Goal: Task Accomplishment & Management: Use online tool/utility

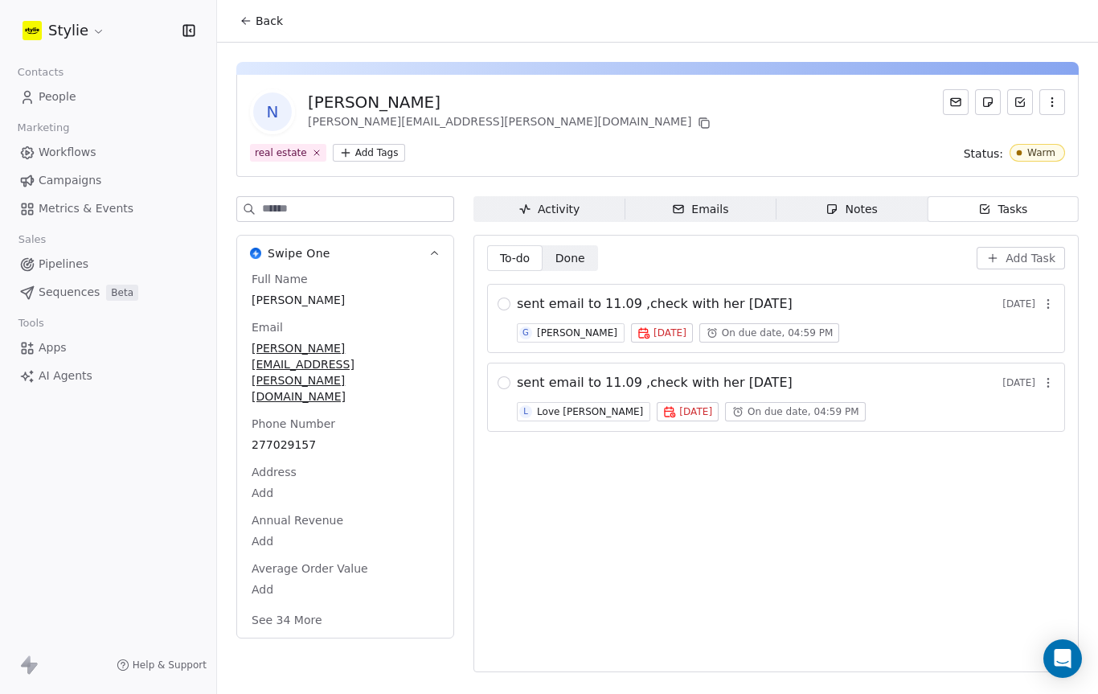
click at [30, 98] on icon at bounding box center [27, 97] width 16 height 16
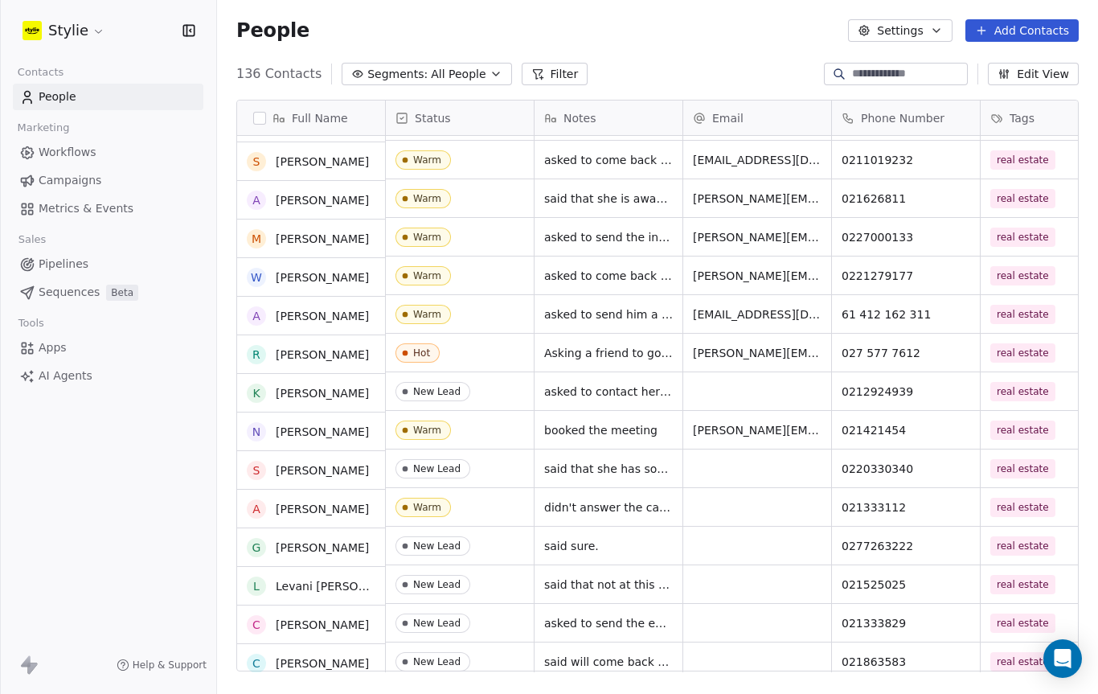
scroll to position [33, 0]
click at [47, 387] on link "AI Agents" at bounding box center [108, 375] width 190 height 27
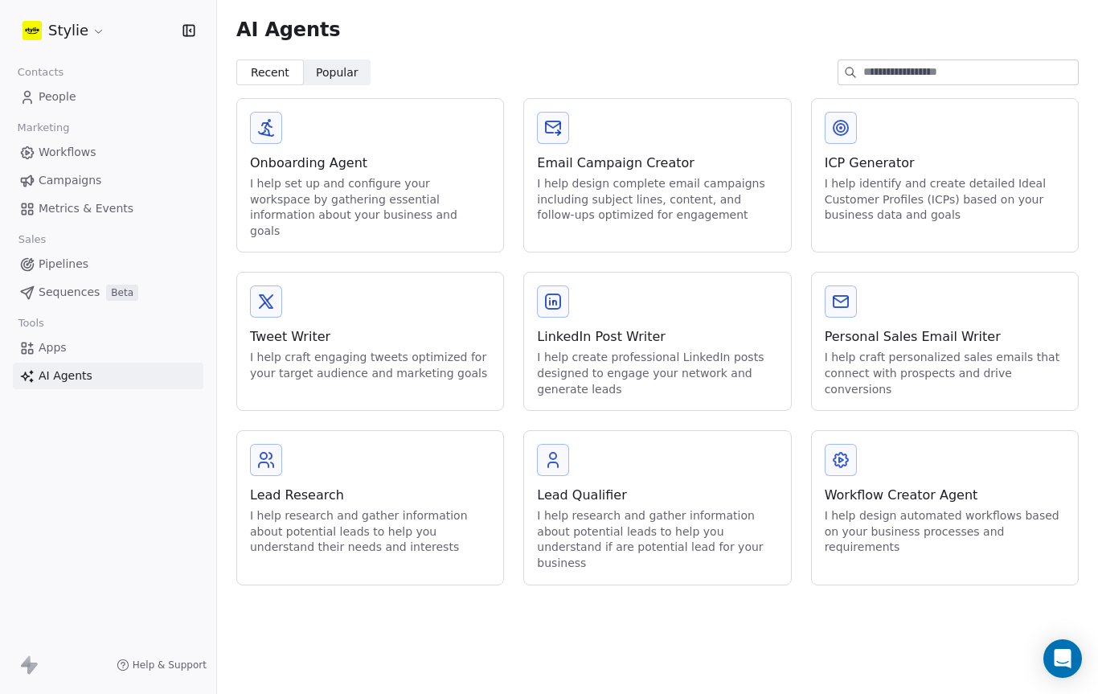
click at [339, 73] on span "Popular" at bounding box center [337, 72] width 43 height 17
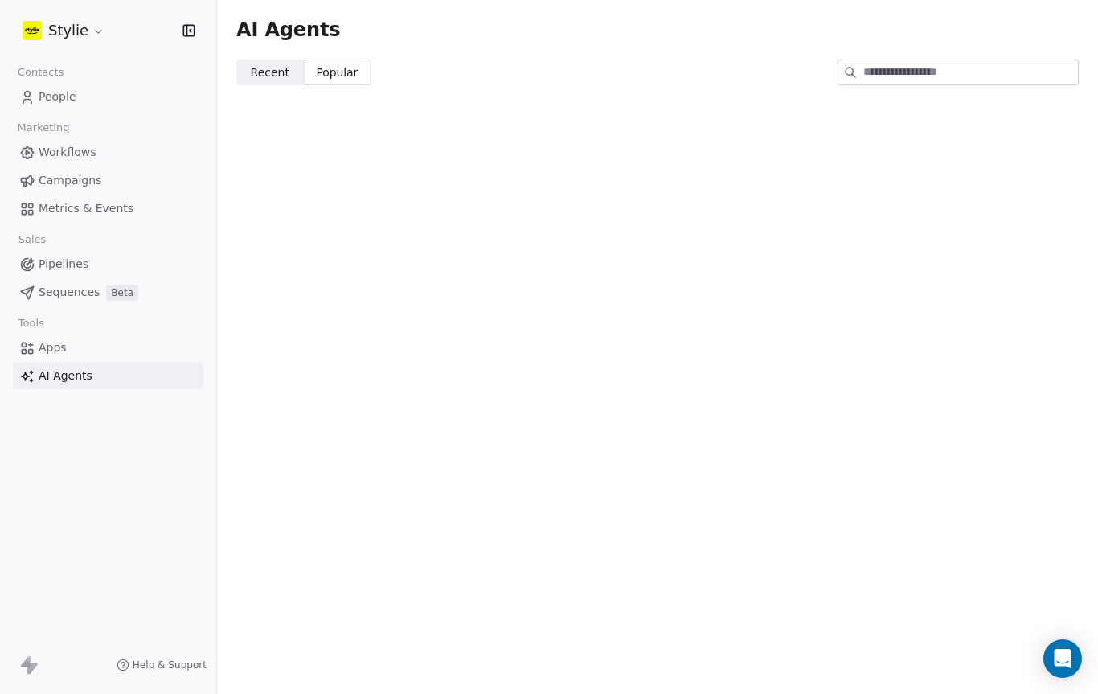
click at [255, 71] on span "Recent" at bounding box center [270, 72] width 39 height 17
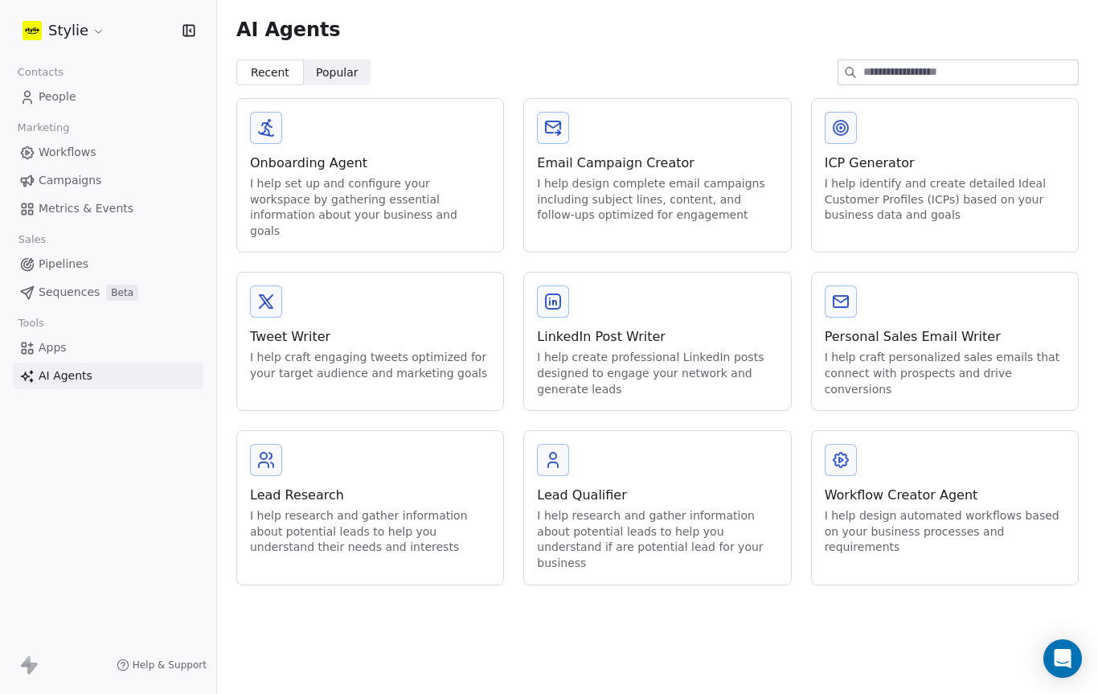
click at [1010, 355] on div "I help craft personalized sales emails that connect with prospects and drive co…" at bounding box center [945, 373] width 240 height 47
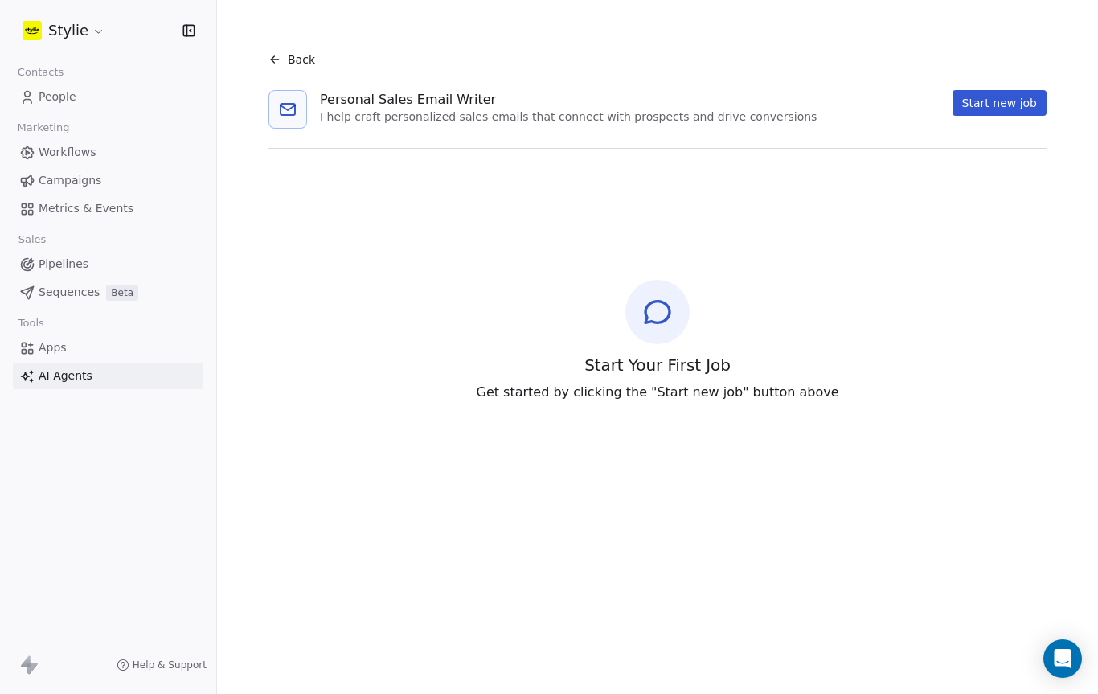
click at [1001, 95] on button "Start new job" at bounding box center [999, 103] width 94 height 26
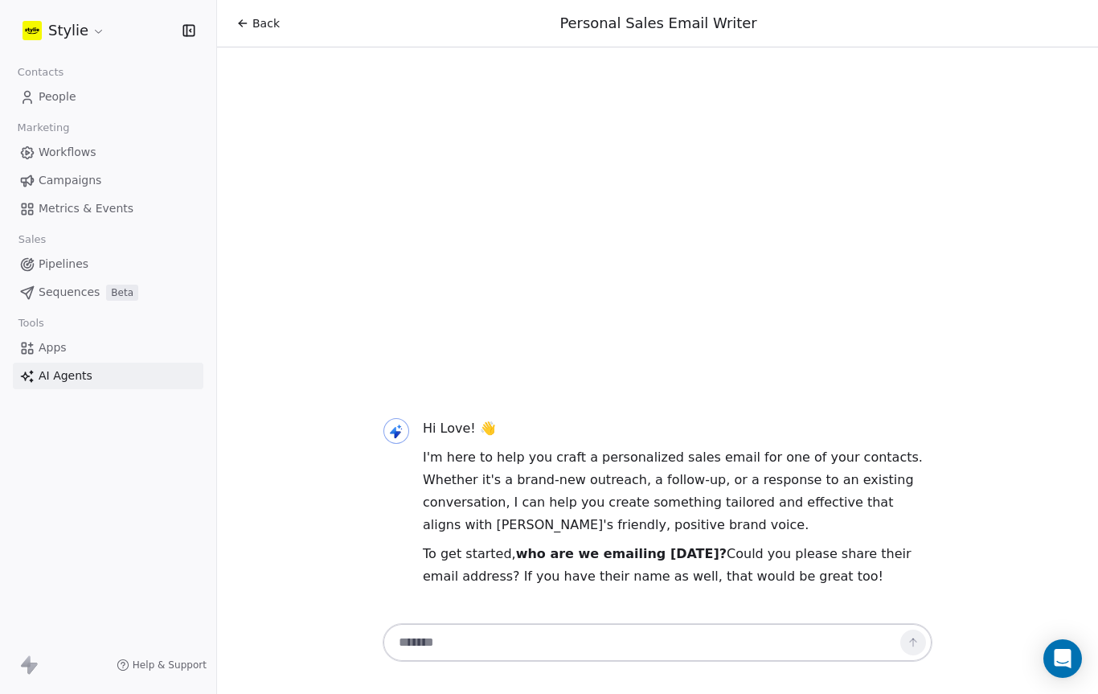
click at [671, 641] on textarea at bounding box center [641, 642] width 503 height 31
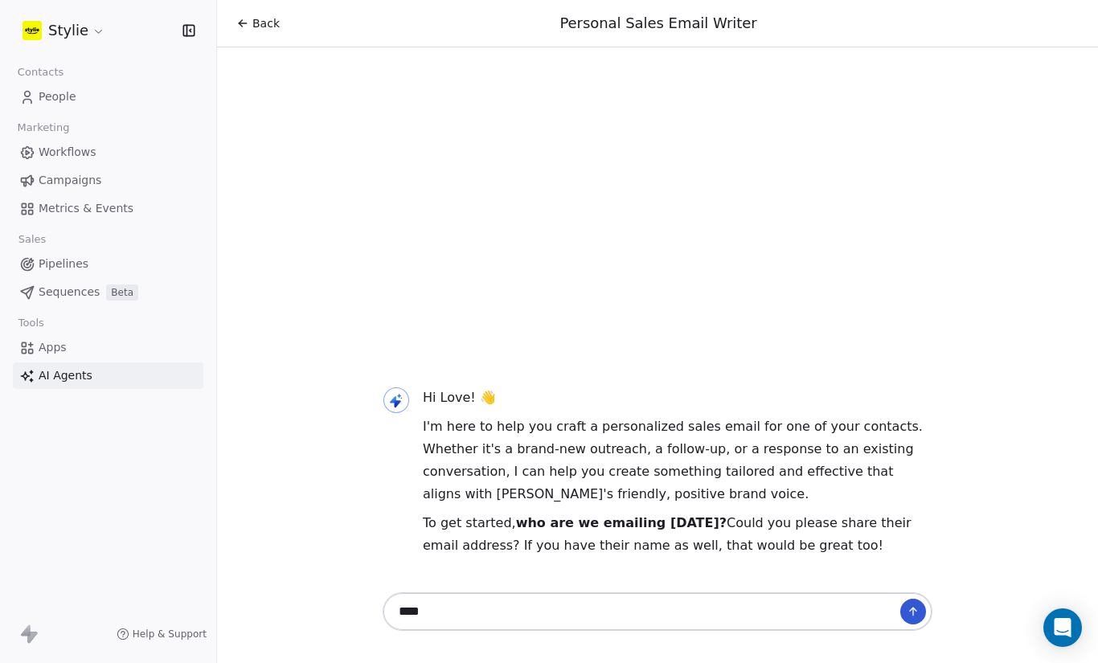
type textarea "****"
click at [915, 618] on button at bounding box center [913, 612] width 26 height 26
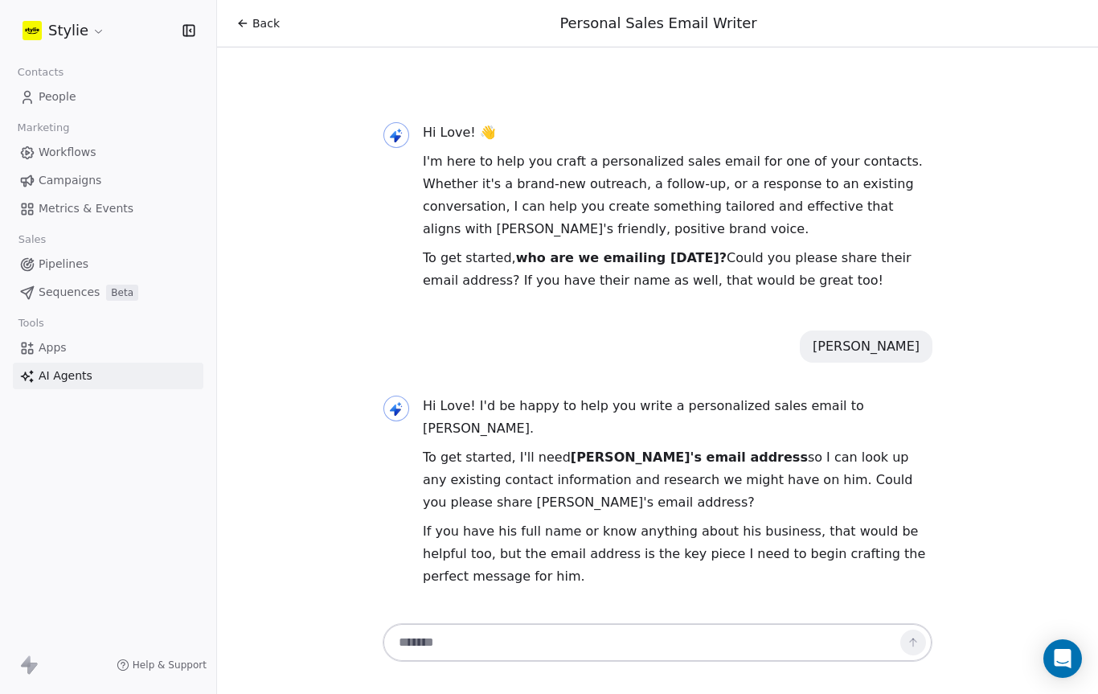
click at [40, 85] on link "People" at bounding box center [108, 97] width 190 height 27
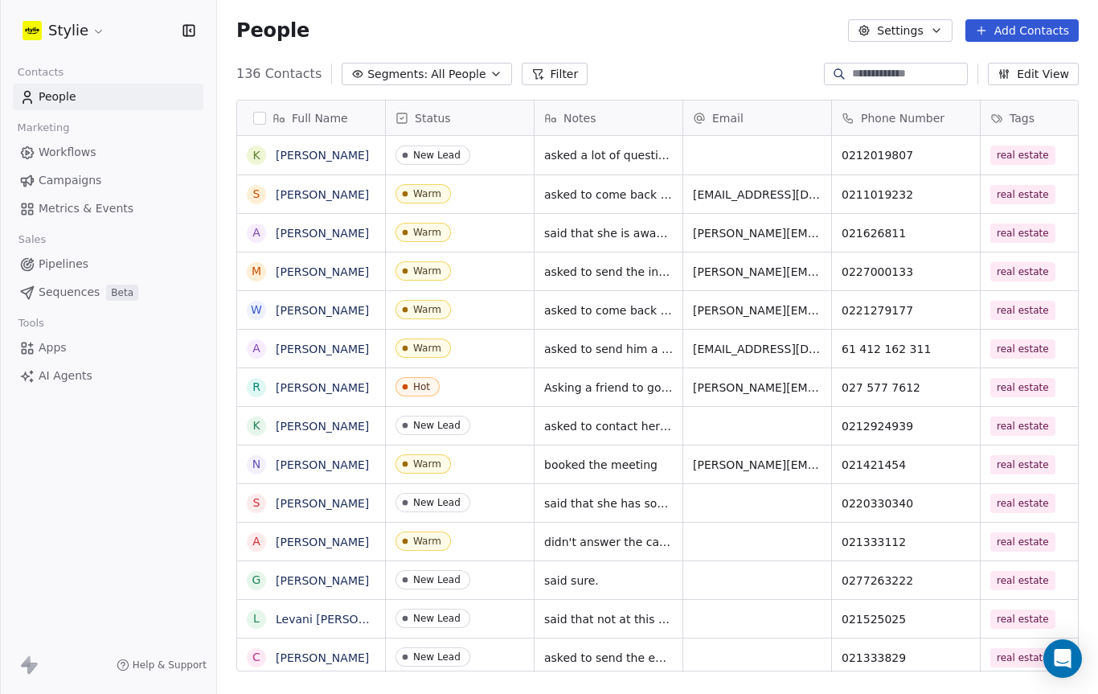
scroll to position [611, 881]
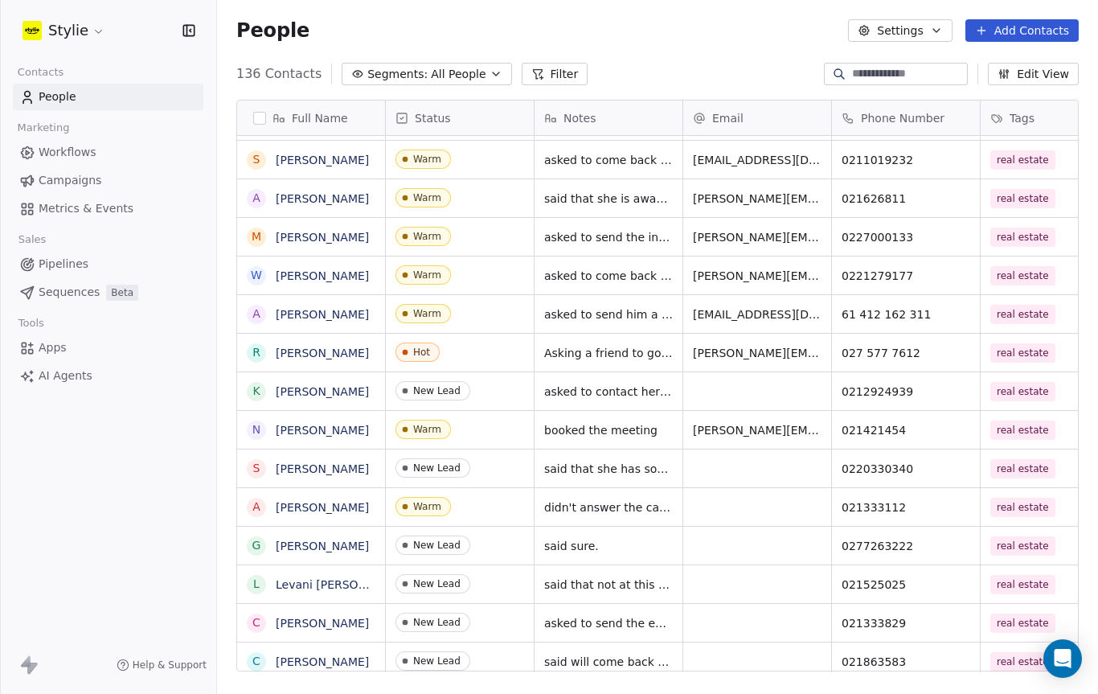
click at [45, 100] on span "People" at bounding box center [58, 96] width 38 height 17
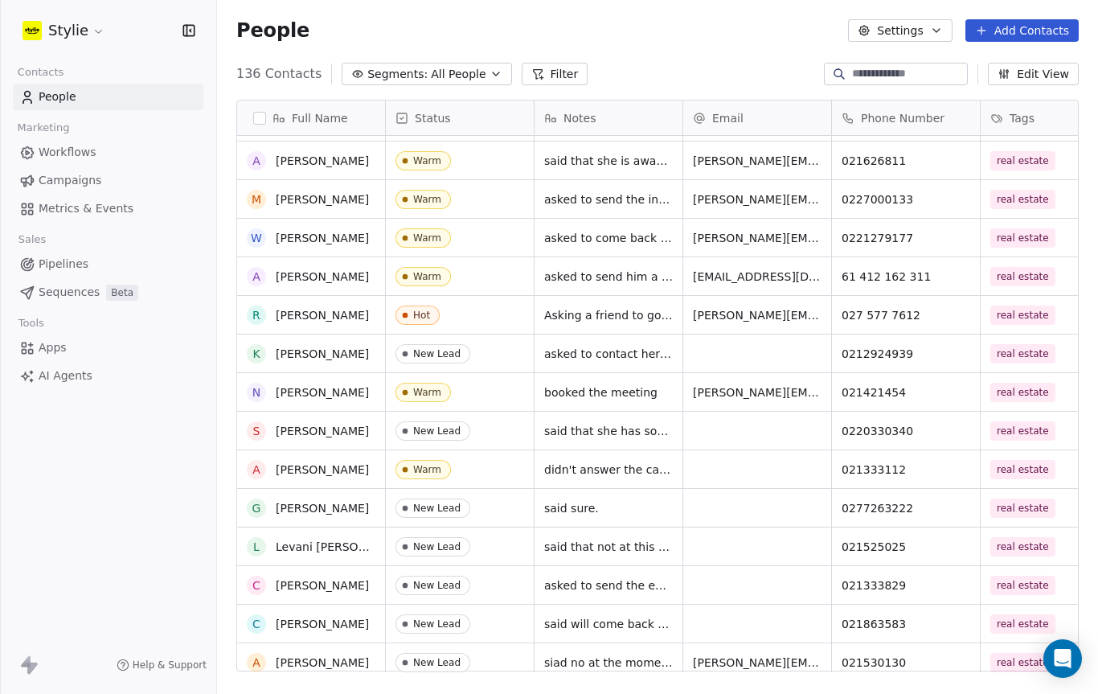
scroll to position [0, 0]
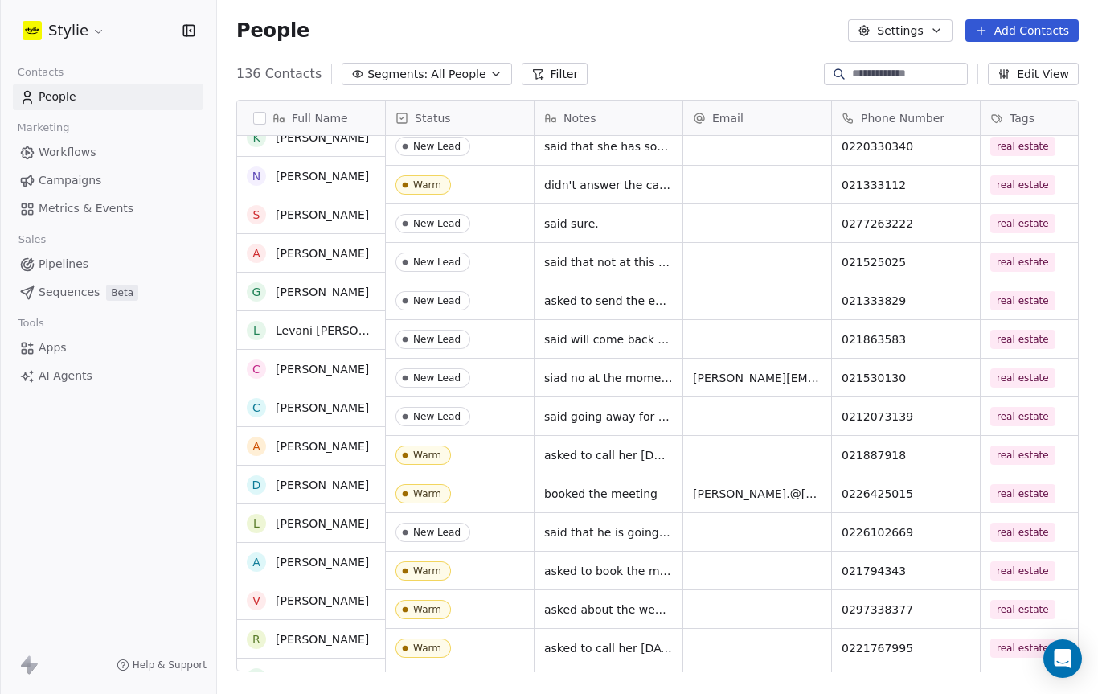
click at [852, 68] on input at bounding box center [908, 74] width 113 height 16
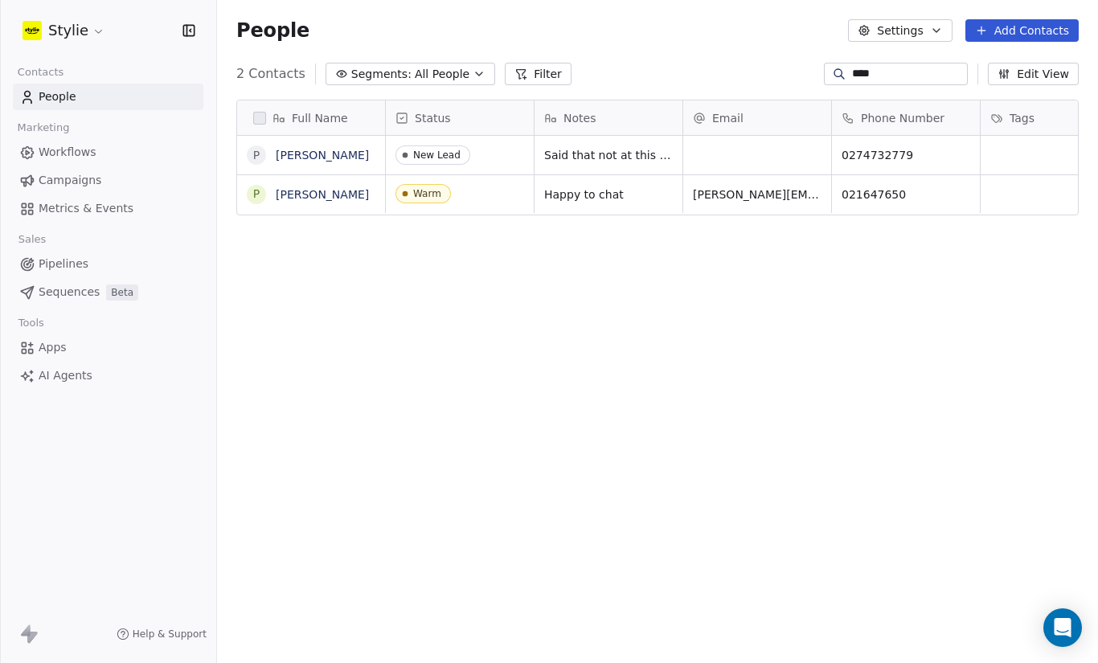
type input "****"
click at [705, 198] on span "[PERSON_NAME][EMAIL_ADDRESS][PERSON_NAME][DOMAIN_NAME]" at bounding box center [789, 206] width 191 height 48
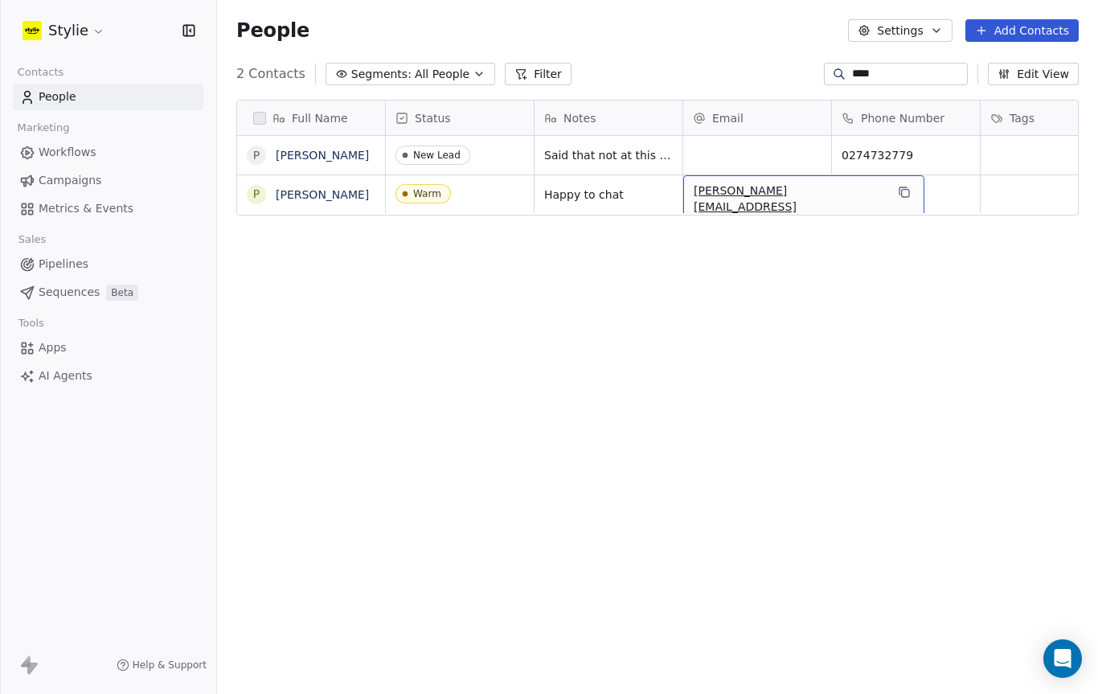
click at [899, 193] on icon "grid" at bounding box center [902, 190] width 7 height 7
click at [66, 380] on span "AI Agents" at bounding box center [66, 375] width 54 height 17
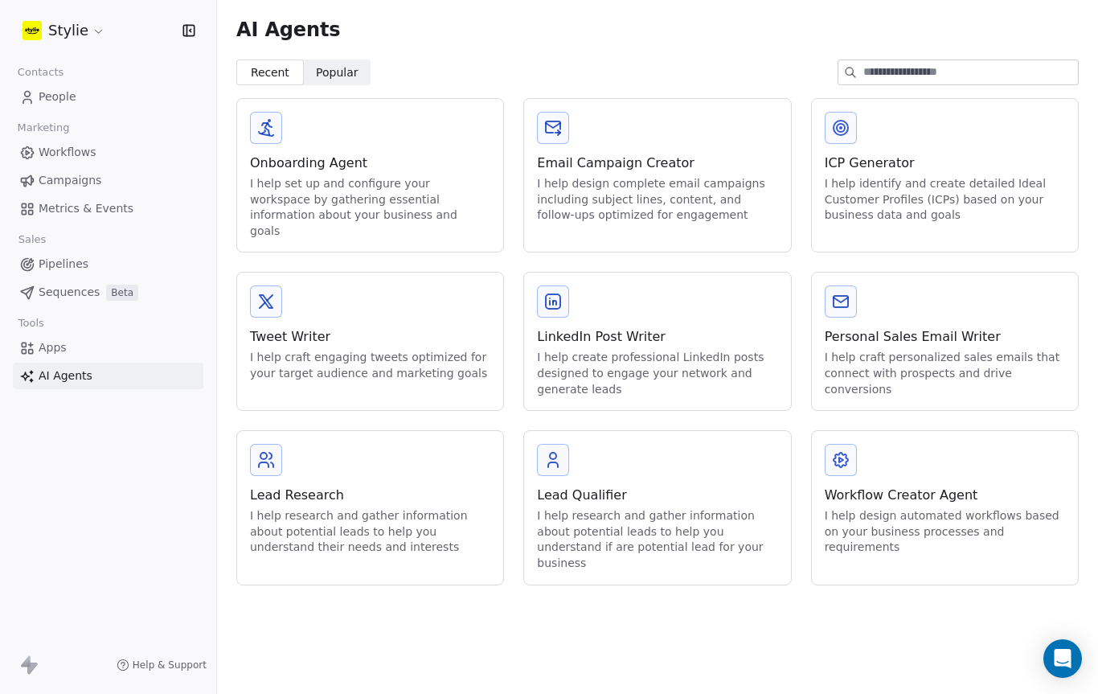
click at [976, 350] on div "I help craft personalized sales emails that connect with prospects and drive co…" at bounding box center [945, 373] width 240 height 47
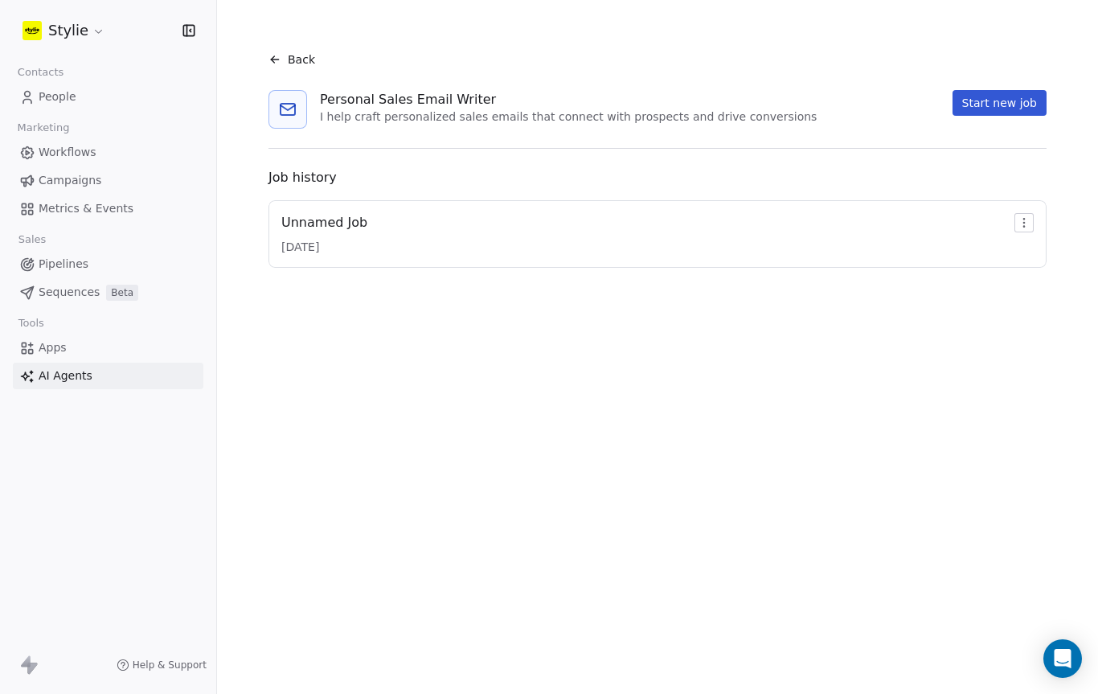
click at [1022, 92] on button "Start new job" at bounding box center [999, 103] width 94 height 26
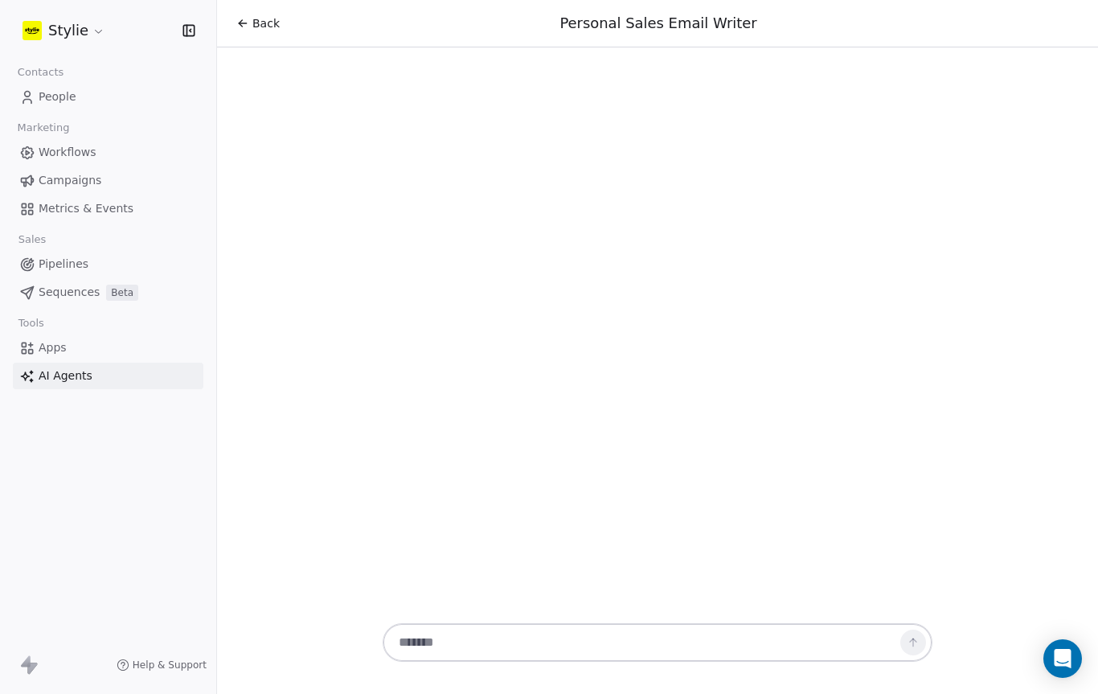
click at [624, 623] on div at bounding box center [658, 642] width 550 height 39
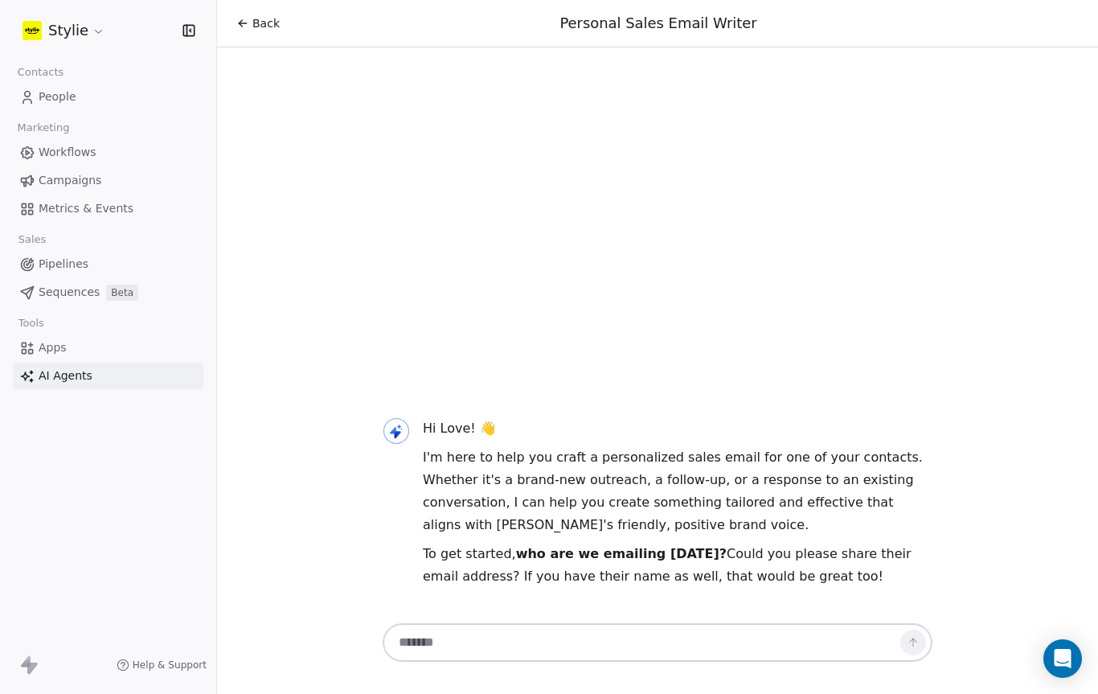
click at [730, 641] on textarea at bounding box center [641, 642] width 503 height 31
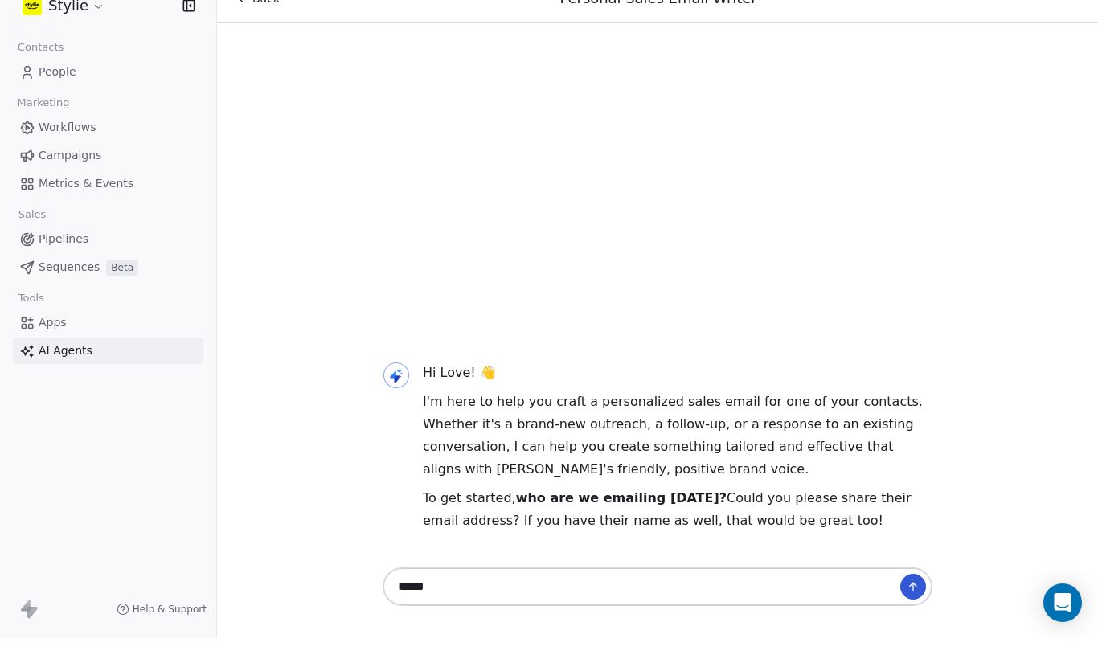
paste textarea "**********"
type textarea "**********"
click at [914, 605] on icon at bounding box center [913, 611] width 13 height 13
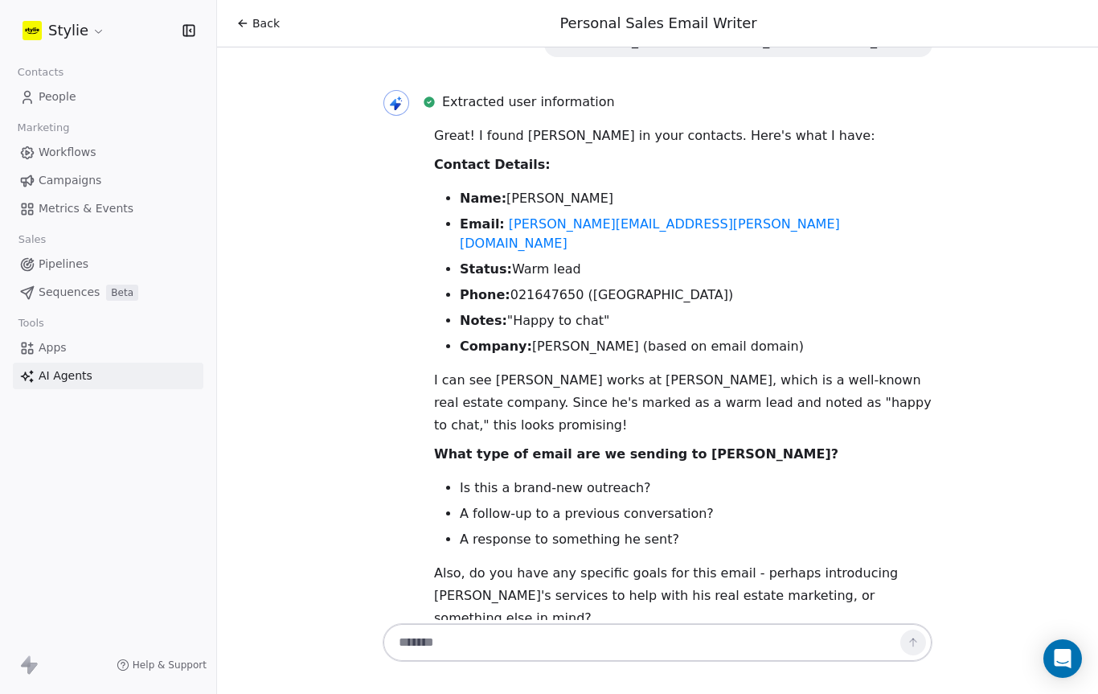
click at [673, 616] on div "Hi Love! 👋 I'm here to help you craft a personalized sales email for one of you…" at bounding box center [657, 333] width 881 height 572
click at [661, 655] on textarea at bounding box center [641, 642] width 503 height 31
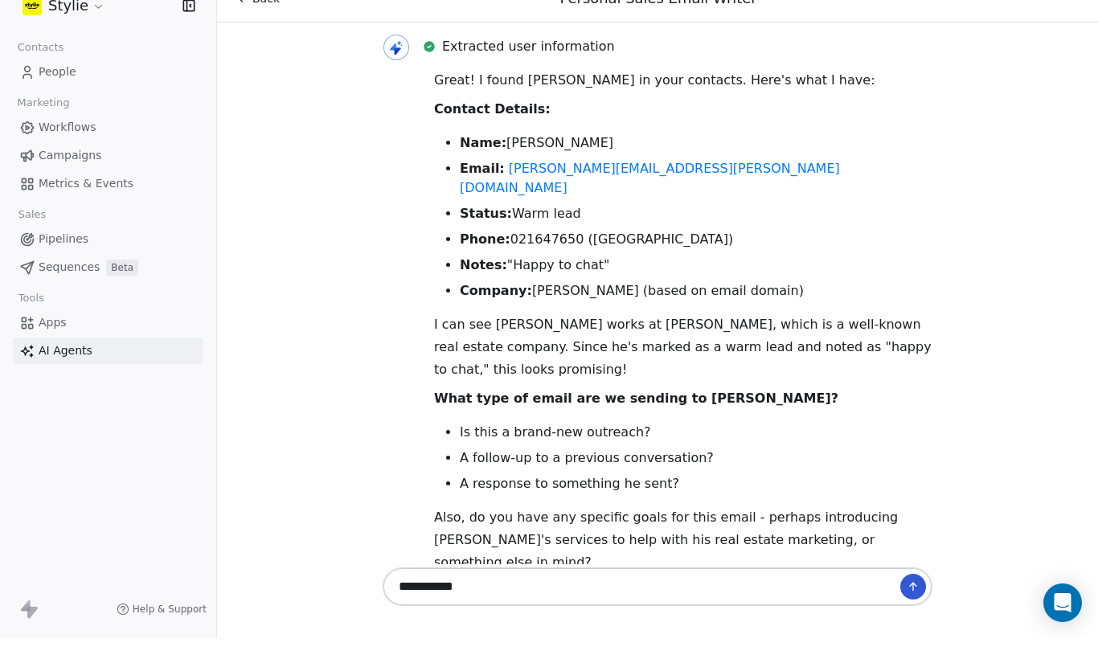
type textarea "**********"
click at [919, 599] on button at bounding box center [913, 612] width 26 height 26
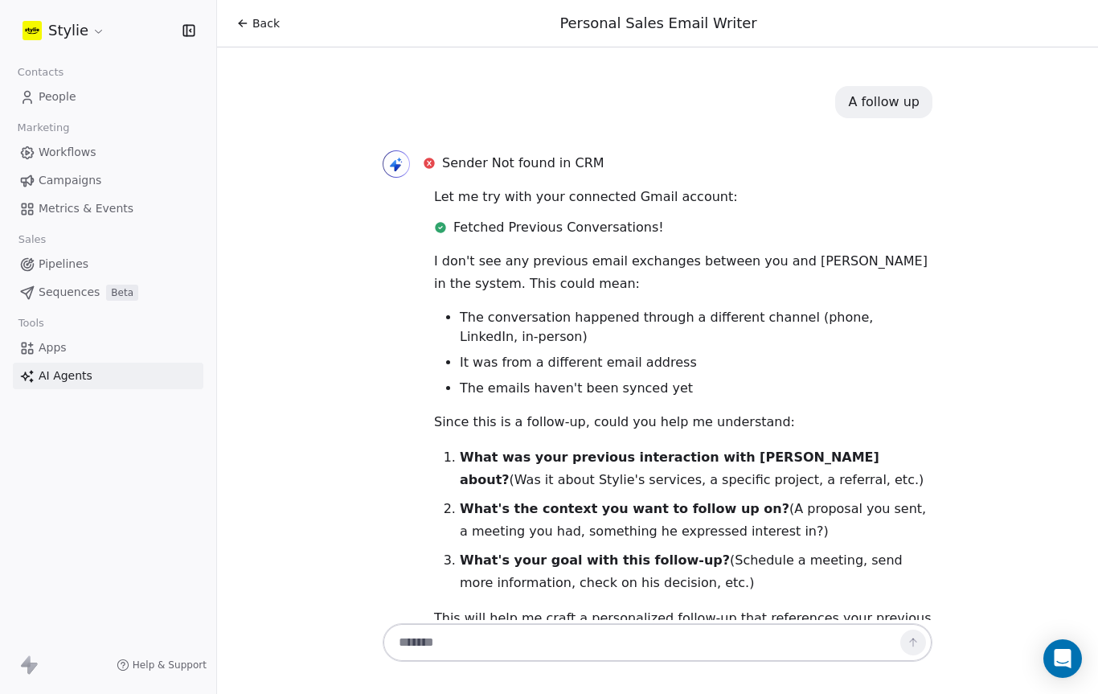
scroll to position [868, 0]
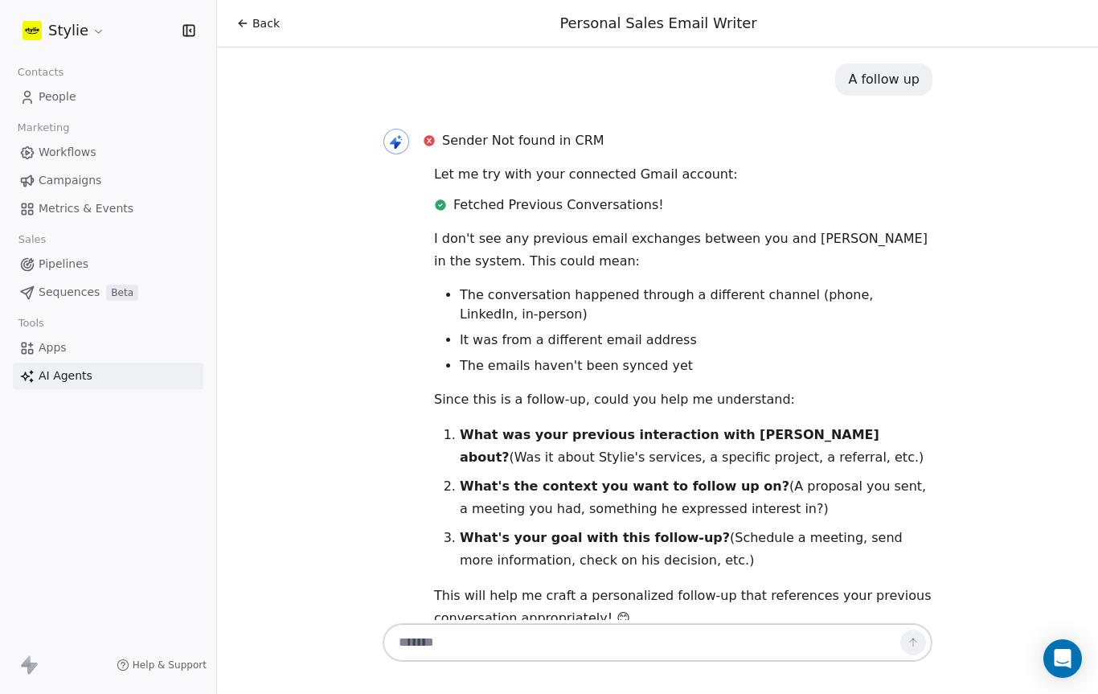
click at [42, 88] on span "People" at bounding box center [58, 96] width 38 height 17
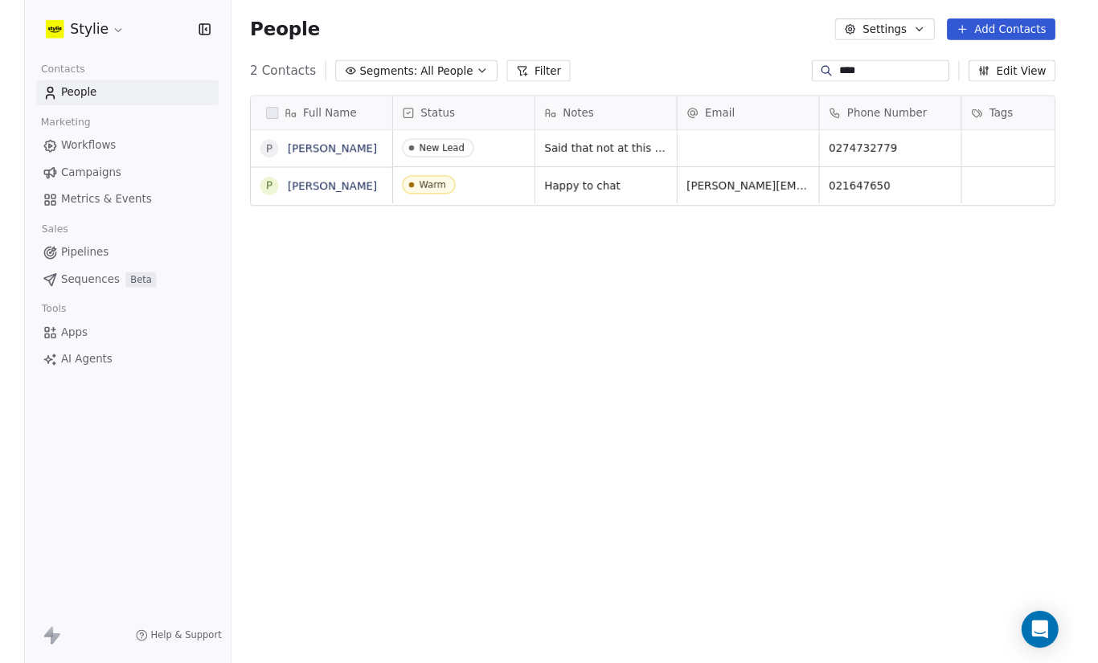
scroll to position [611, 881]
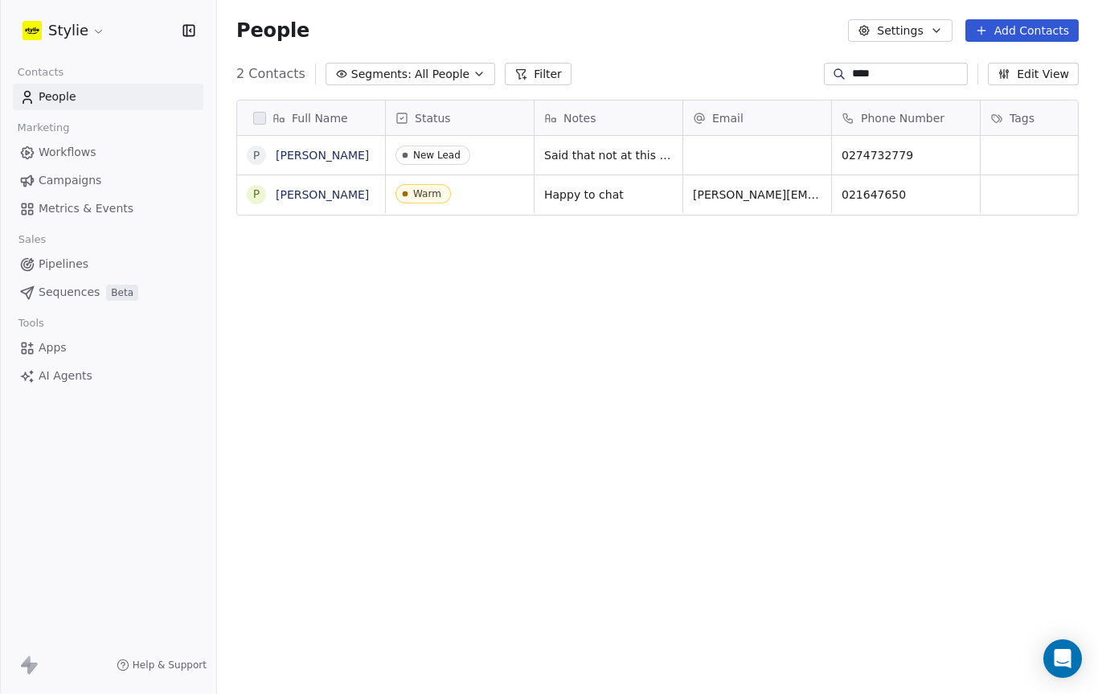
click at [906, 72] on input "****" at bounding box center [908, 74] width 113 height 16
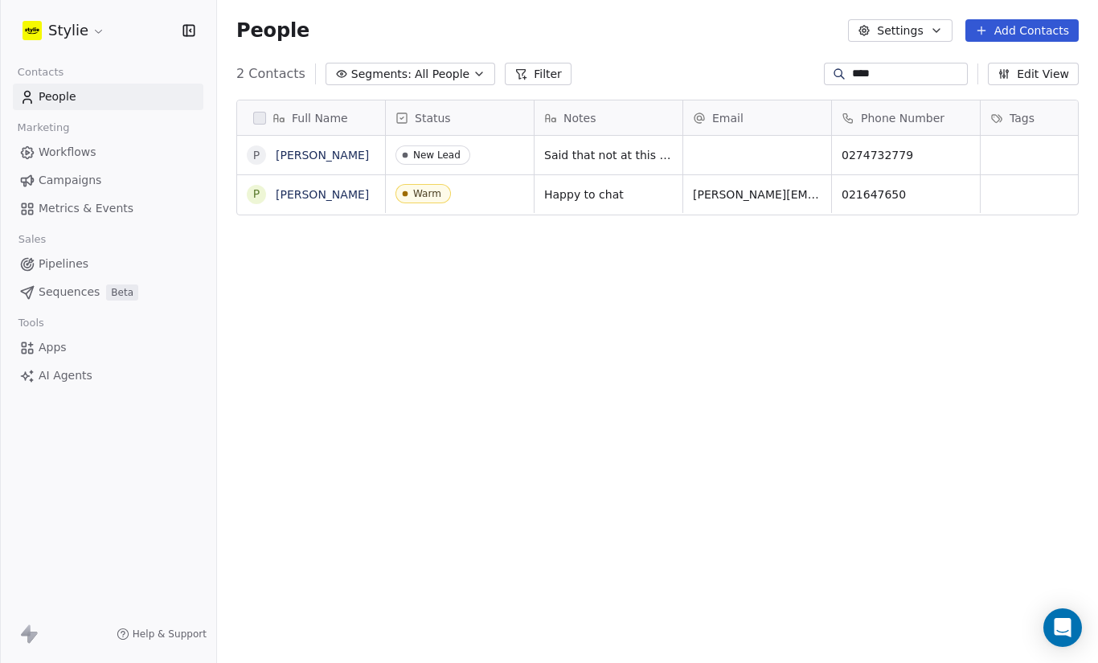
scroll to position [583, 881]
type input "*"
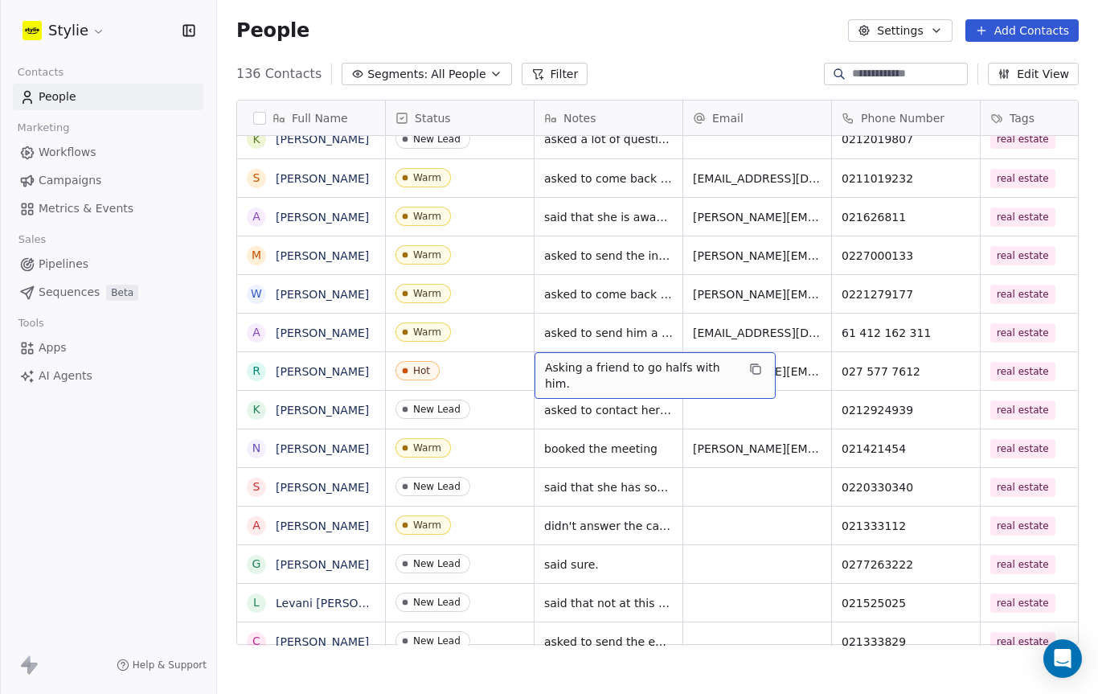
scroll to position [611, 881]
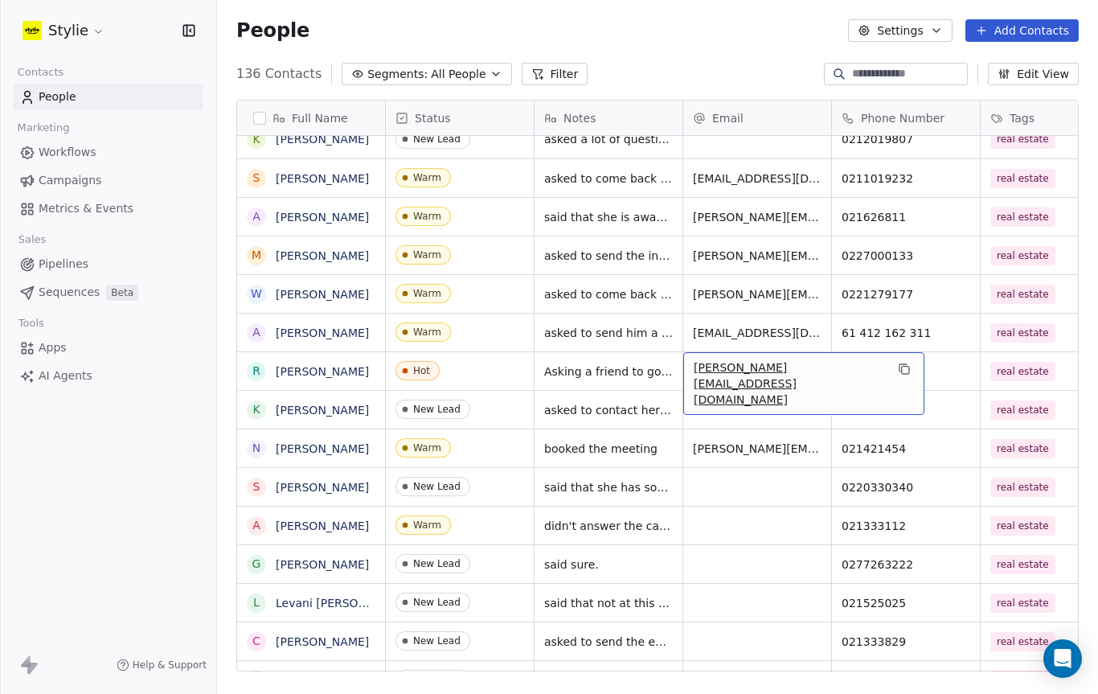
click at [899, 370] on icon "grid" at bounding box center [902, 367] width 7 height 7
click at [47, 376] on span "AI Agents" at bounding box center [66, 375] width 54 height 17
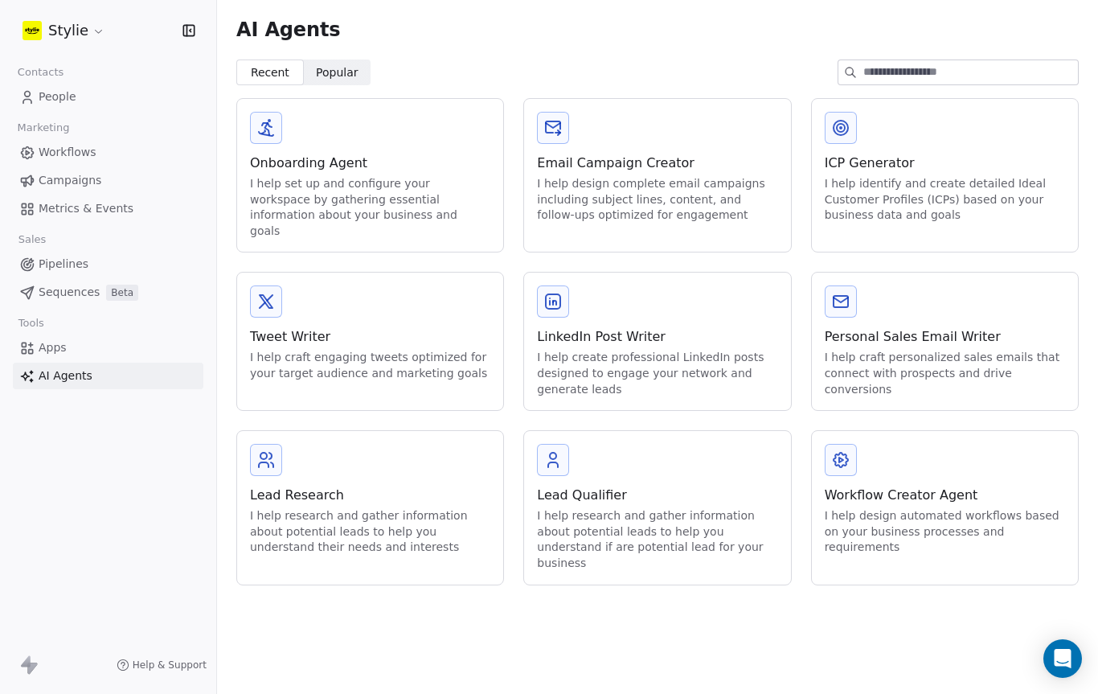
click at [988, 327] on div "Personal Sales Email Writer" at bounding box center [945, 336] width 240 height 19
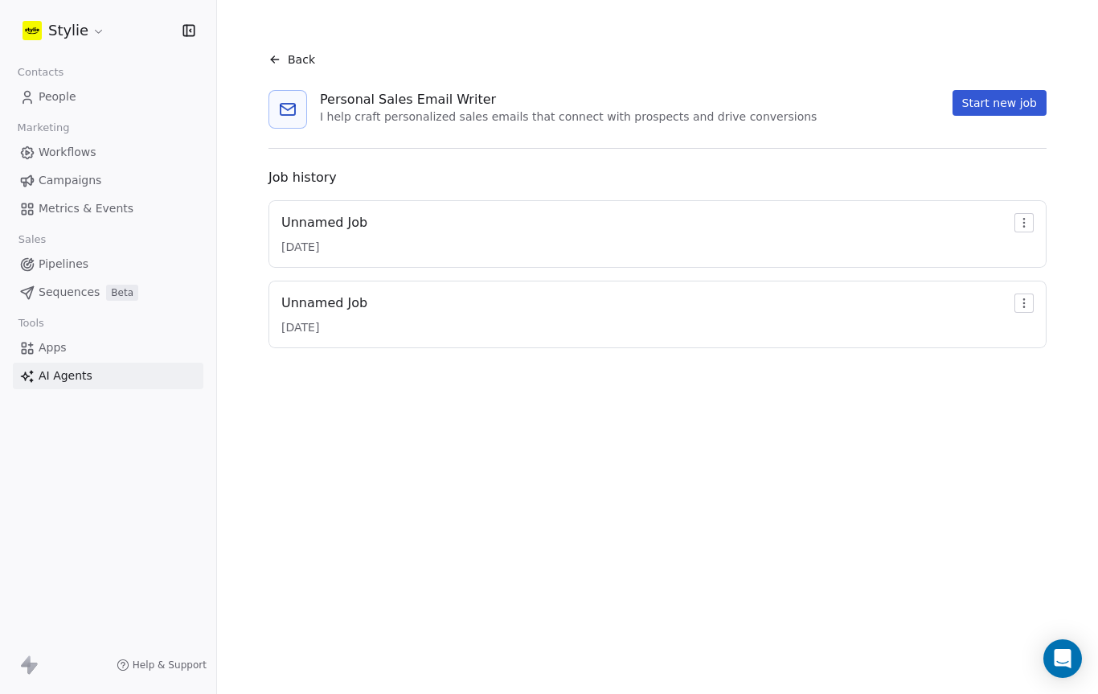
click at [1011, 102] on button "Start new job" at bounding box center [999, 103] width 94 height 26
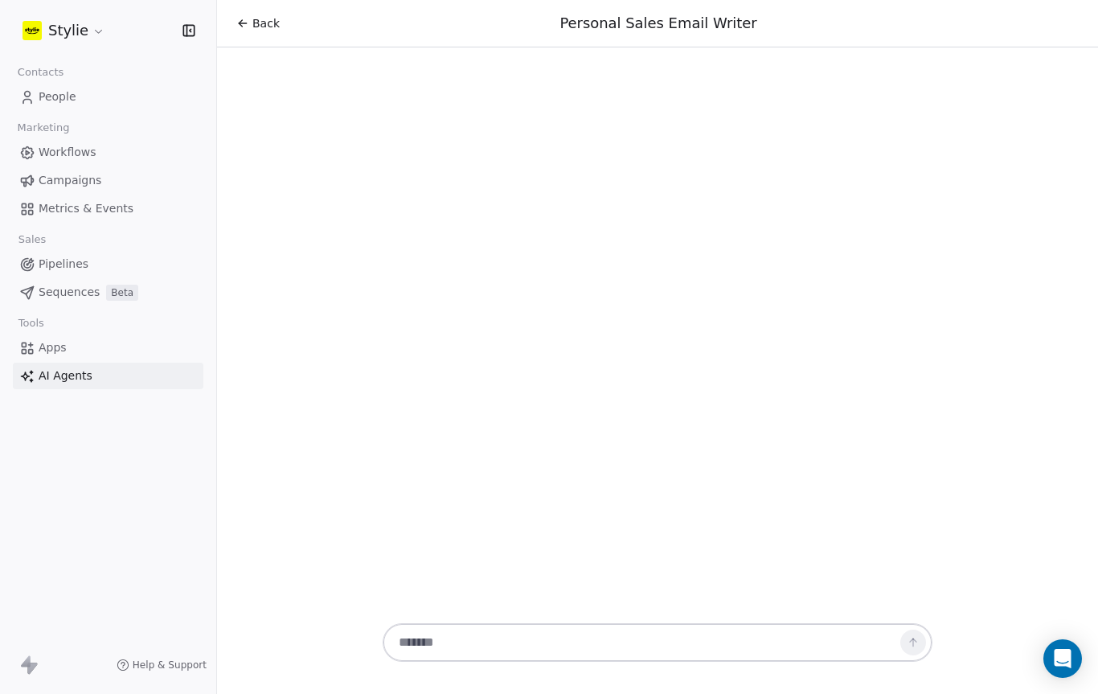
click at [628, 630] on textarea at bounding box center [641, 642] width 503 height 31
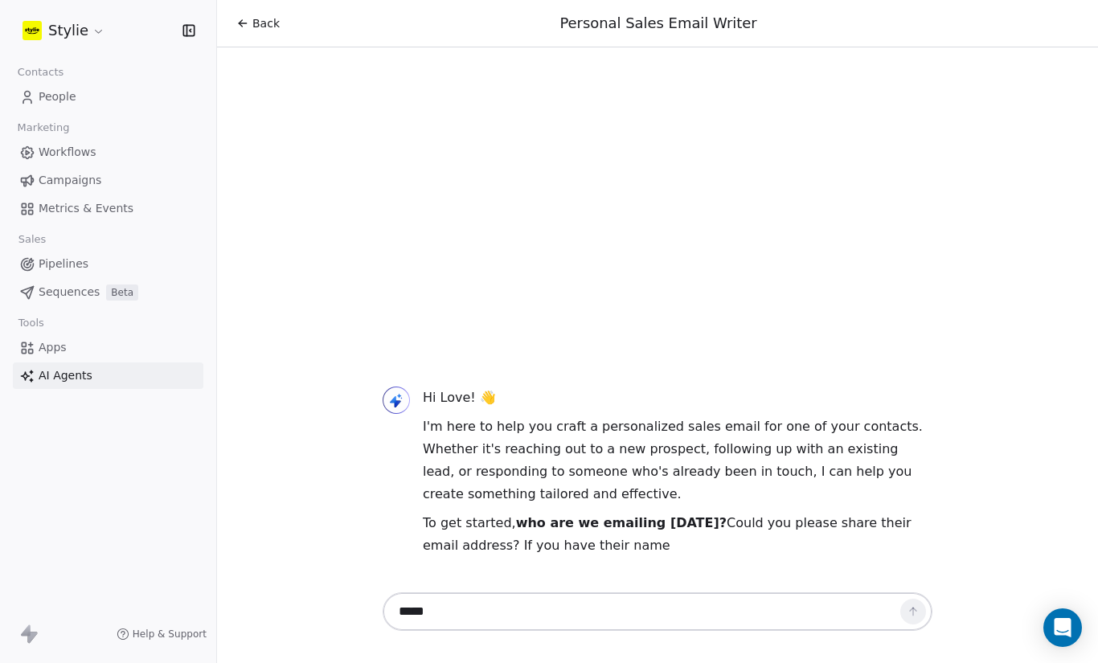
paste textarea "**********"
type textarea "**********"
click at [914, 616] on icon at bounding box center [913, 611] width 13 height 13
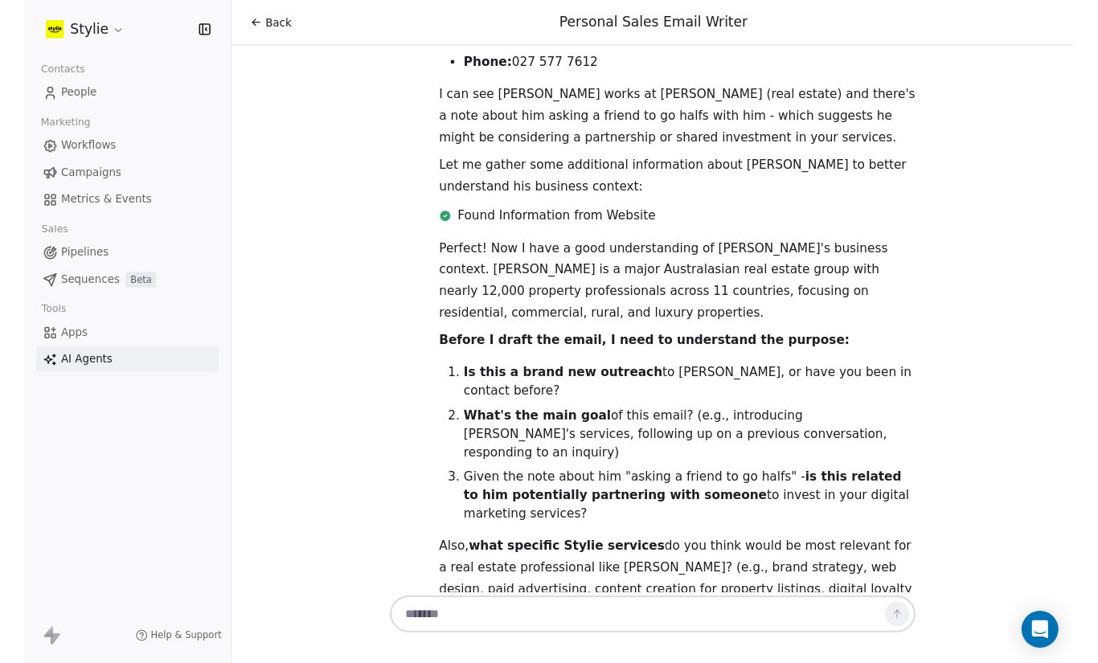
scroll to position [550, 0]
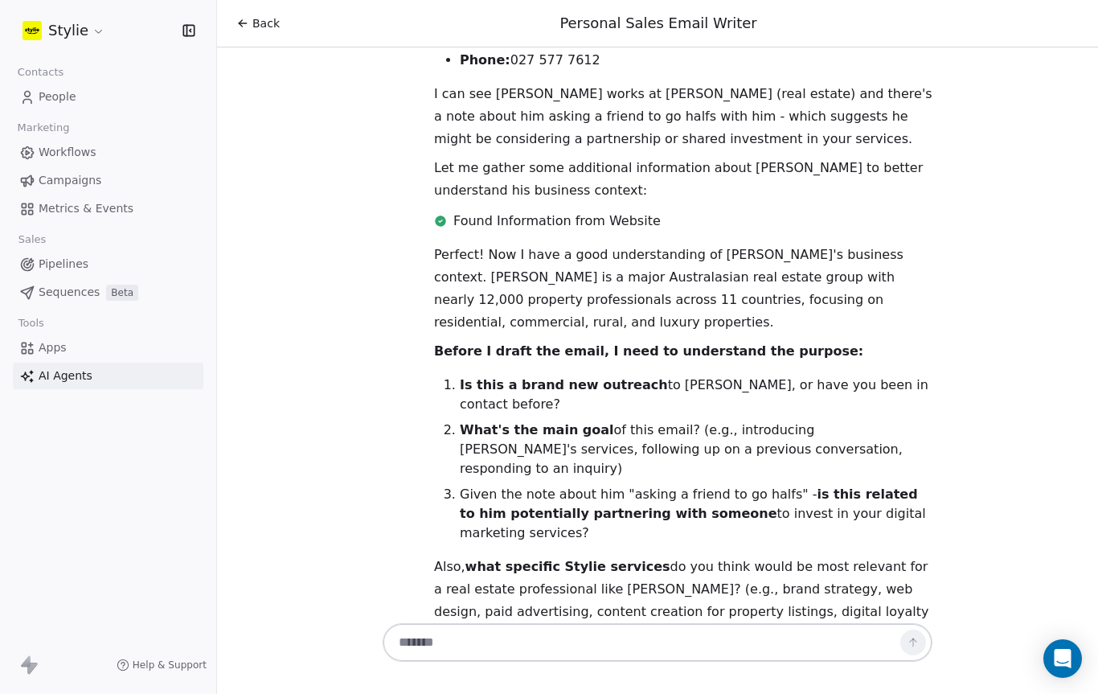
click at [628, 621] on div at bounding box center [657, 647] width 563 height 55
click at [668, 639] on textarea at bounding box center [641, 642] width 503 height 31
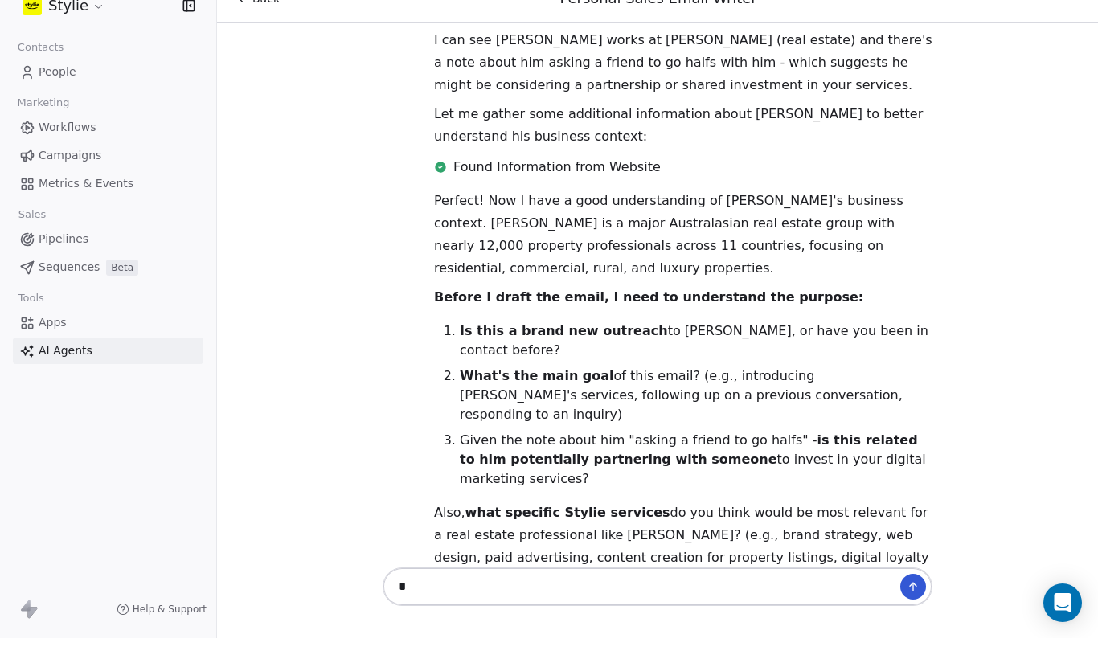
scroll to position [580, 0]
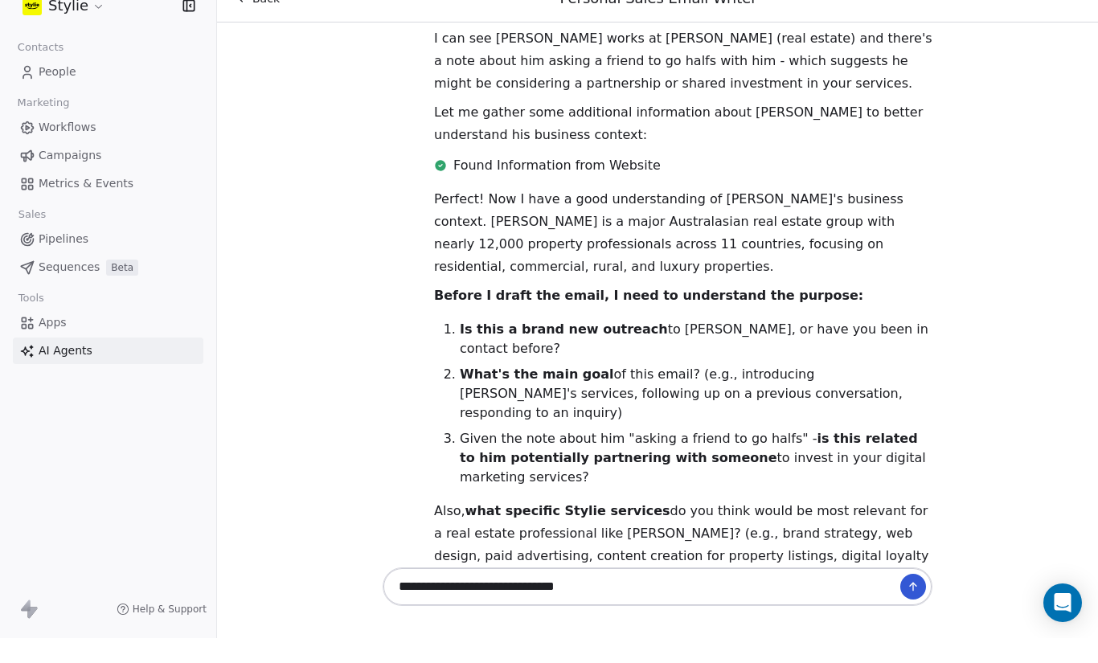
type textarea "**********"
click at [924, 599] on button at bounding box center [913, 612] width 26 height 26
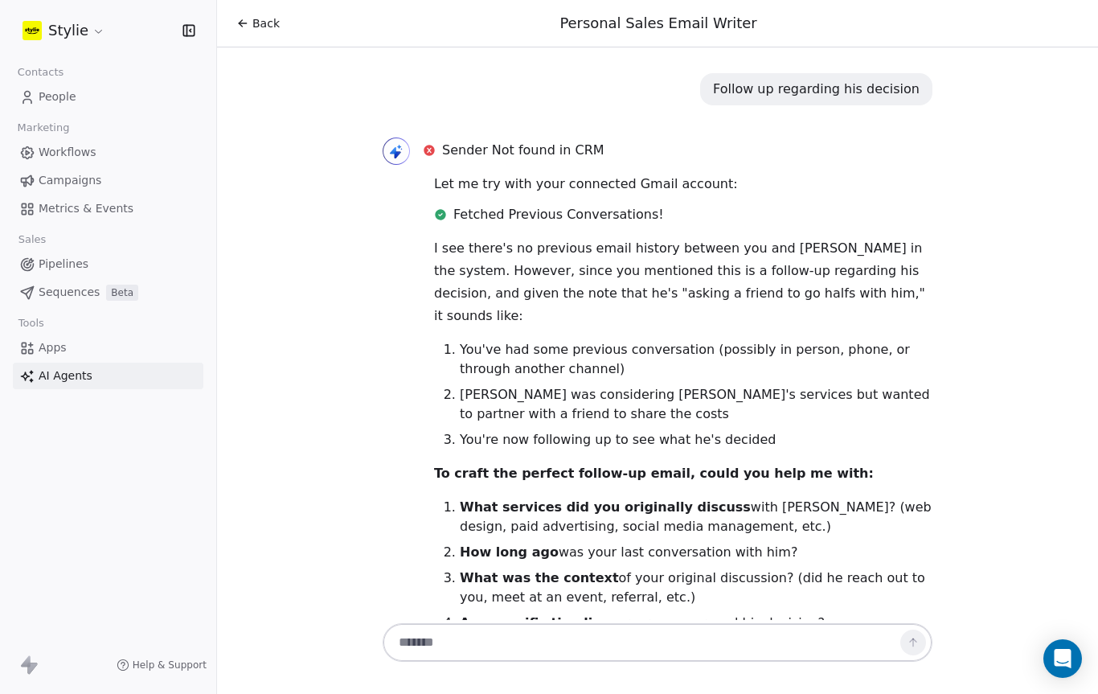
scroll to position [1206, 0]
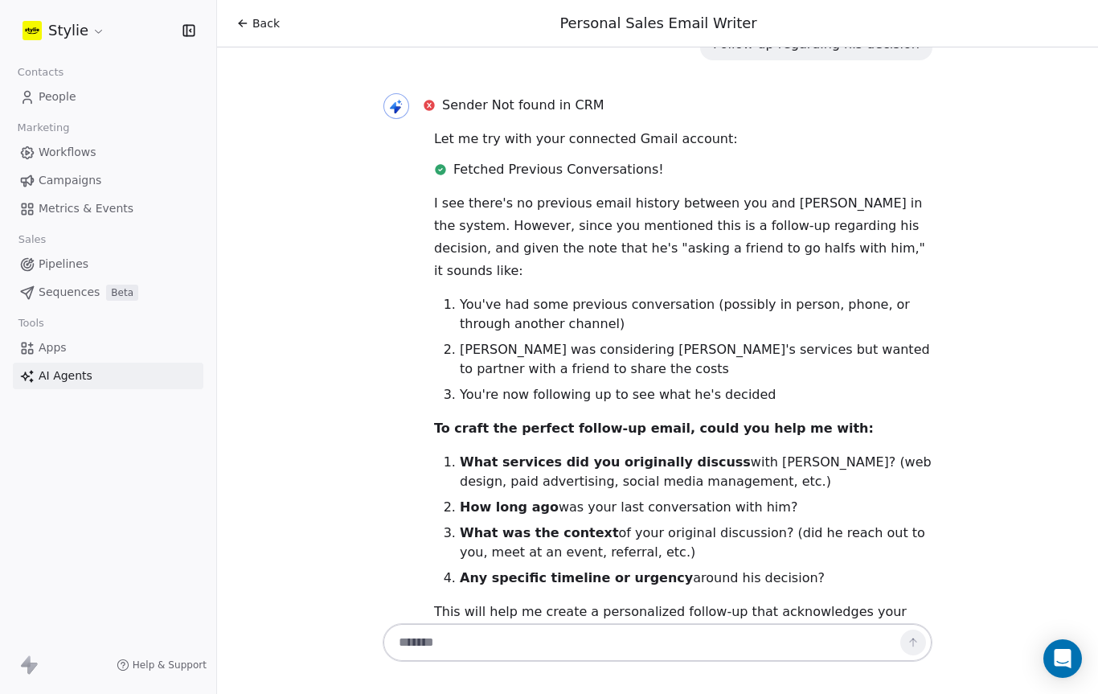
click at [826, 620] on div at bounding box center [657, 647] width 563 height 55
click at [661, 639] on textarea at bounding box center [641, 642] width 503 height 31
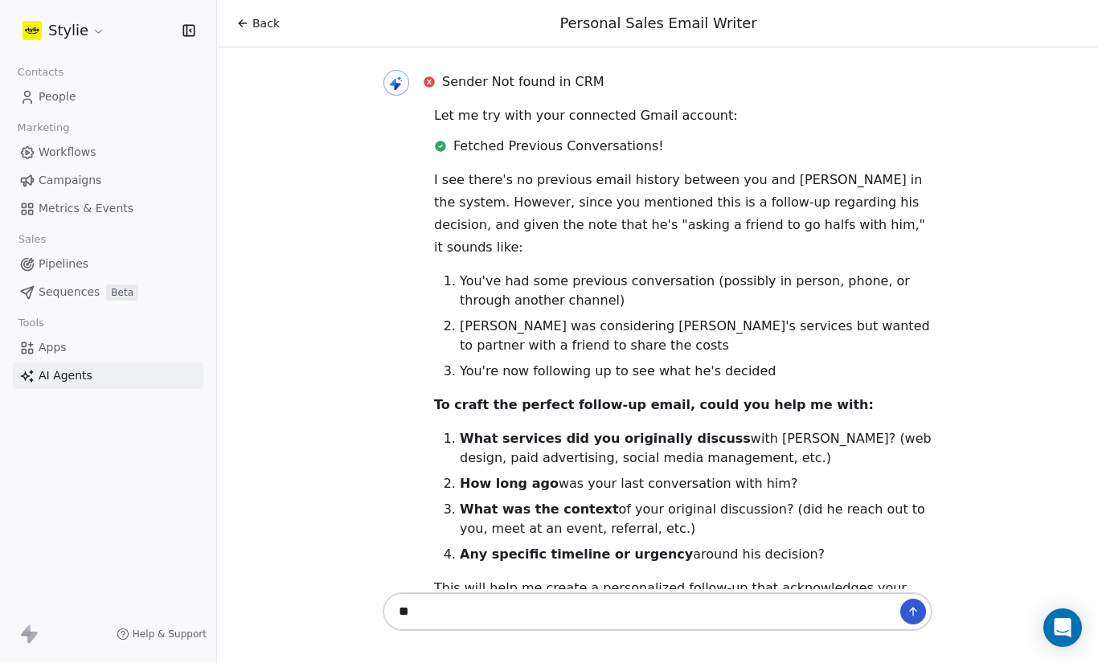
scroll to position [1236, 0]
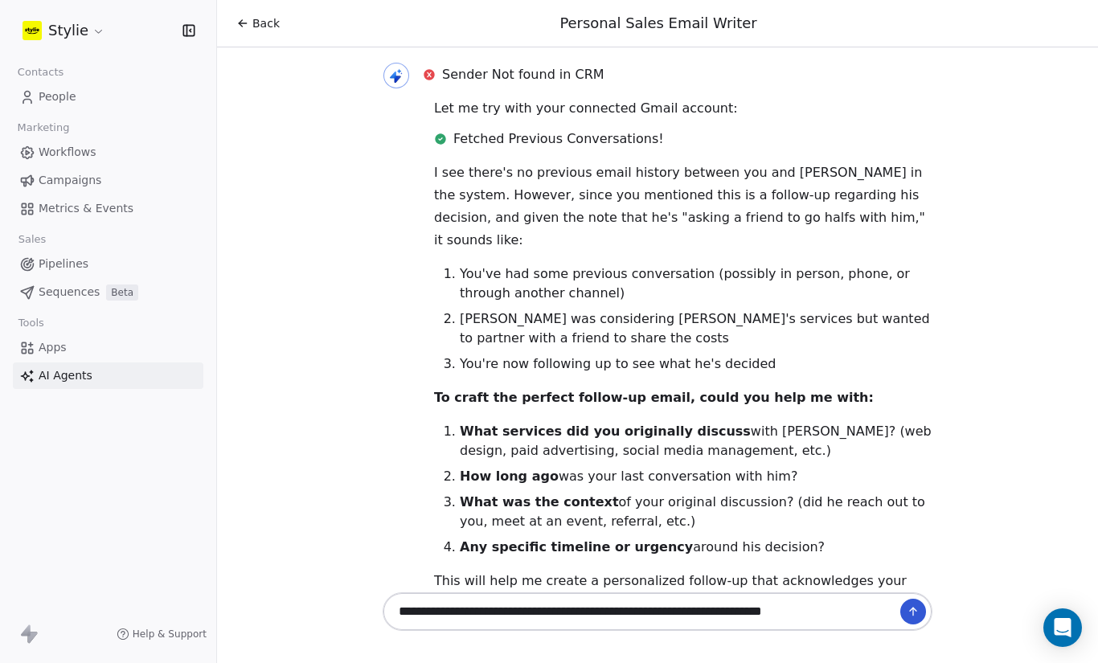
type textarea "**********"
click at [920, 597] on div "**********" at bounding box center [658, 611] width 550 height 39
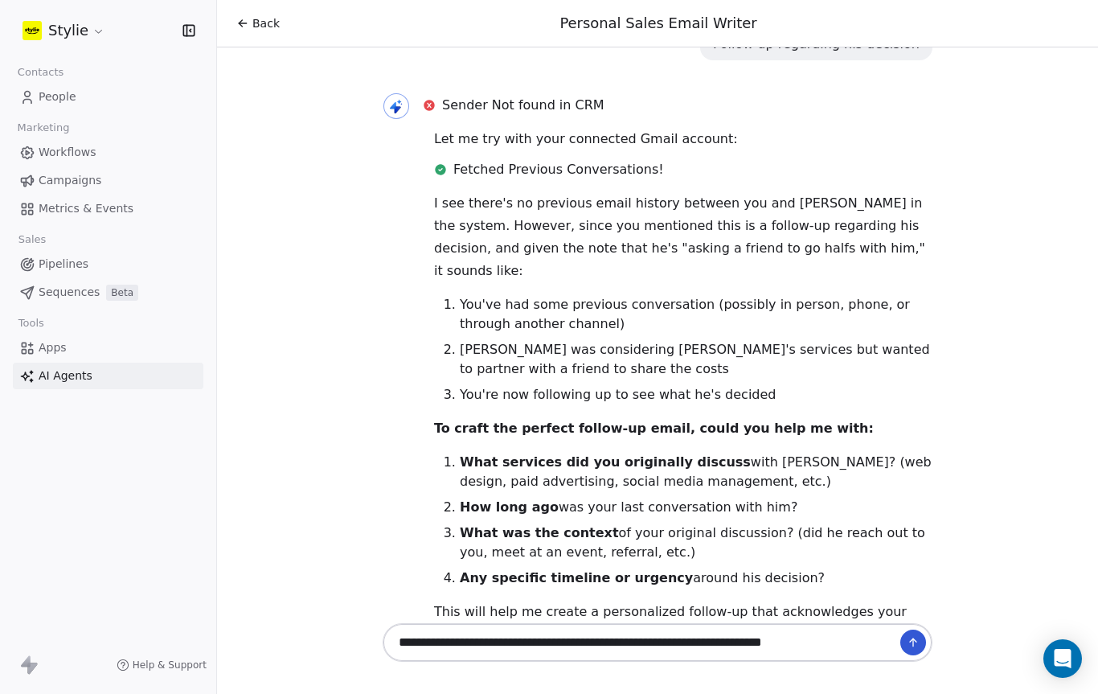
click at [911, 653] on button at bounding box center [913, 642] width 26 height 26
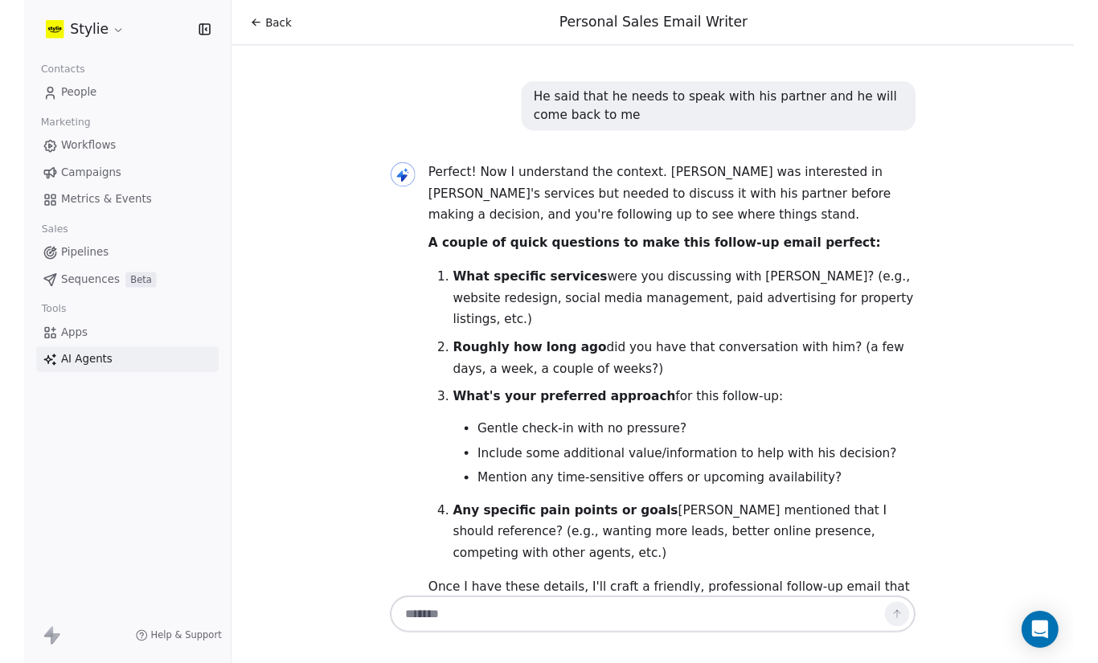
scroll to position [1829, 0]
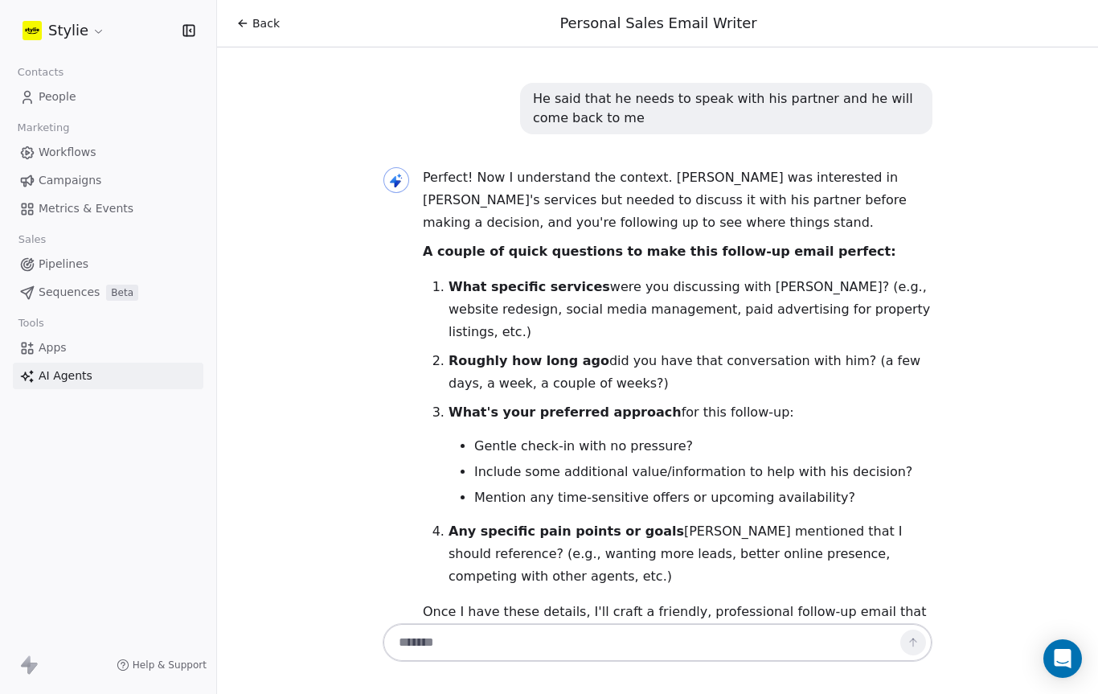
click at [671, 642] on textarea at bounding box center [641, 642] width 503 height 31
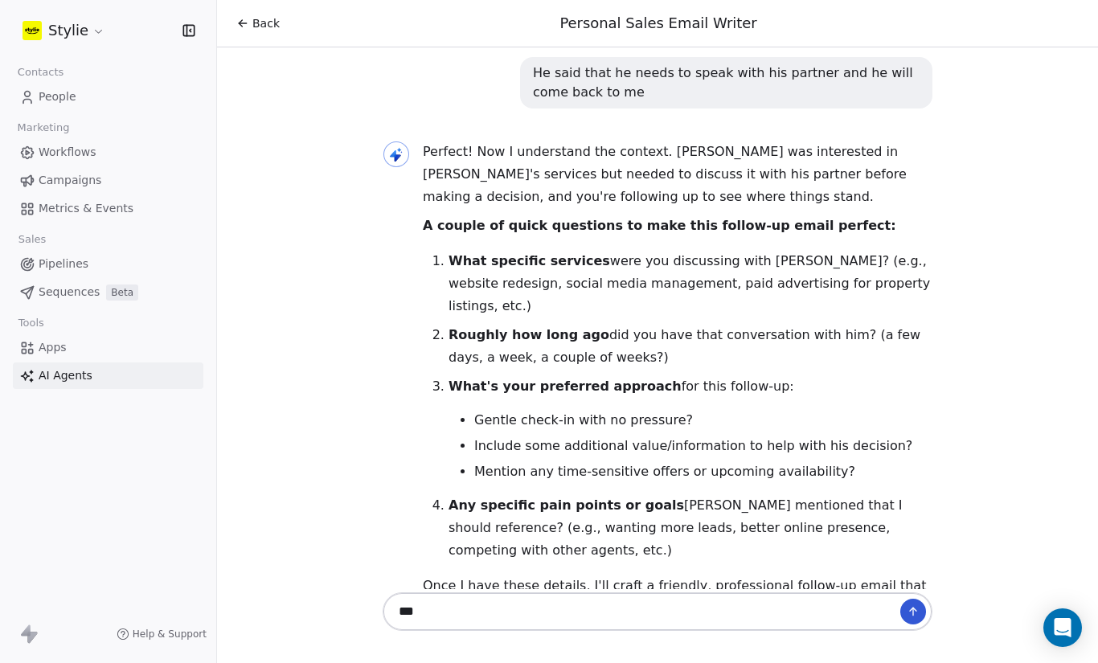
scroll to position [1860, 0]
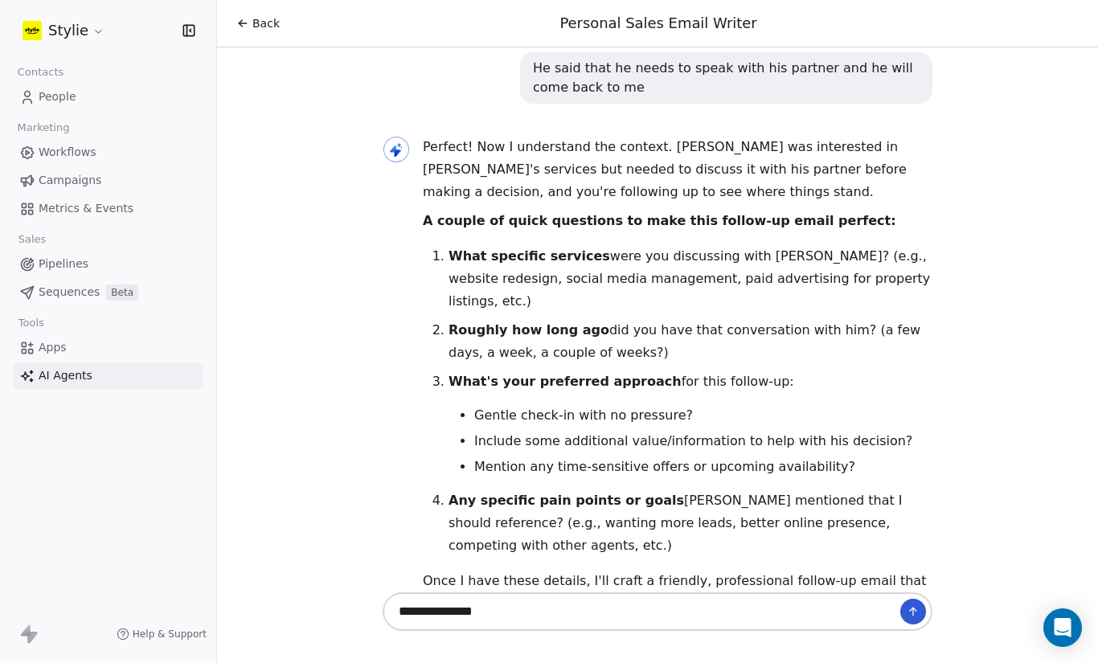
type textarea "**********"
click at [907, 613] on icon at bounding box center [913, 611] width 13 height 13
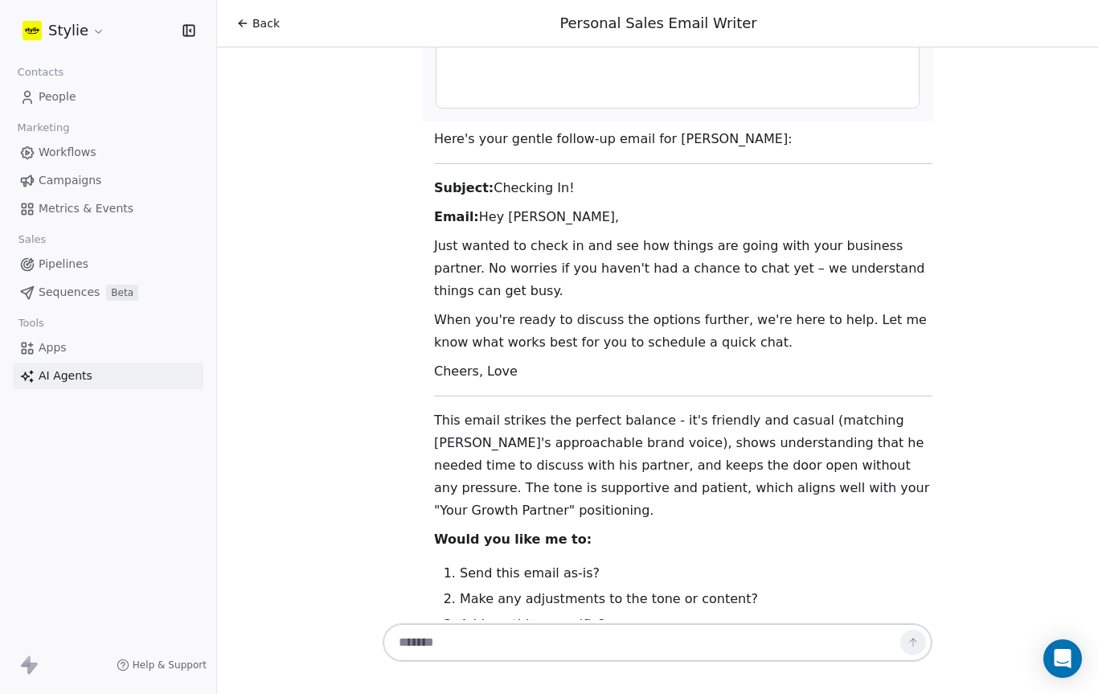
scroll to position [2962, 0]
click at [44, 146] on span "Workflows" at bounding box center [68, 152] width 58 height 17
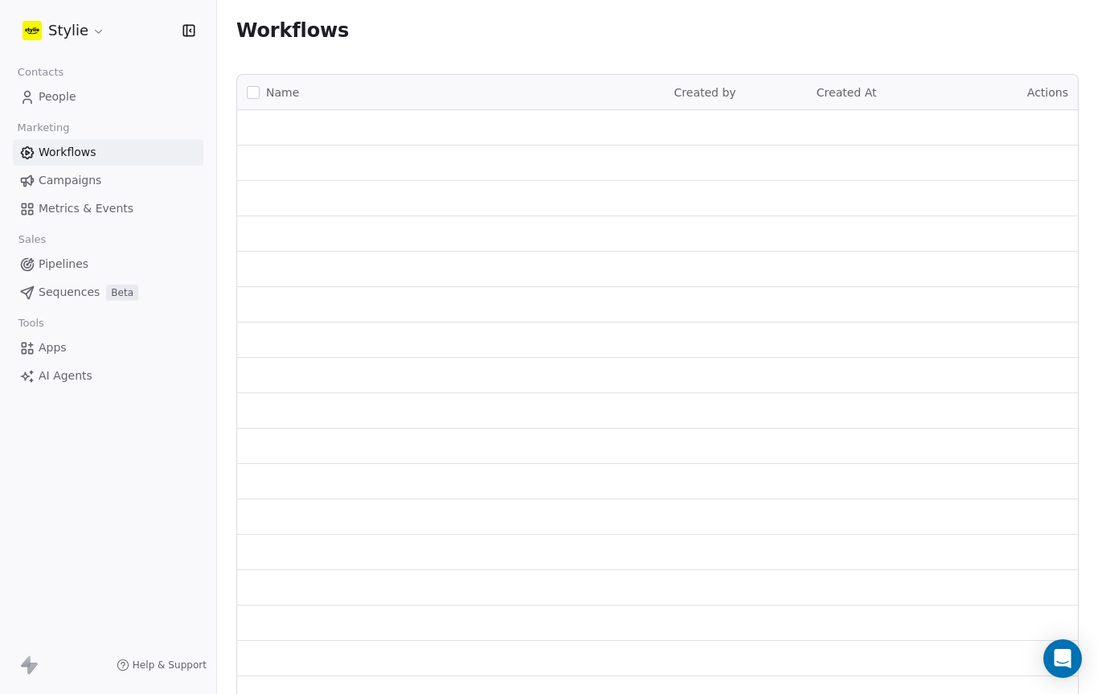
click at [47, 154] on span "Workflows" at bounding box center [68, 152] width 58 height 17
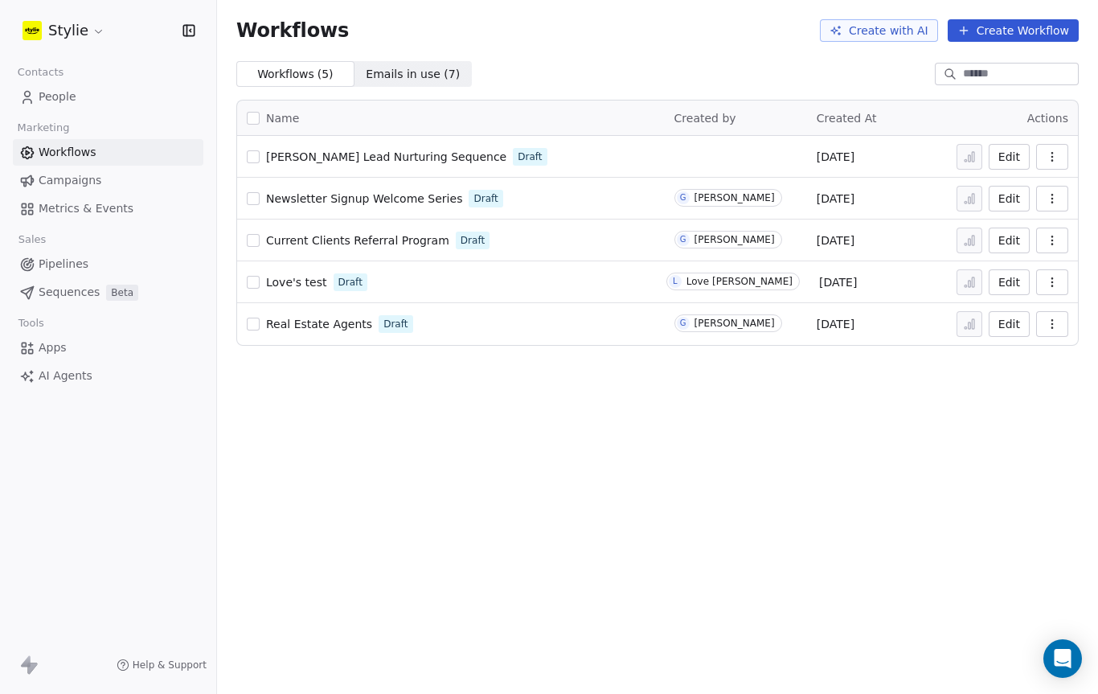
click at [39, 380] on span "AI Agents" at bounding box center [66, 375] width 54 height 17
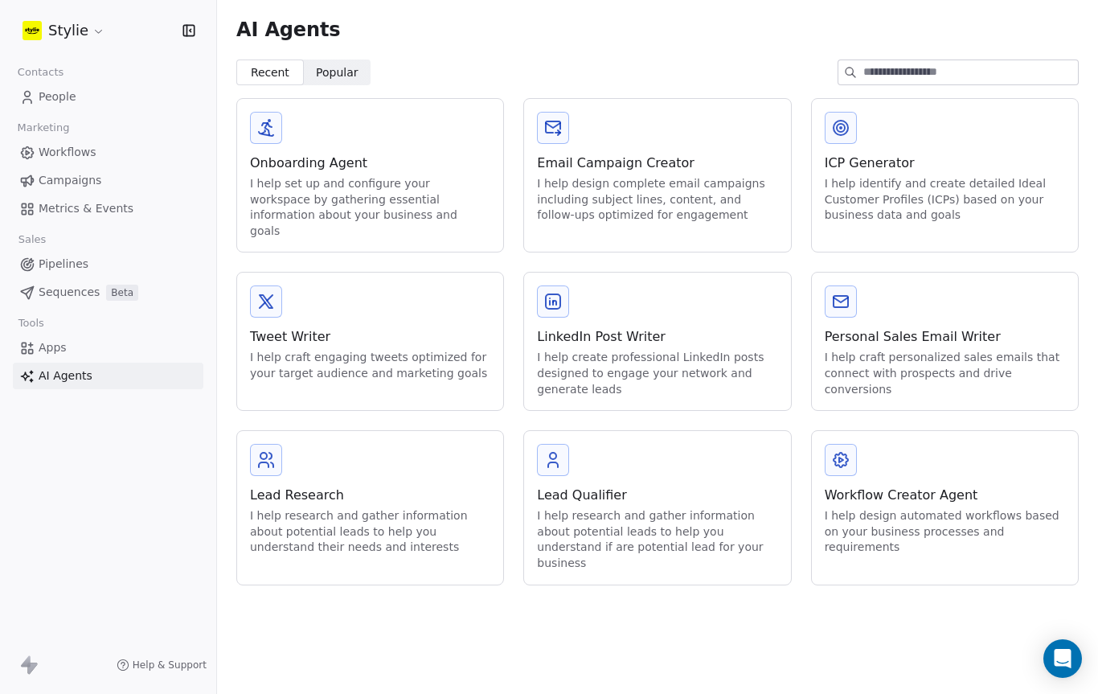
click at [39, 340] on span "Apps" at bounding box center [53, 347] width 28 height 17
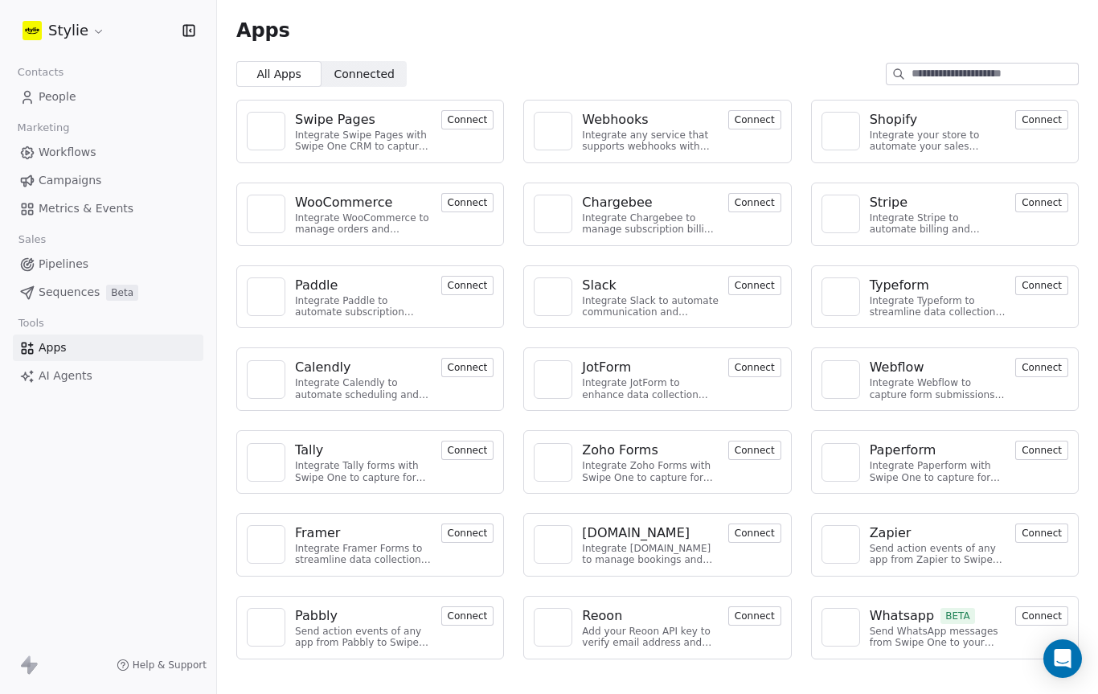
click at [259, 367] on img at bounding box center [266, 379] width 24 height 24
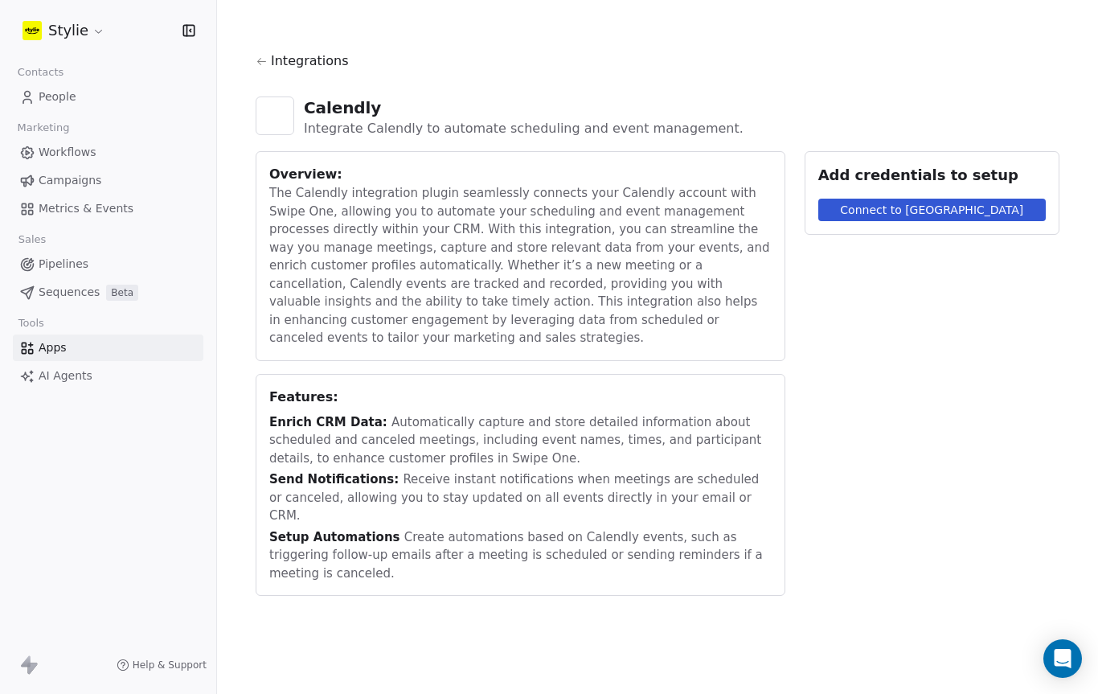
click at [461, 350] on div "Overview: The Calendly integration plugin seamlessly connects your Calendly acc…" at bounding box center [521, 256] width 530 height 210
click at [994, 199] on button "Connect to Calendly" at bounding box center [931, 210] width 227 height 23
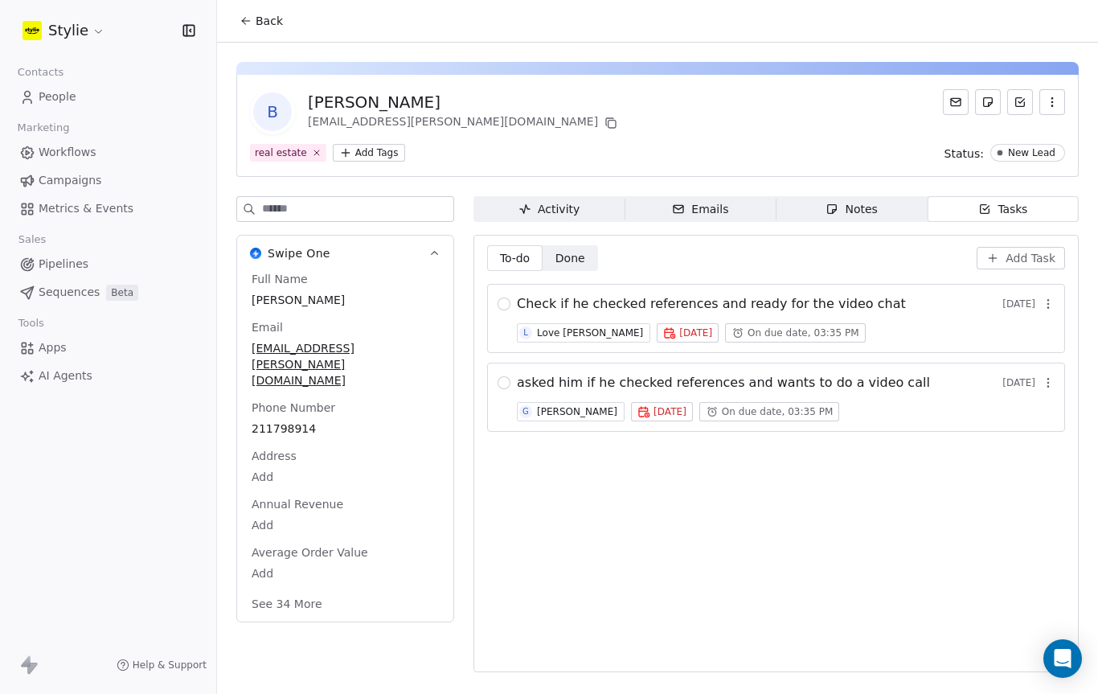
click at [590, 203] on span "Activity Activity" at bounding box center [548, 209] width 151 height 26
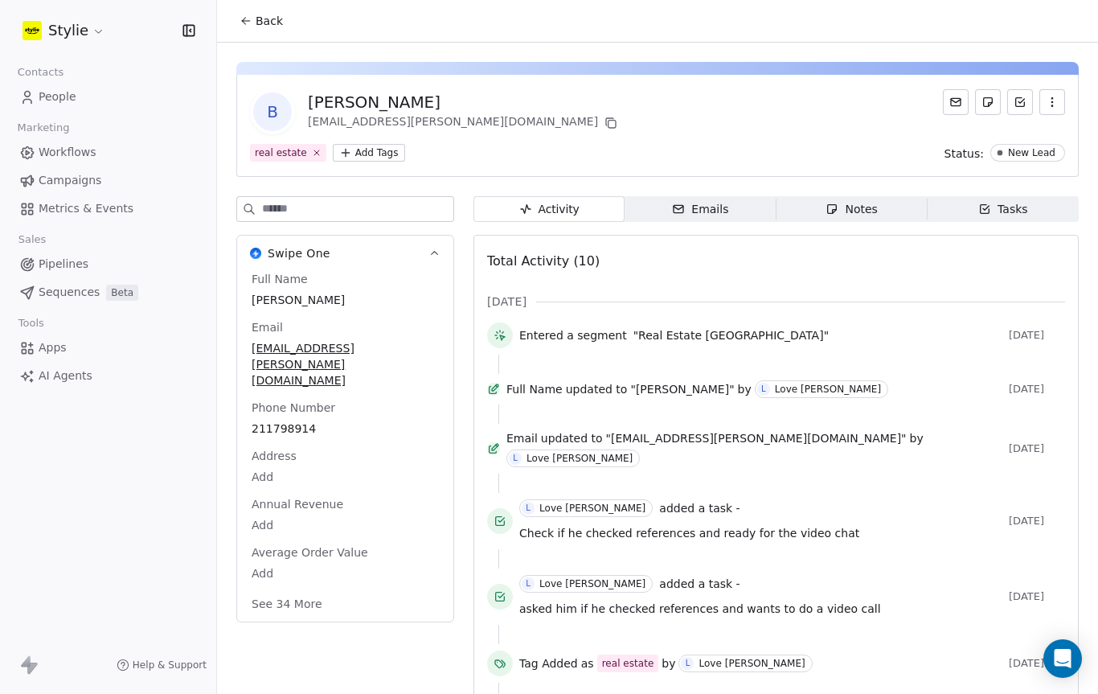
click at [849, 214] on div "Notes" at bounding box center [850, 209] width 51 height 17
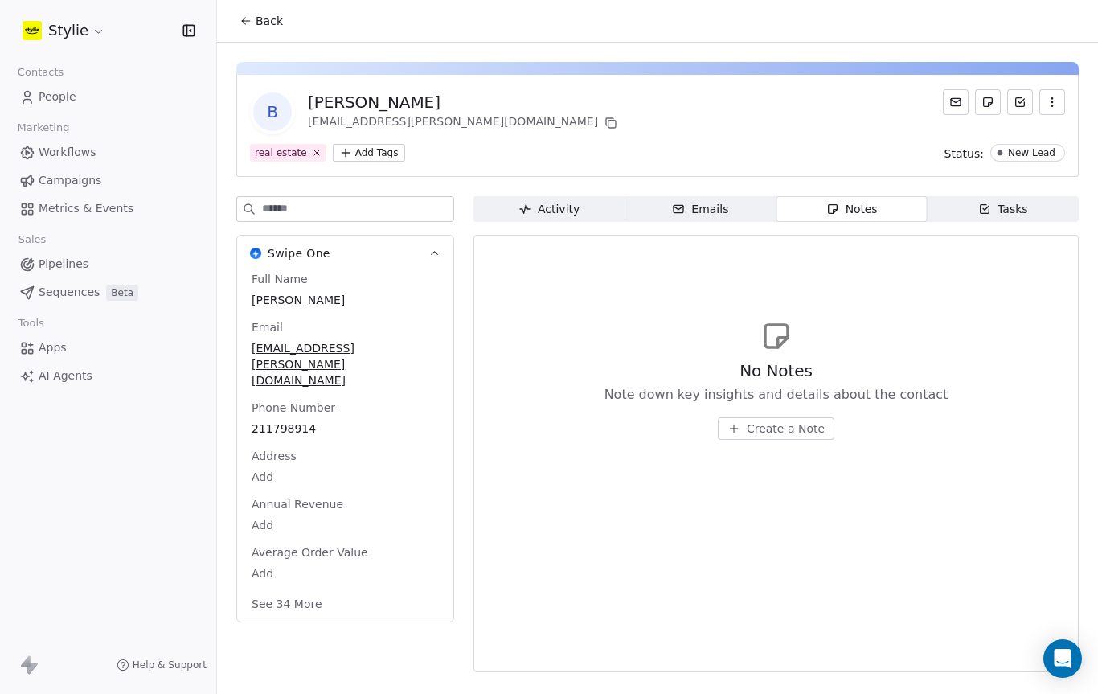
click at [1030, 217] on span "Tasks Tasks" at bounding box center [1002, 209] width 151 height 26
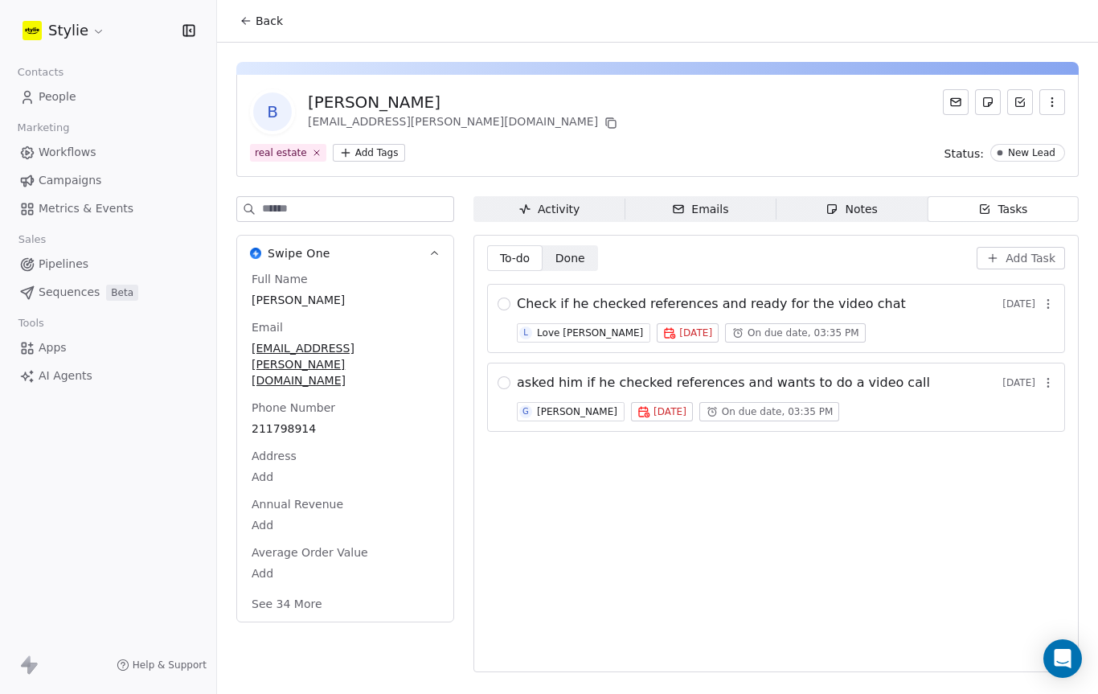
click at [50, 283] on link "Sequences Beta" at bounding box center [108, 292] width 190 height 27
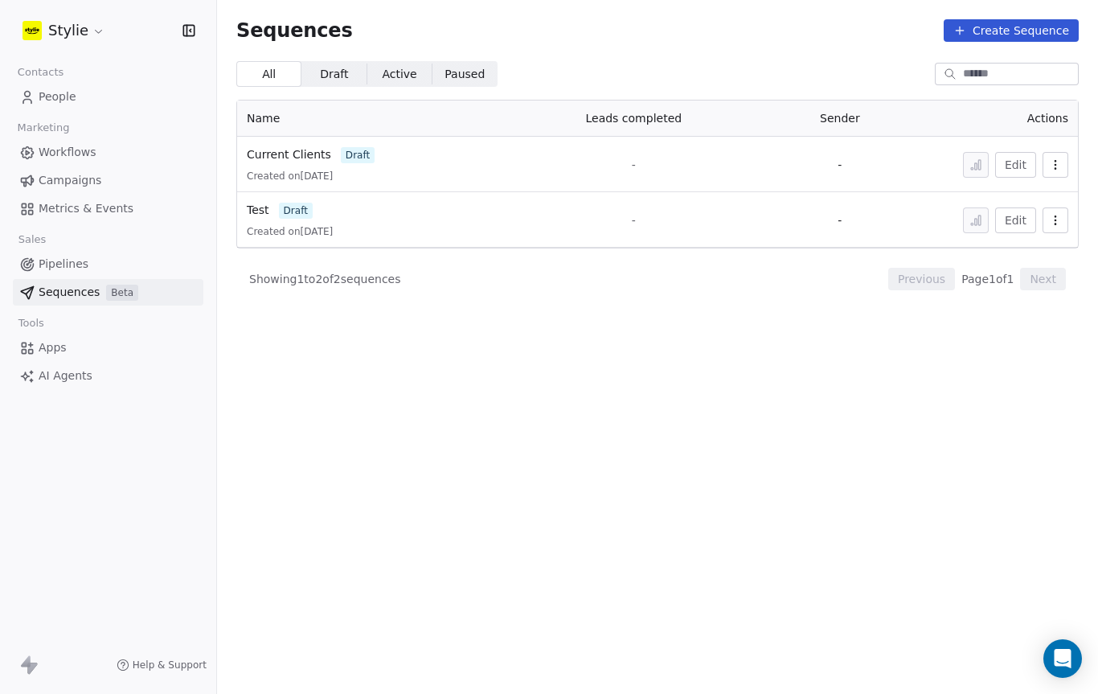
click at [34, 268] on icon at bounding box center [27, 264] width 16 height 16
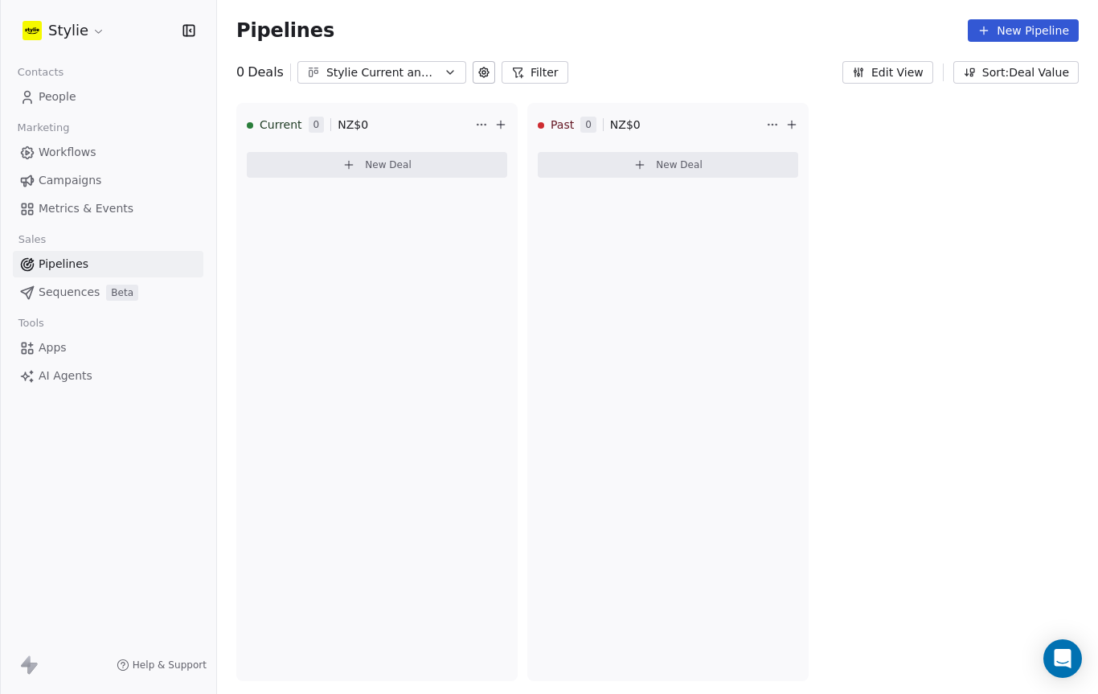
click at [44, 97] on span "People" at bounding box center [58, 96] width 38 height 17
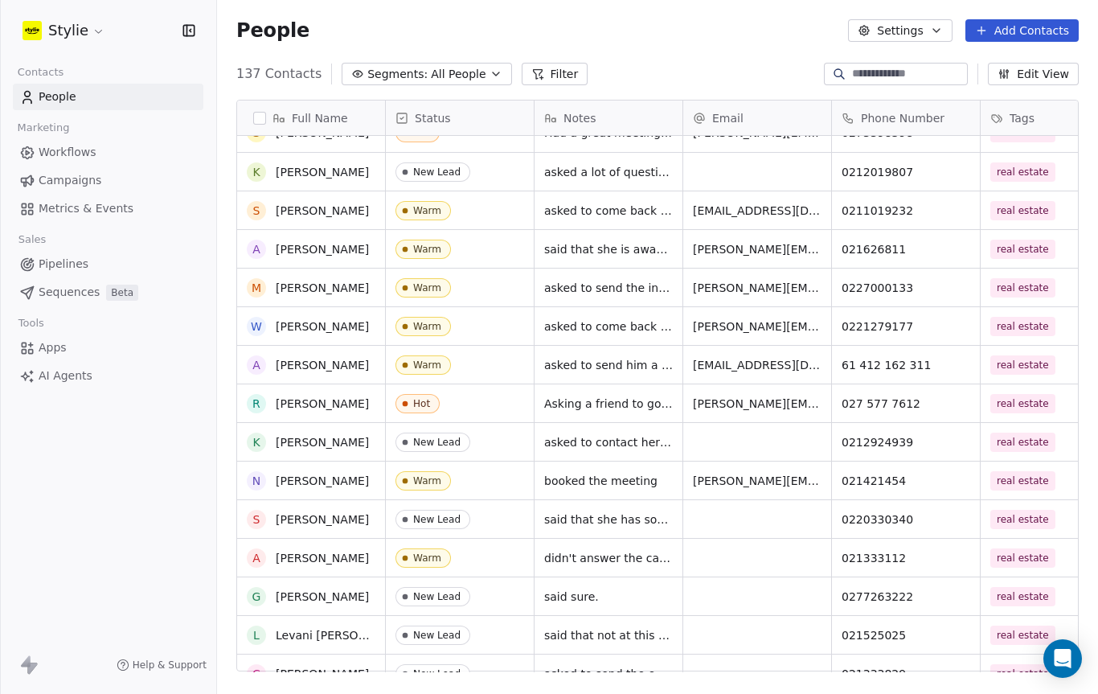
scroll to position [5, 0]
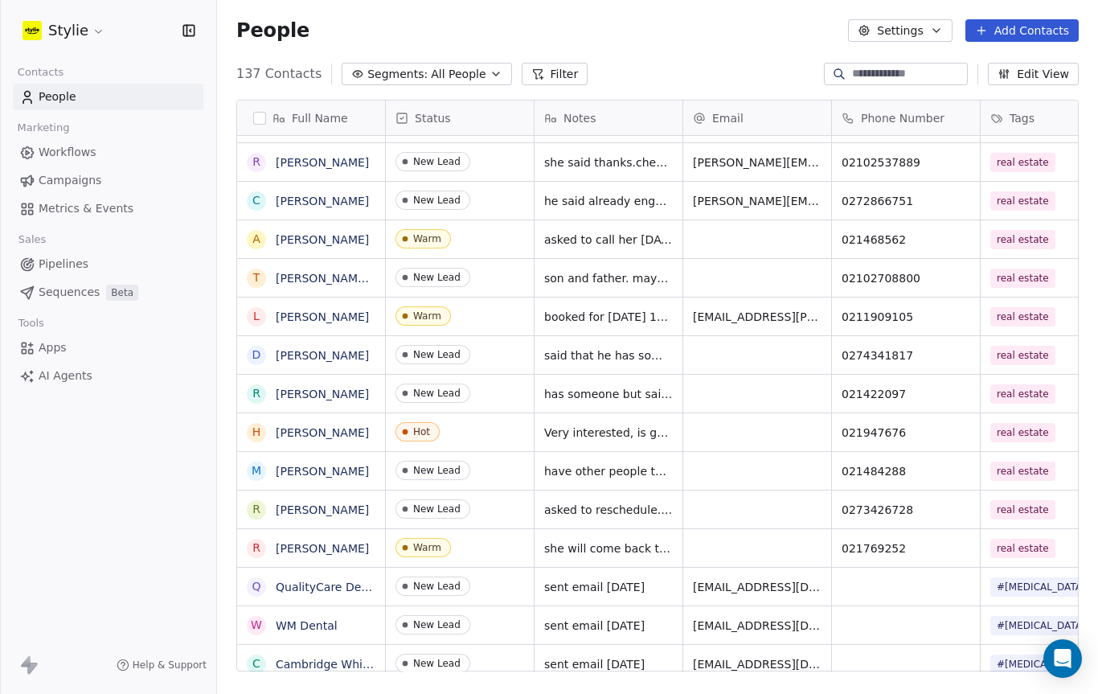
click at [45, 369] on span "AI Agents" at bounding box center [66, 375] width 54 height 17
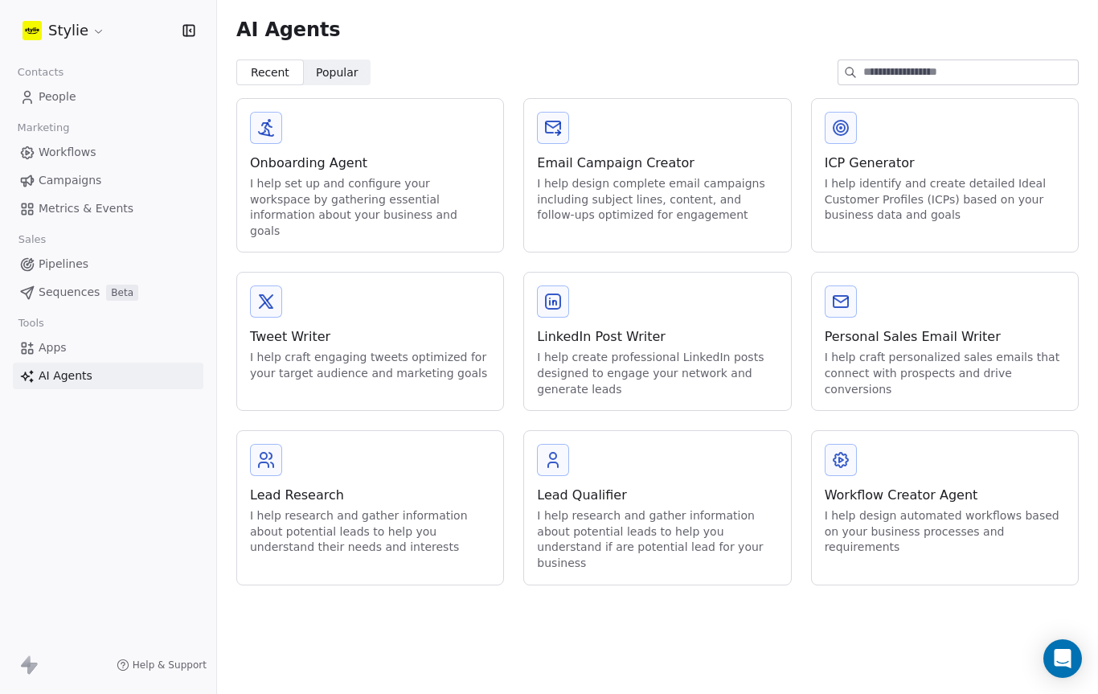
click at [319, 489] on div "Lead Research I help research and gather information about potential leads to h…" at bounding box center [370, 520] width 240 height 70
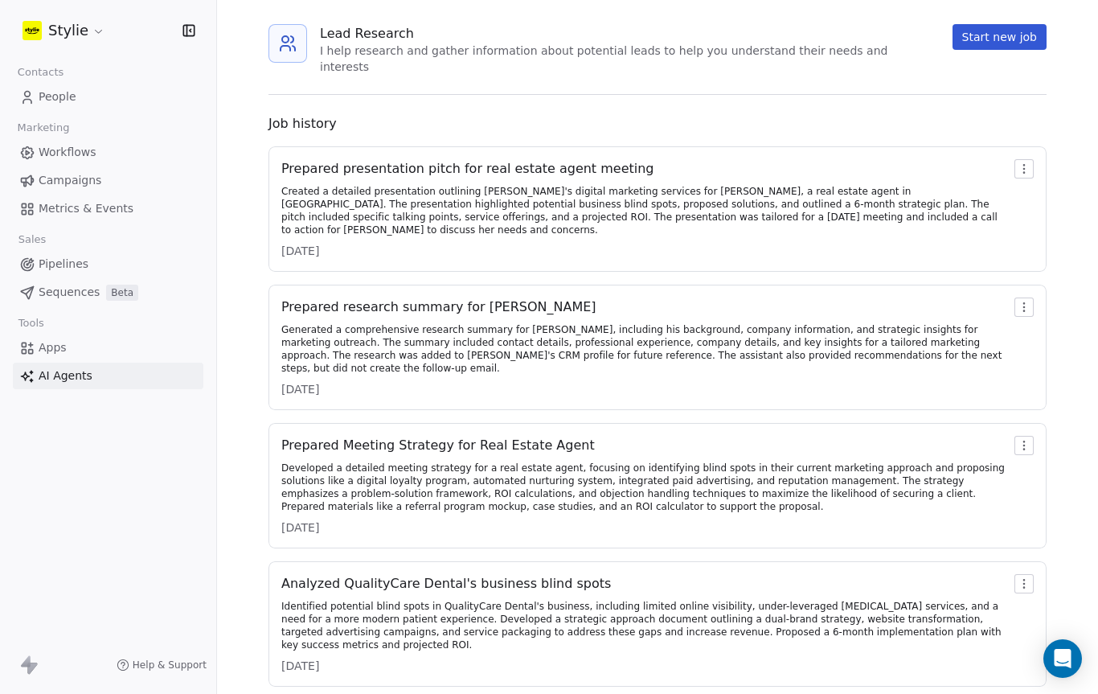
click at [313, 200] on div "Created a detailed presentation outlining Stylie's digital marketing services f…" at bounding box center [644, 210] width 727 height 51
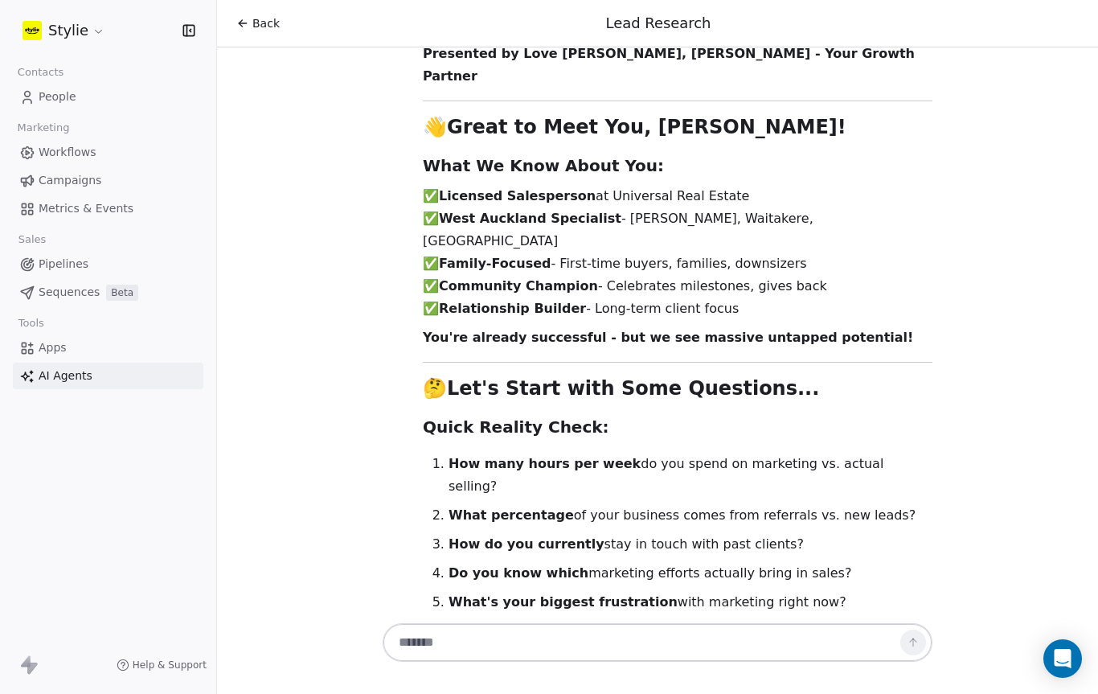
scroll to position [15441, 0]
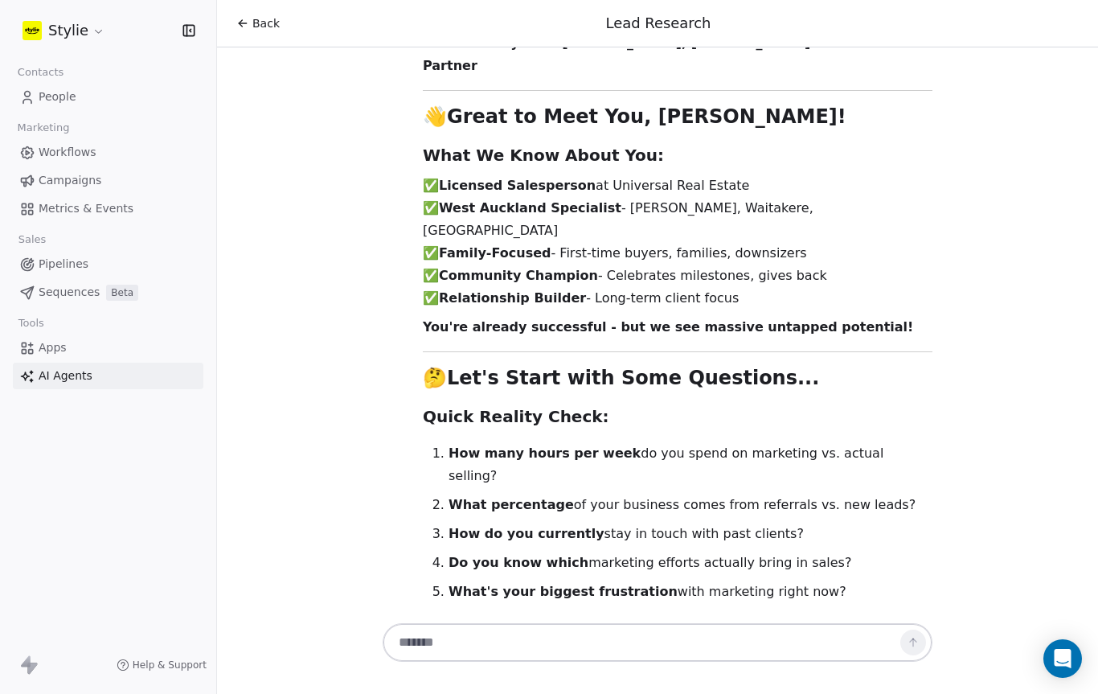
click at [264, 583] on div "Hi Love! 👋 Great to see you again! I'm your Lead Researcher Agent, and I'm here…" at bounding box center [657, 333] width 881 height 572
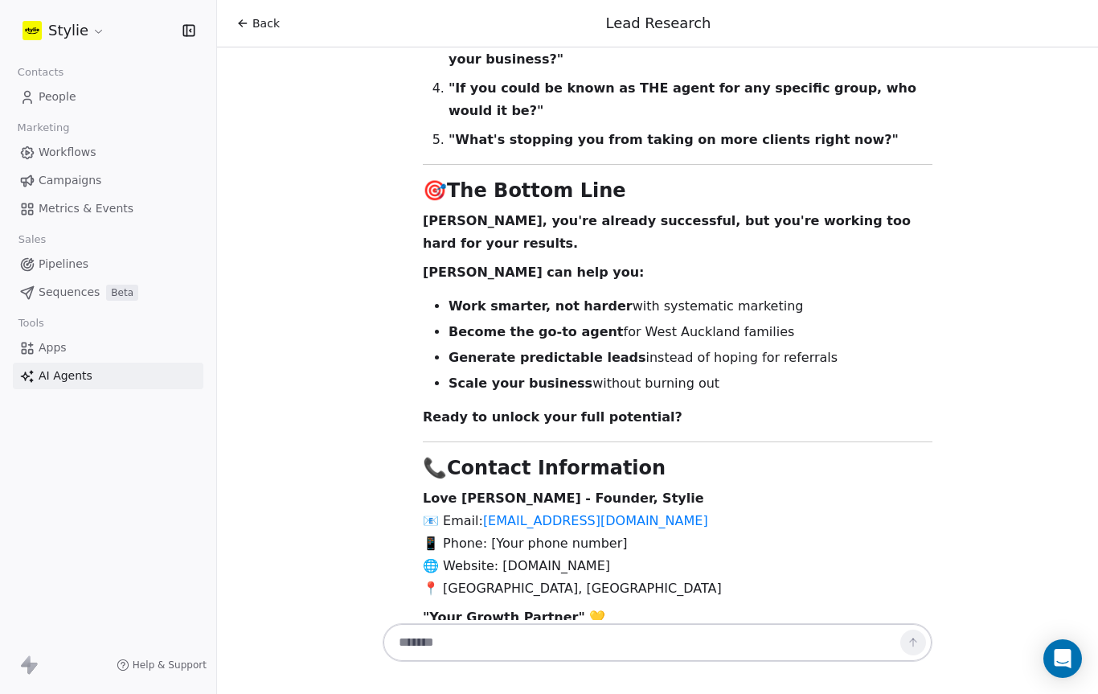
scroll to position [14490, 0]
click at [44, 158] on span "Workflows" at bounding box center [68, 152] width 58 height 17
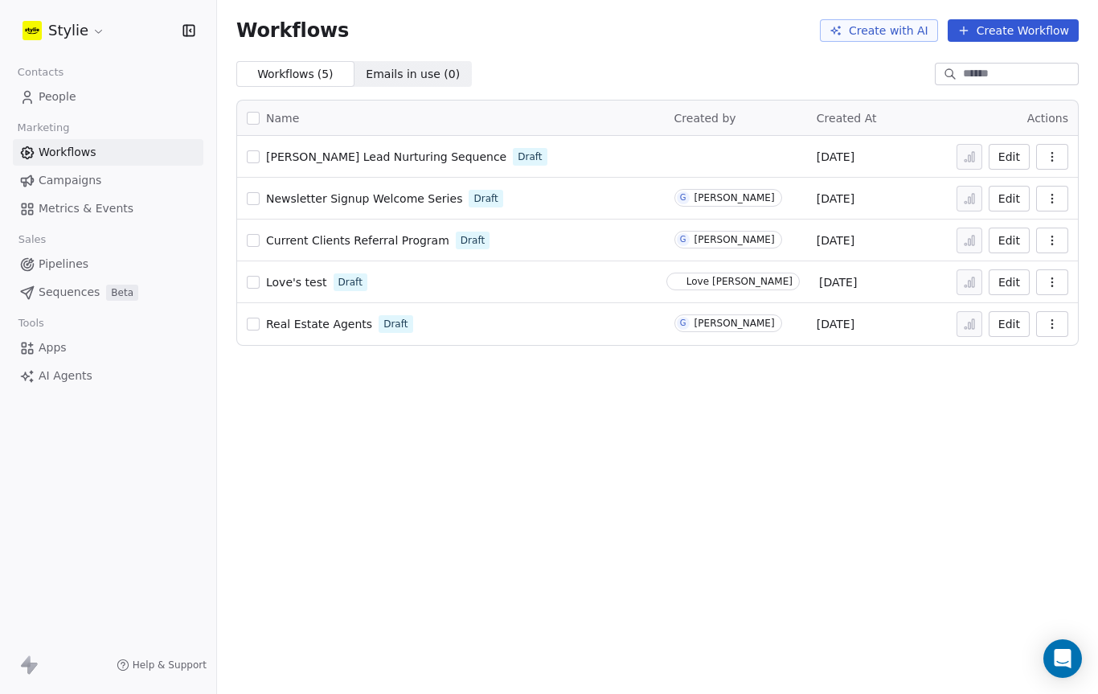
click at [51, 102] on span "People" at bounding box center [58, 96] width 38 height 17
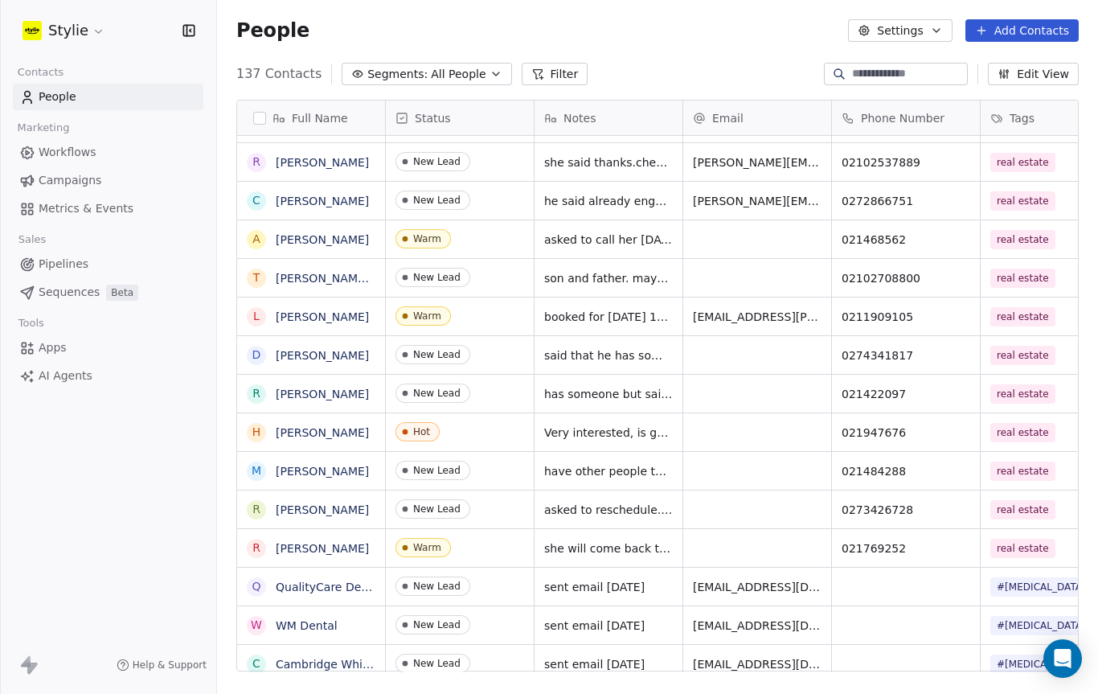
scroll to position [611, 881]
click at [47, 387] on link "AI Agents" at bounding box center [108, 375] width 190 height 27
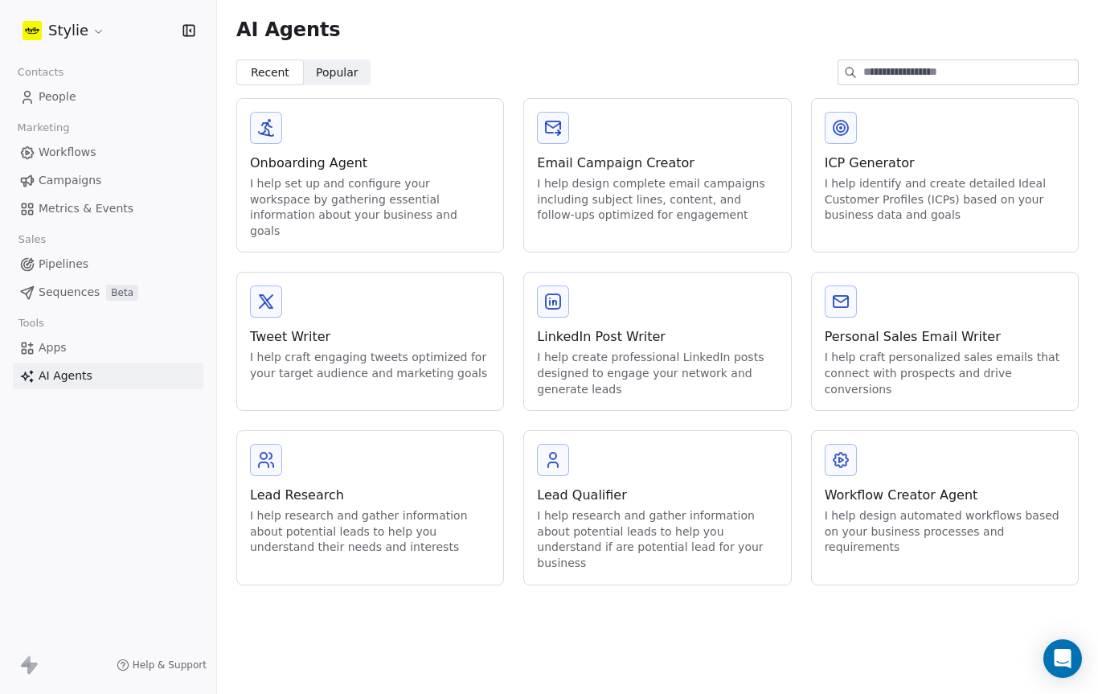
click at [1006, 327] on div "Personal Sales Email Writer" at bounding box center [945, 336] width 240 height 19
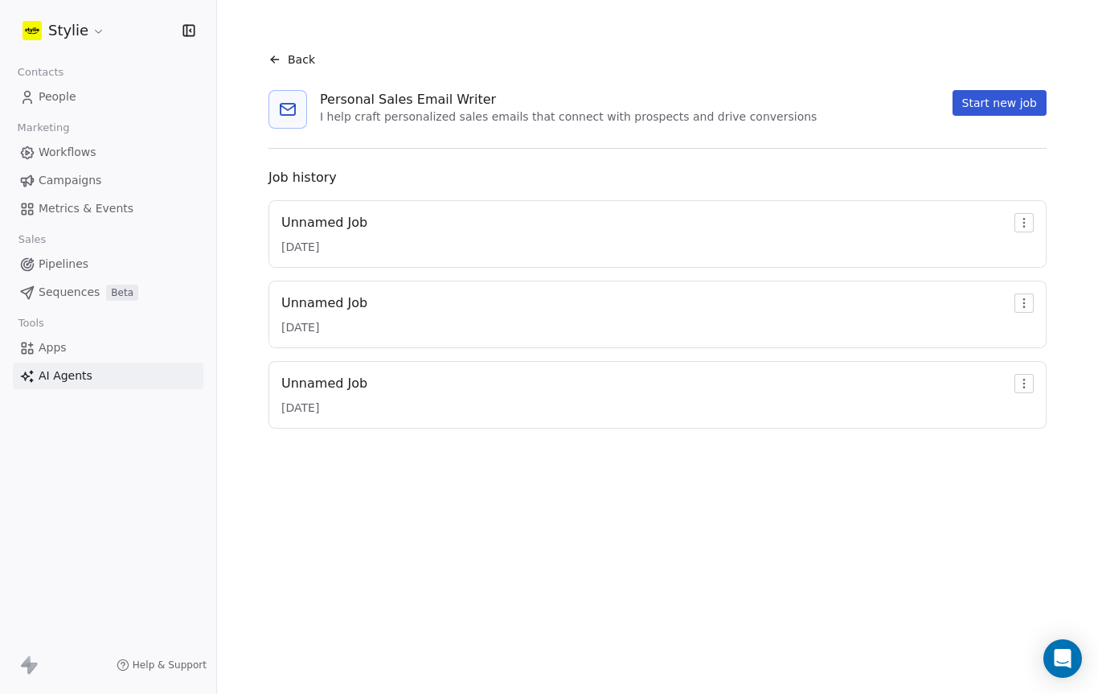
click at [1022, 106] on button "Start new job" at bounding box center [999, 103] width 94 height 26
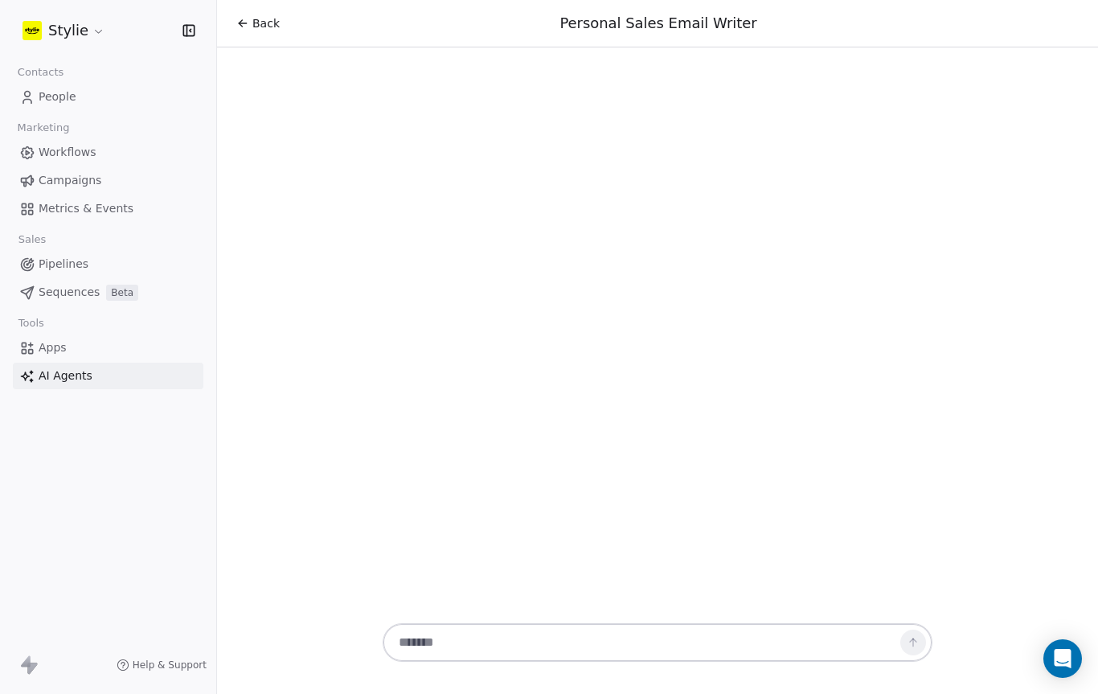
click at [637, 637] on textarea at bounding box center [641, 642] width 503 height 31
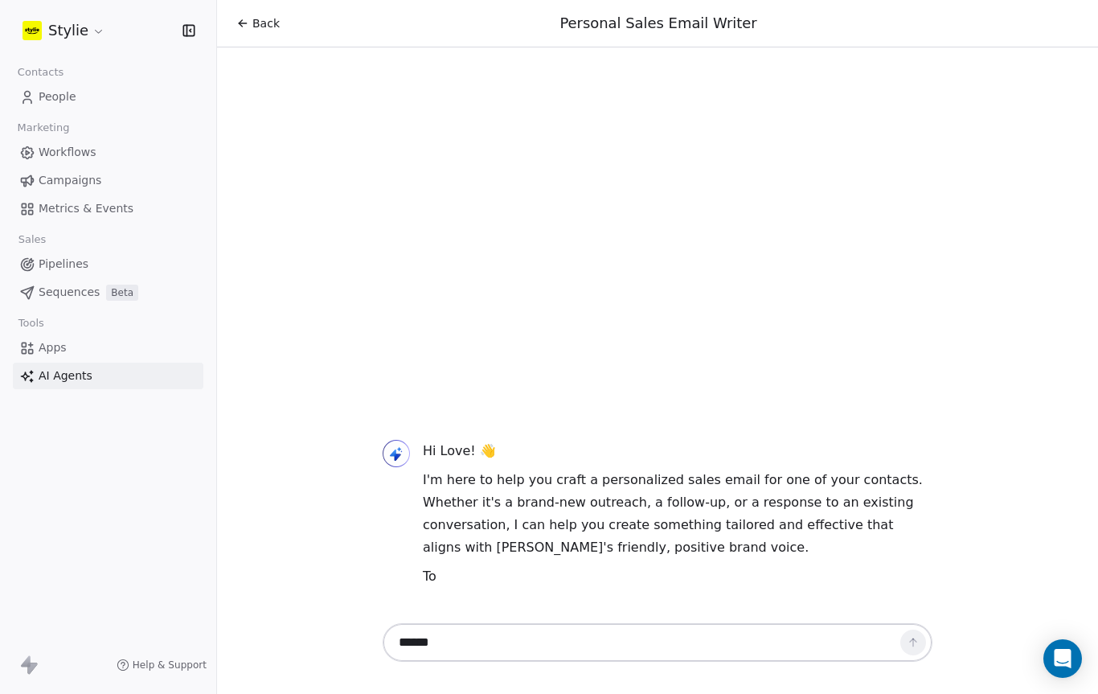
click at [843, 636] on textarea "******" at bounding box center [641, 642] width 503 height 31
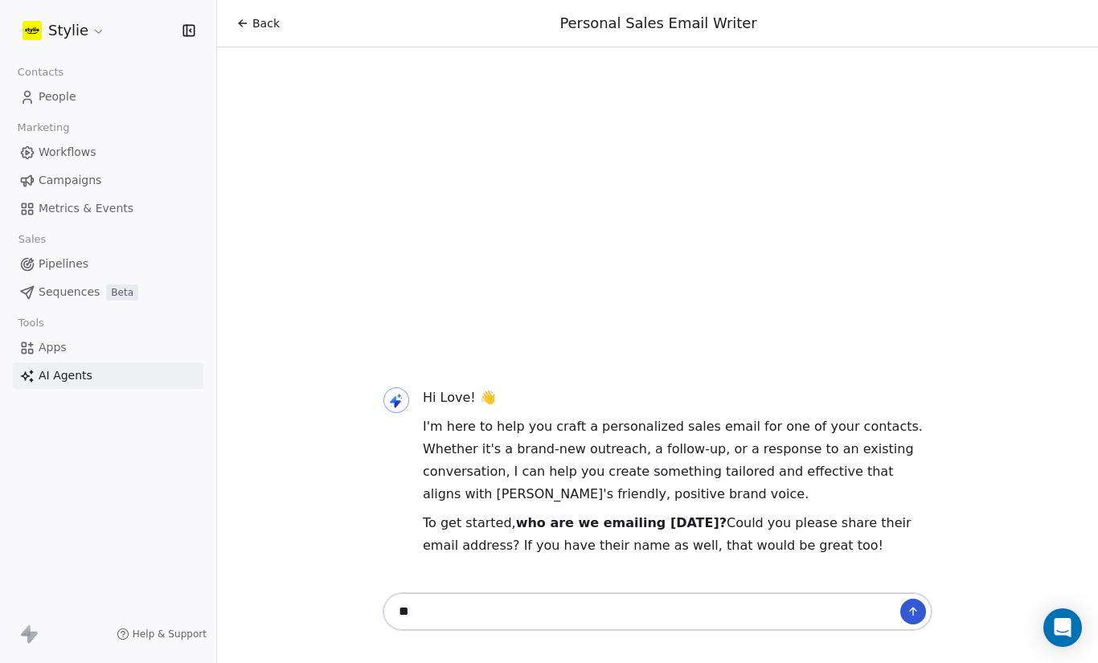
type textarea "*"
type textarea "******"
click at [911, 612] on icon at bounding box center [913, 611] width 13 height 13
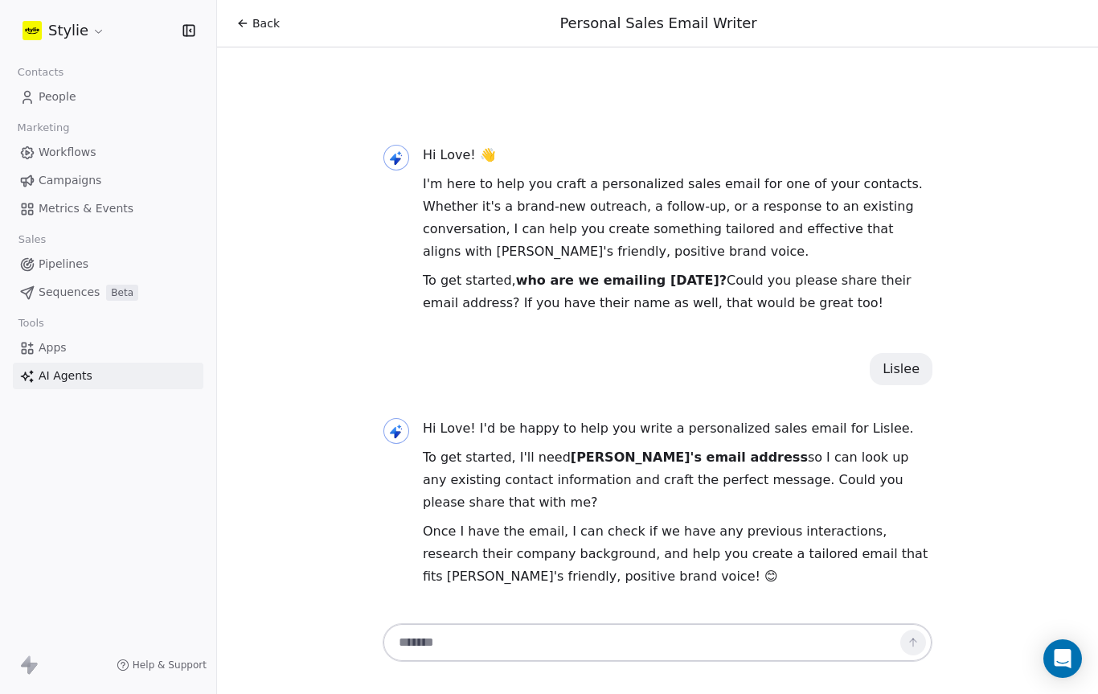
click at [47, 91] on span "People" at bounding box center [58, 96] width 38 height 17
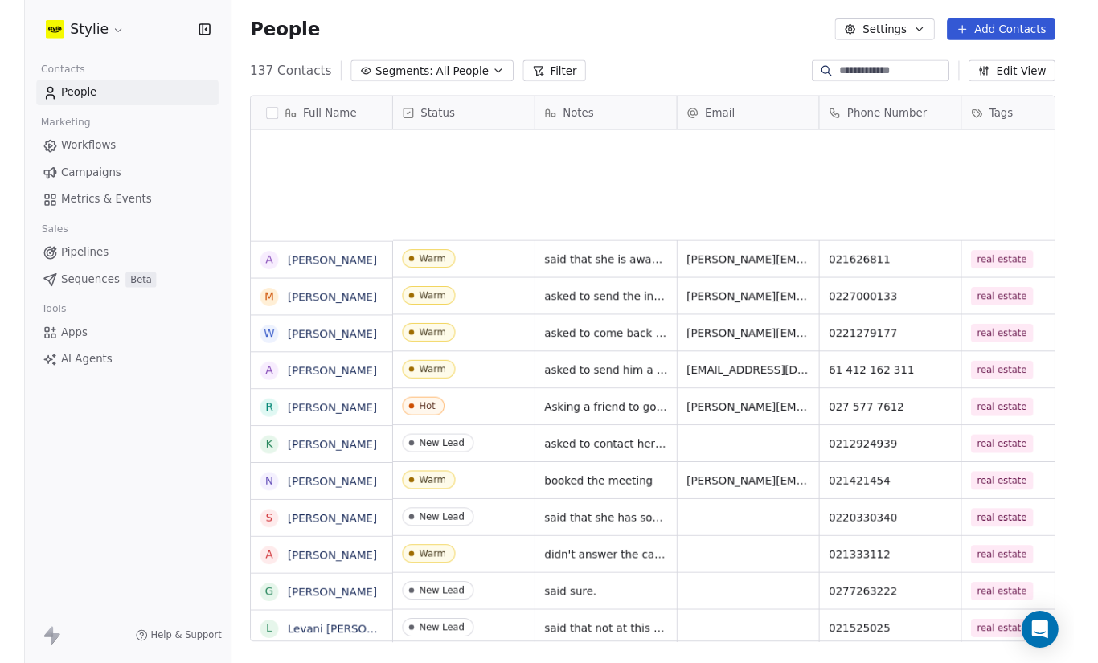
scroll to position [611, 881]
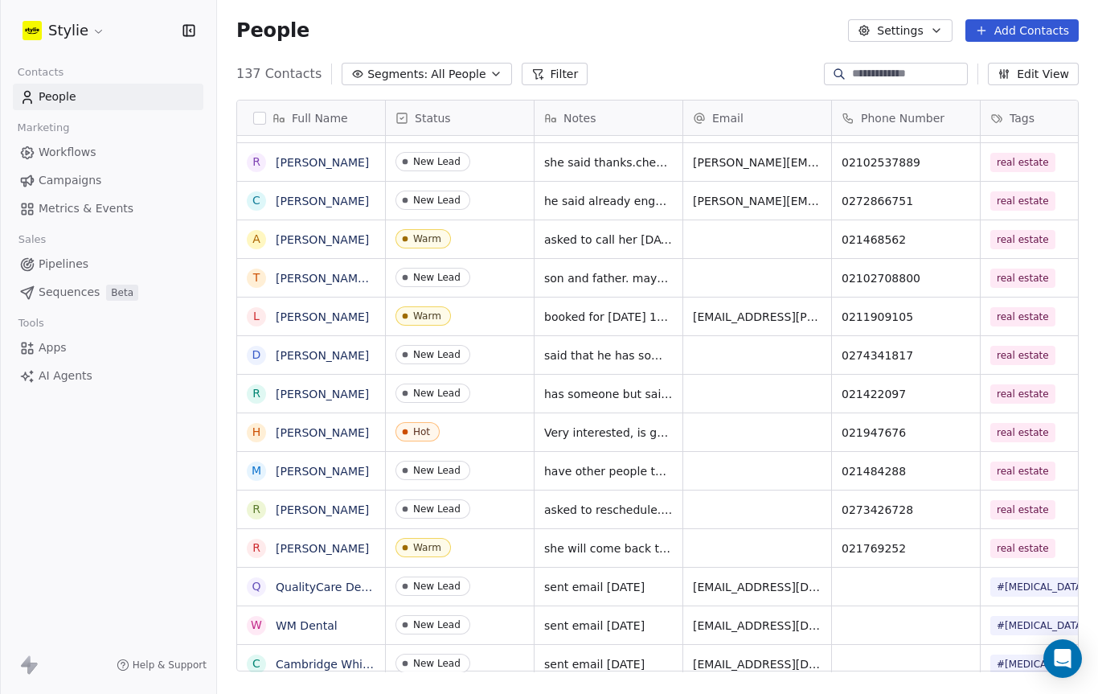
click at [916, 78] on input at bounding box center [908, 74] width 113 height 16
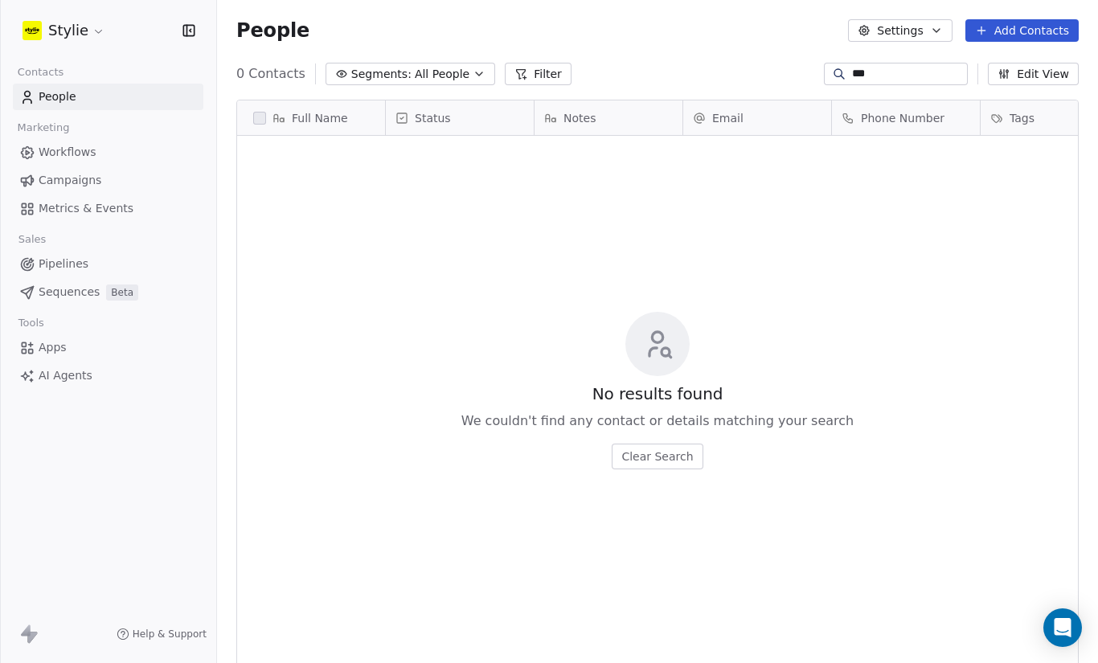
scroll to position [583, 881]
type input "*"
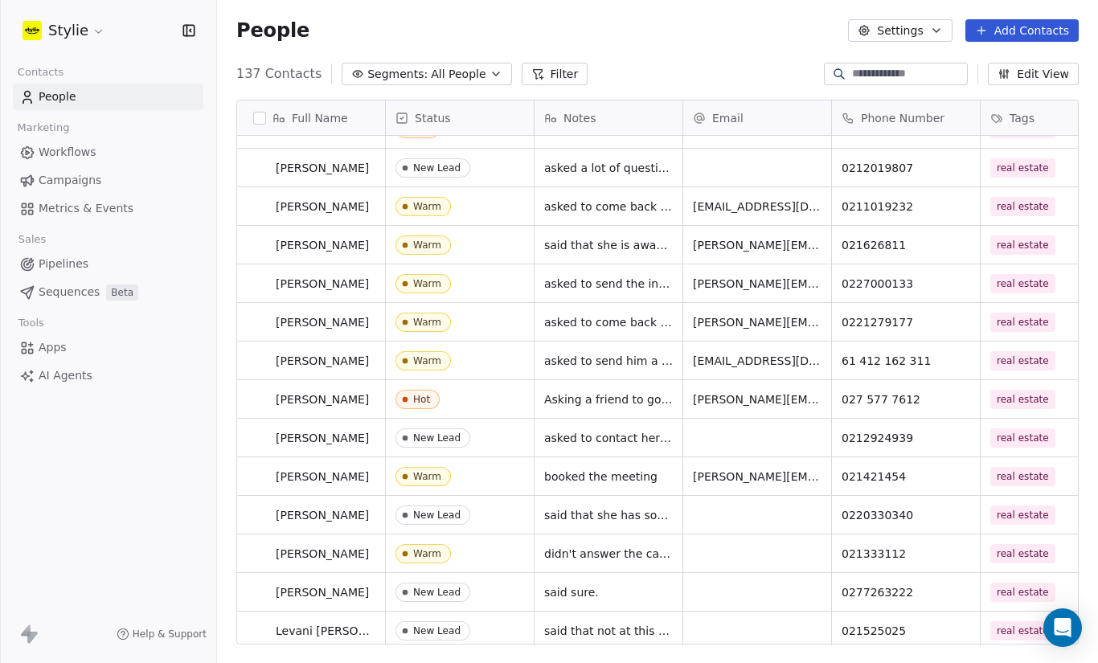
scroll to position [35, 0]
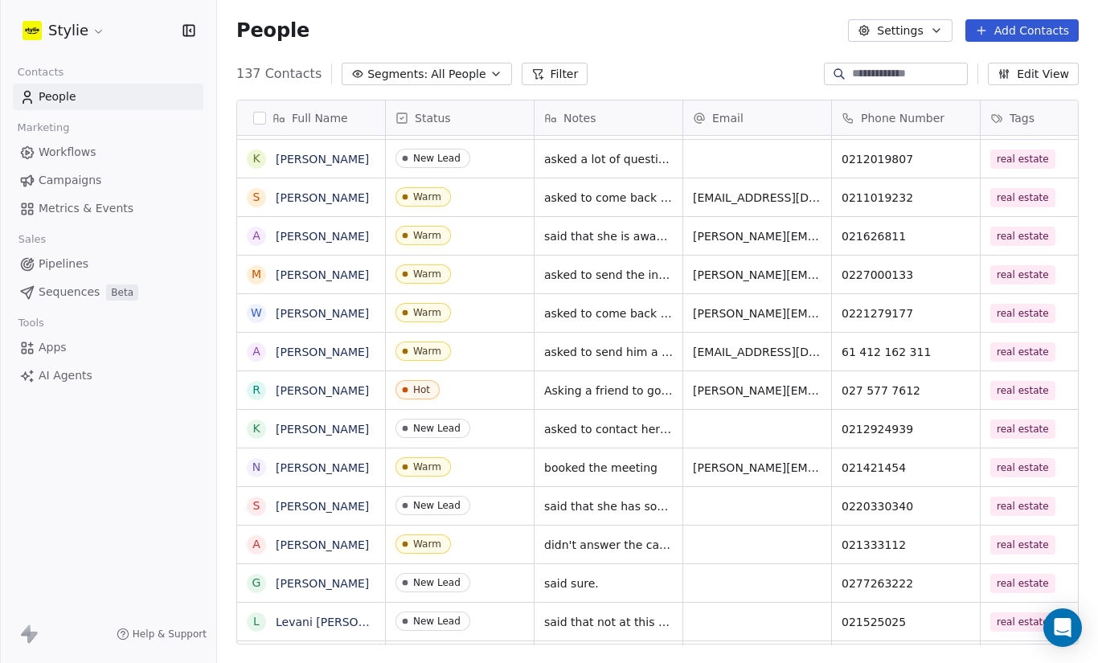
click at [45, 378] on span "AI Agents" at bounding box center [66, 375] width 54 height 17
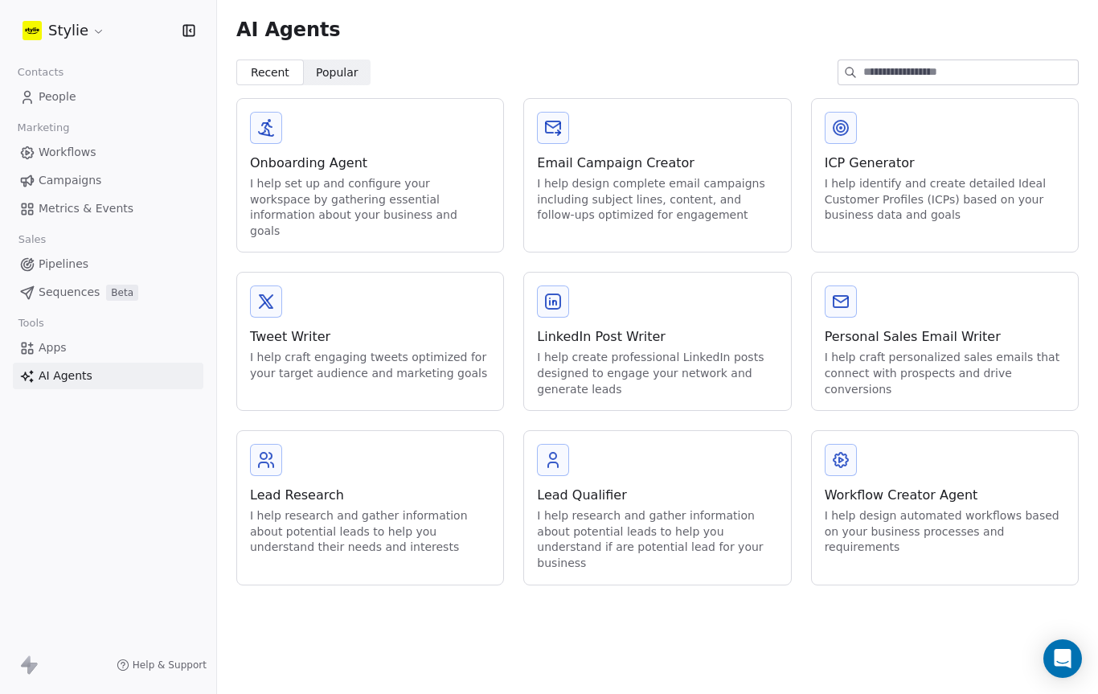
click at [424, 508] on div "I help research and gather information about potential leads to help you unders…" at bounding box center [370, 531] width 240 height 47
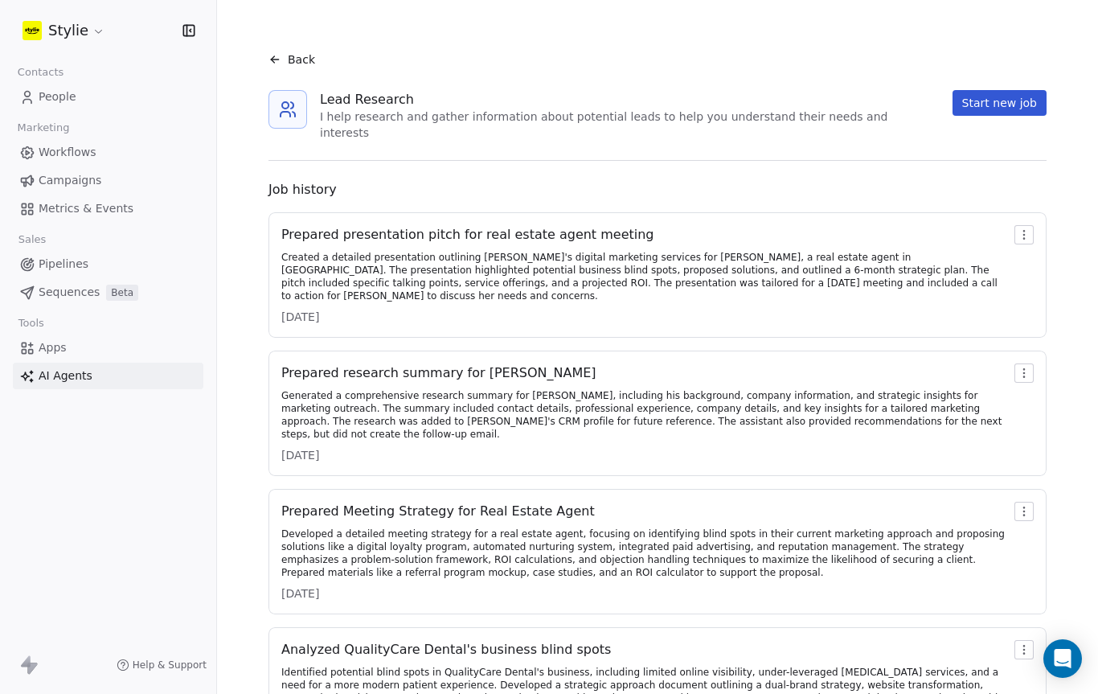
click at [748, 261] on div "Created a detailed presentation outlining Stylie's digital marketing services f…" at bounding box center [644, 276] width 727 height 51
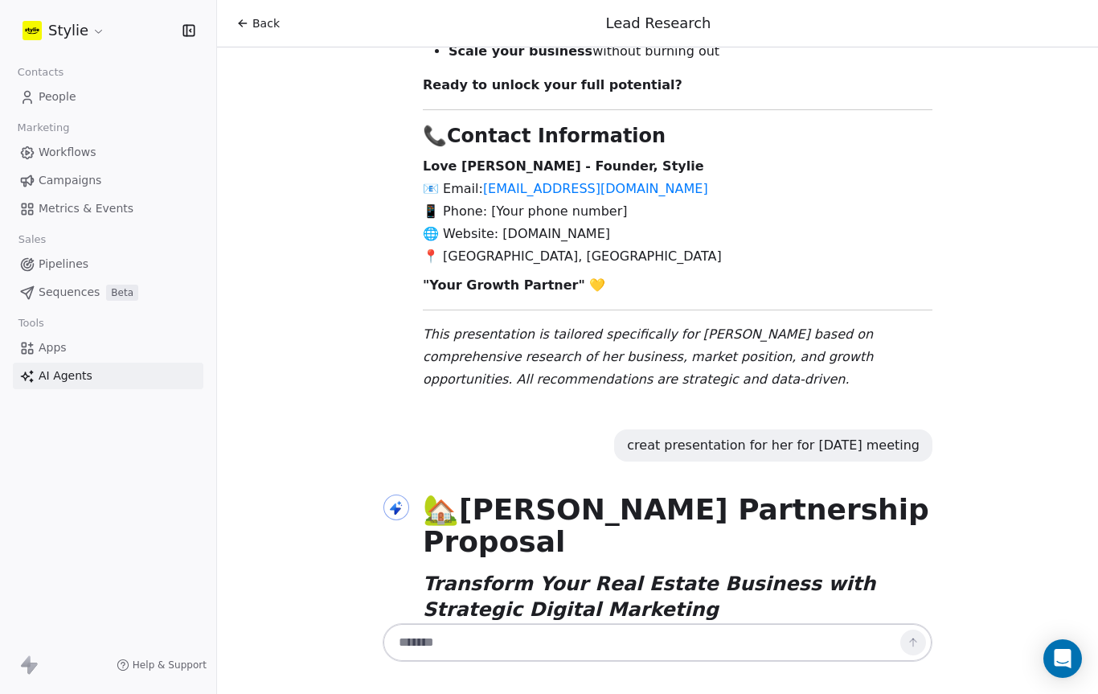
scroll to position [14822, 0]
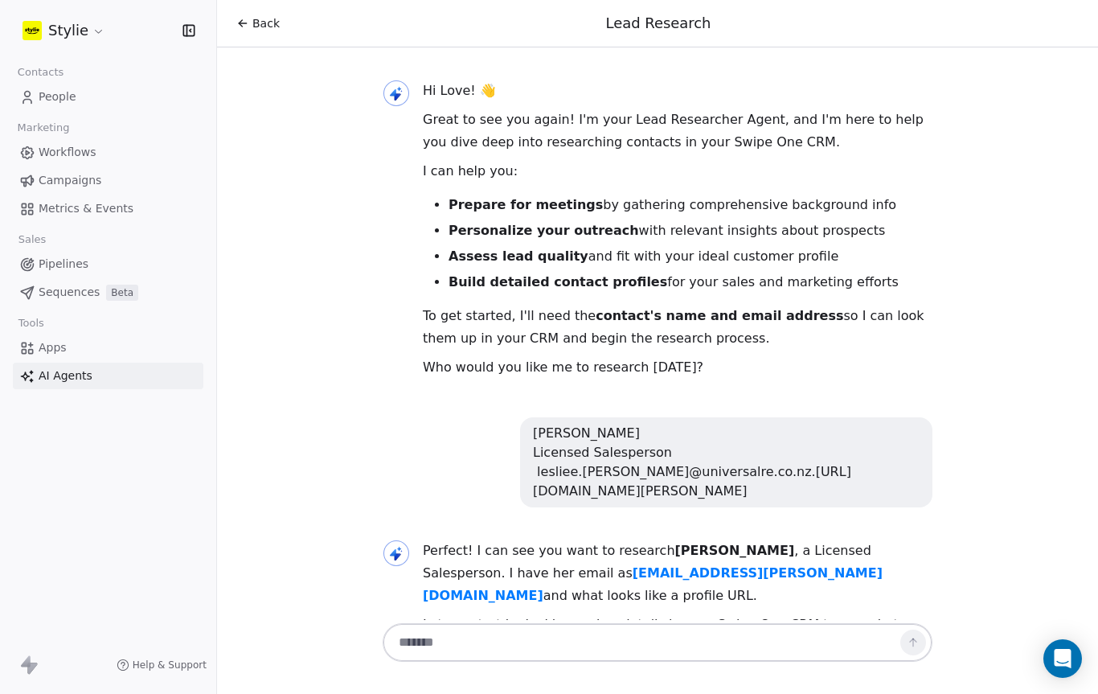
click at [47, 73] on span "Contacts" at bounding box center [40, 72] width 60 height 24
click at [43, 90] on span "People" at bounding box center [58, 96] width 38 height 17
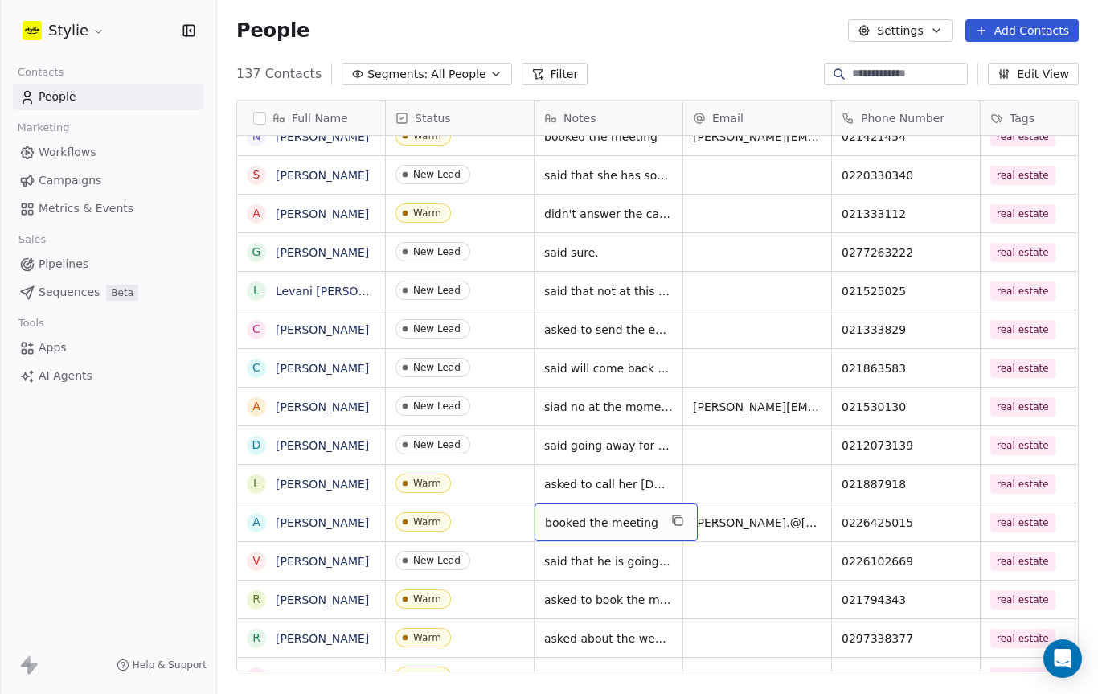
click at [637, 521] on span "booked the meeting" at bounding box center [601, 522] width 113 height 16
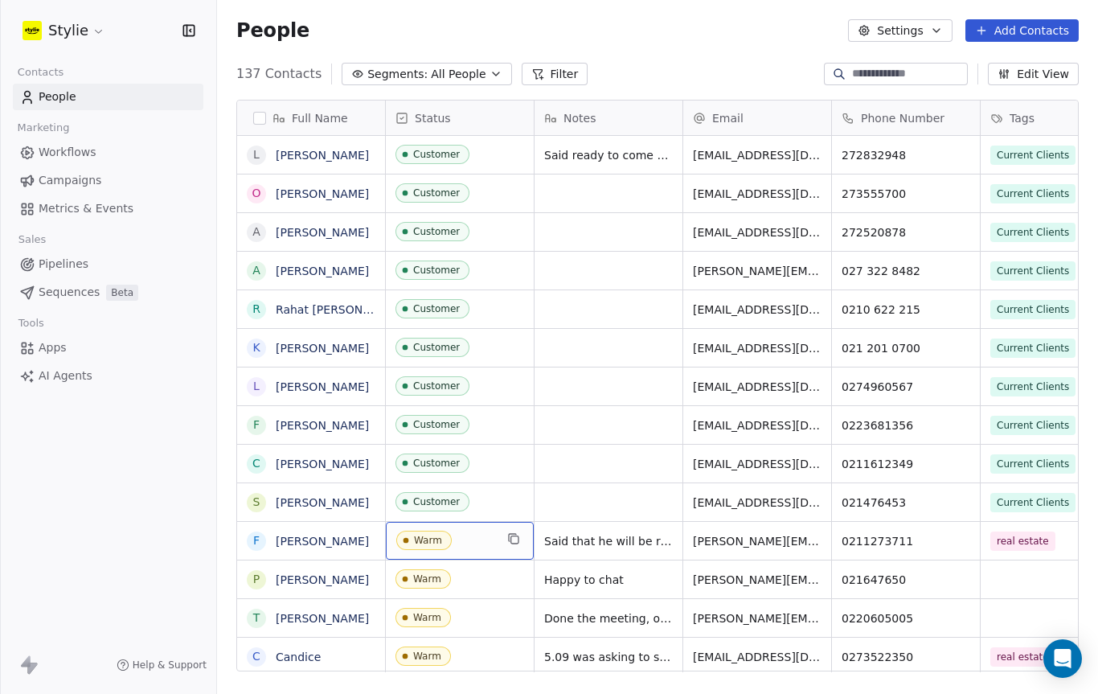
click at [477, 546] on span "Warm" at bounding box center [445, 540] width 98 height 20
click at [473, 535] on span "Warm" at bounding box center [445, 540] width 98 height 20
click at [423, 532] on span "Warm" at bounding box center [423, 539] width 55 height 19
click at [481, 537] on span "Warm" at bounding box center [445, 540] width 98 height 20
click at [460, 536] on span "Warm" at bounding box center [445, 540] width 98 height 20
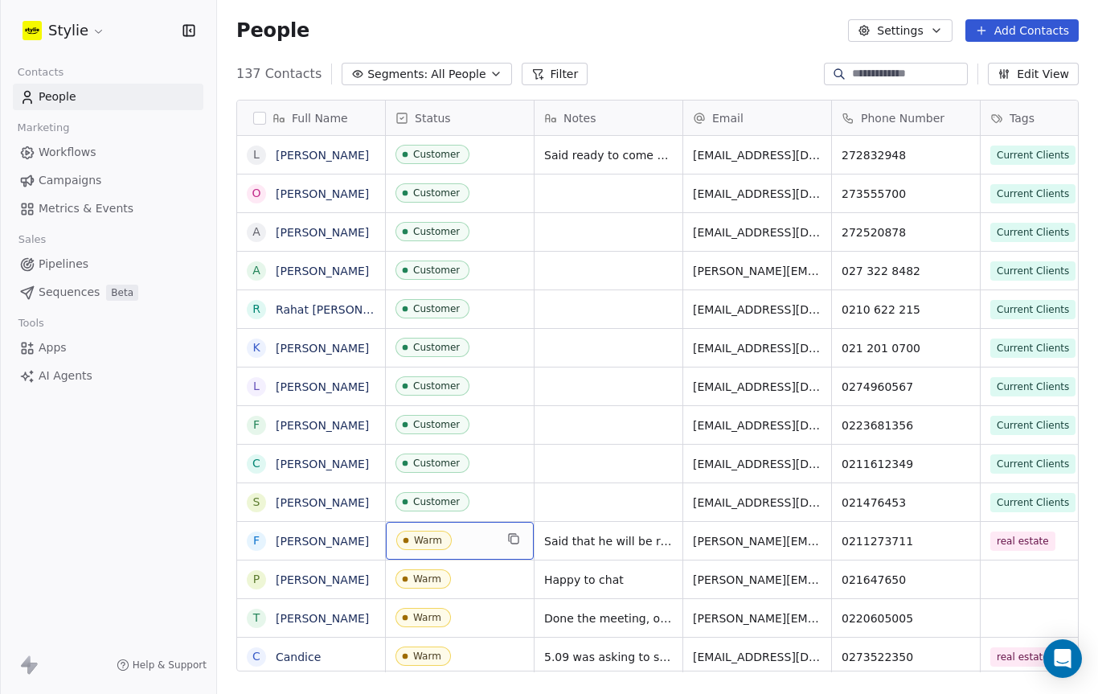
click at [418, 532] on span "Warm" at bounding box center [423, 539] width 55 height 19
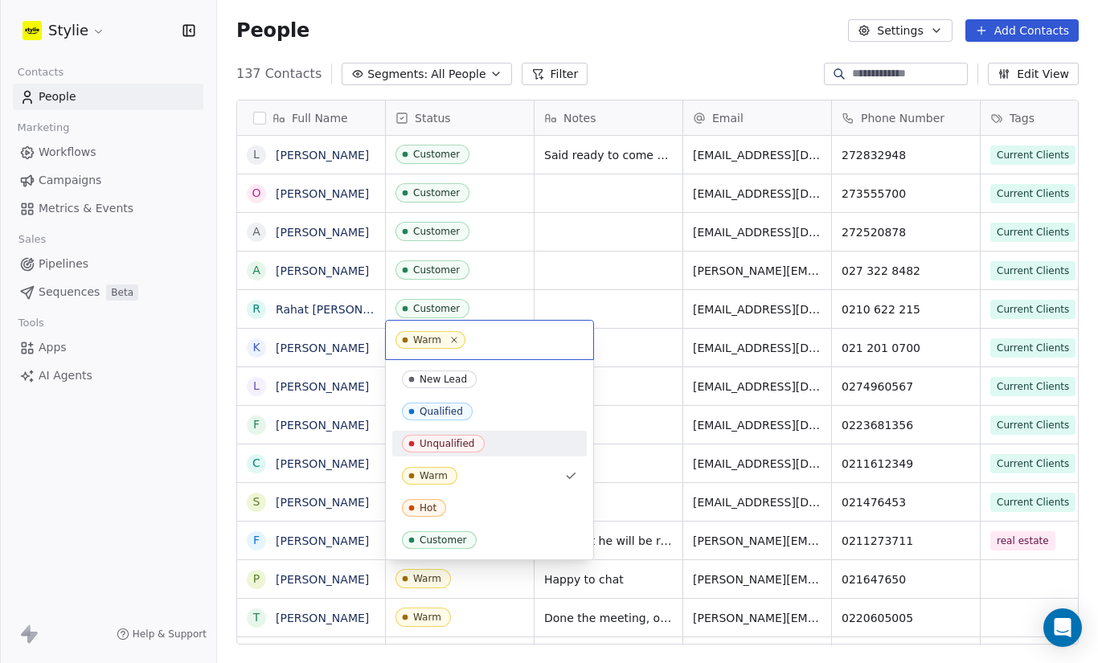
click at [445, 502] on div "Hot" at bounding box center [489, 508] width 175 height 18
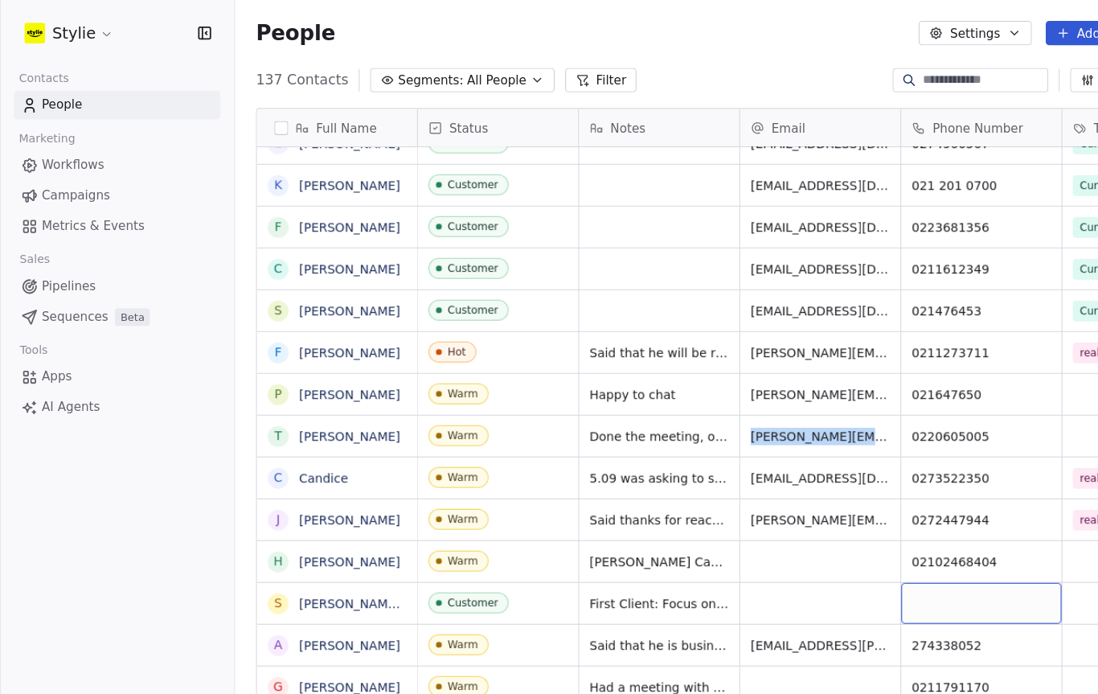
click at [59, 379] on span "AI Agents" at bounding box center [66, 375] width 54 height 17
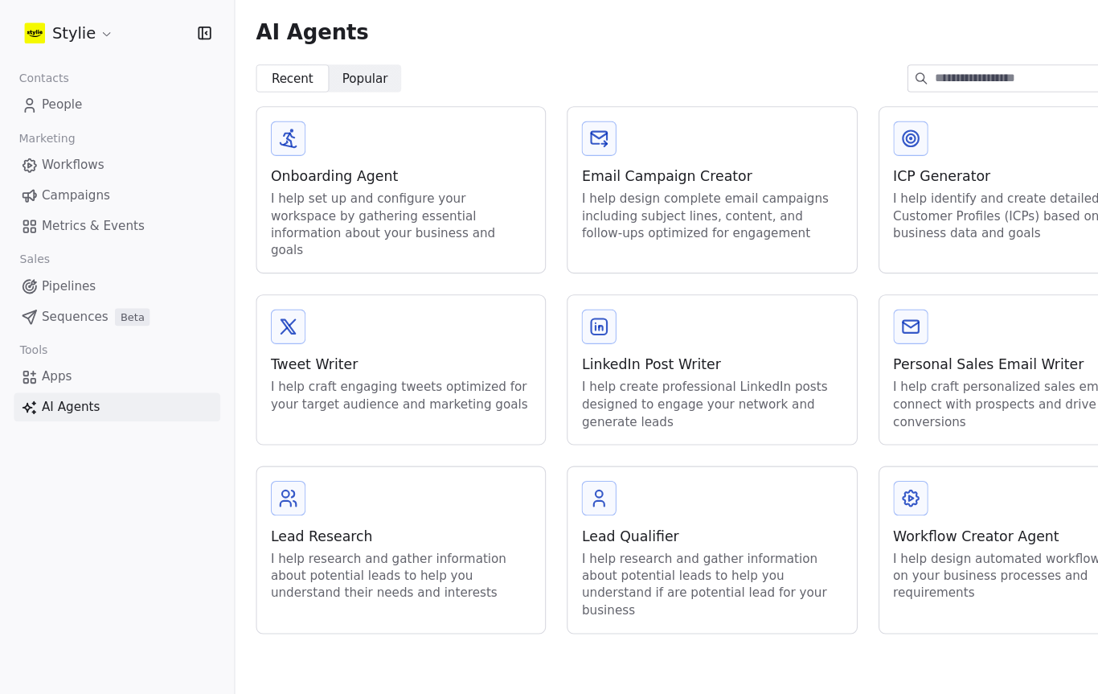
click at [889, 350] on div "I help craft personalized sales emails that connect with prospects and drive co…" at bounding box center [945, 373] width 240 height 47
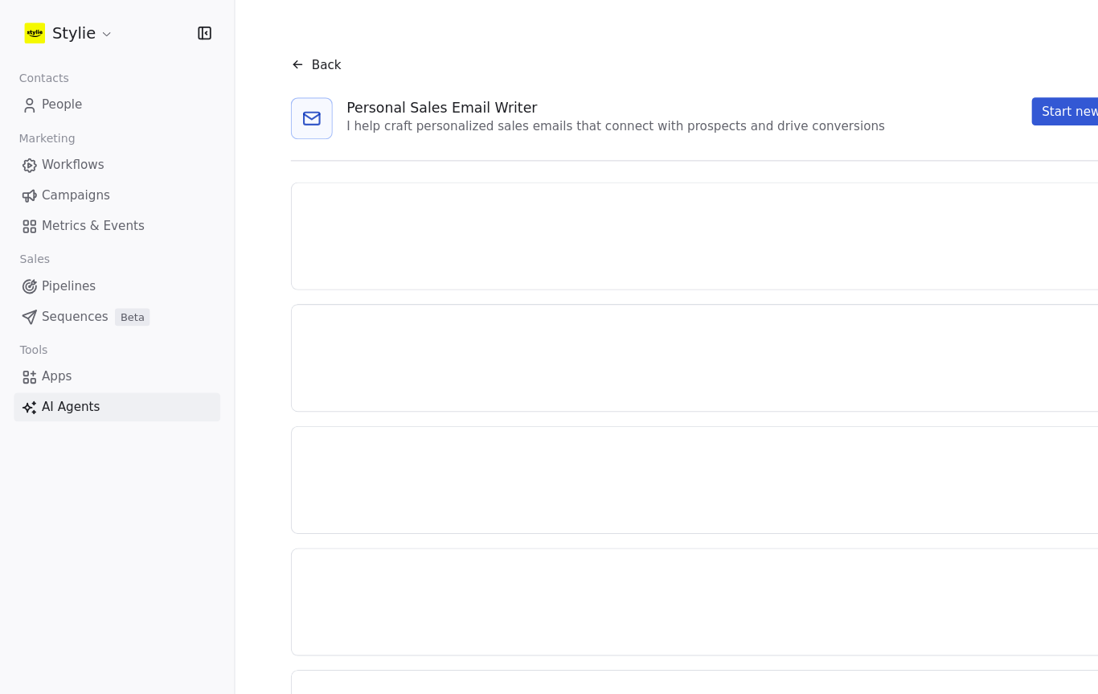
click at [918, 332] on div "Lorem ipsum dolor sit amet consectetur, adipisicing elit. Maiores, dolorum perf…" at bounding box center [647, 332] width 733 height 26
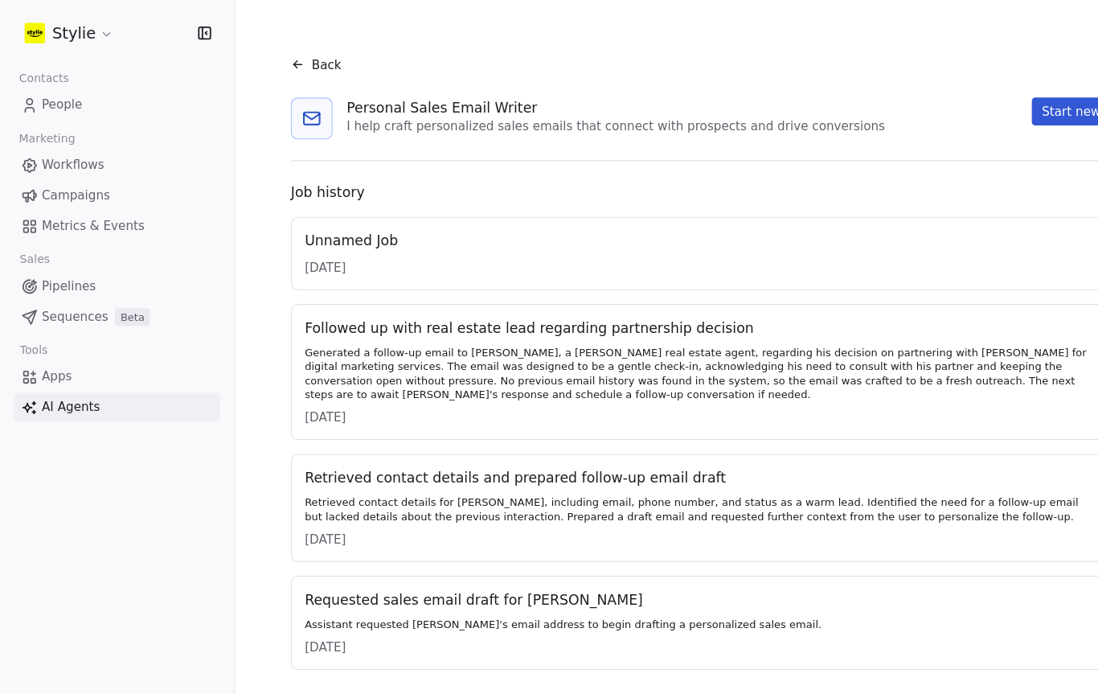
click at [980, 106] on button "Start new job" at bounding box center [999, 103] width 94 height 26
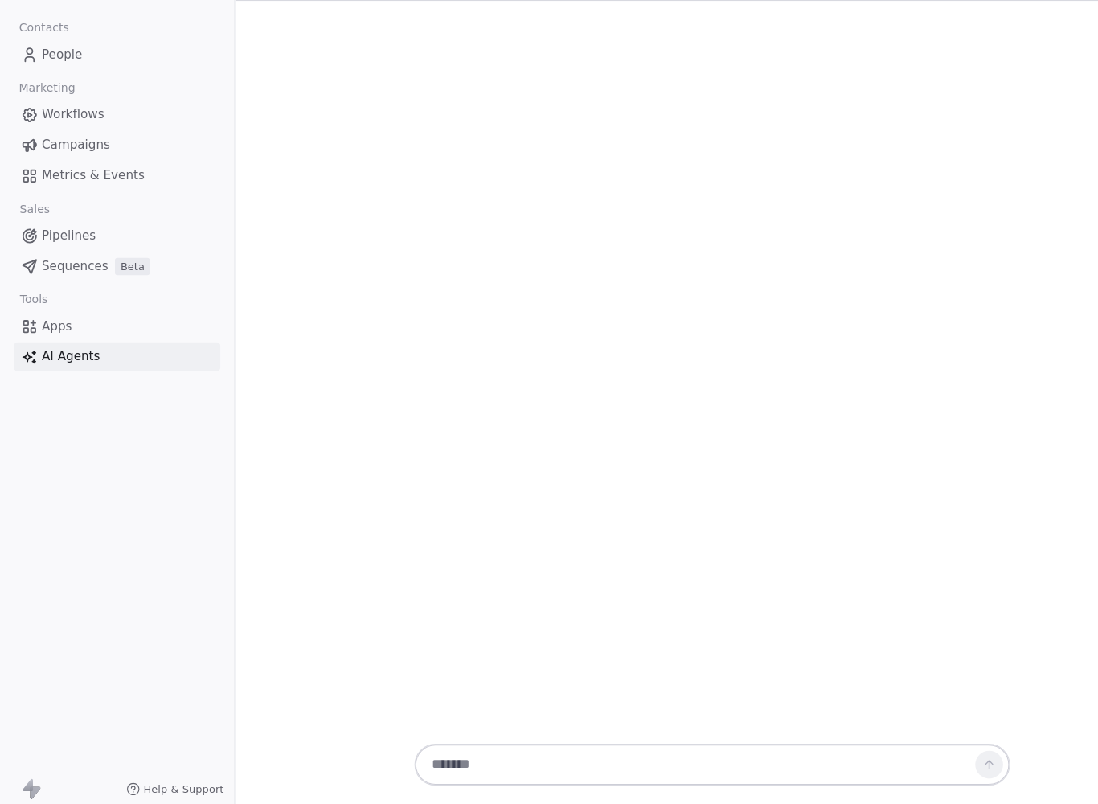
click at [563, 693] on textarea at bounding box center [641, 752] width 503 height 31
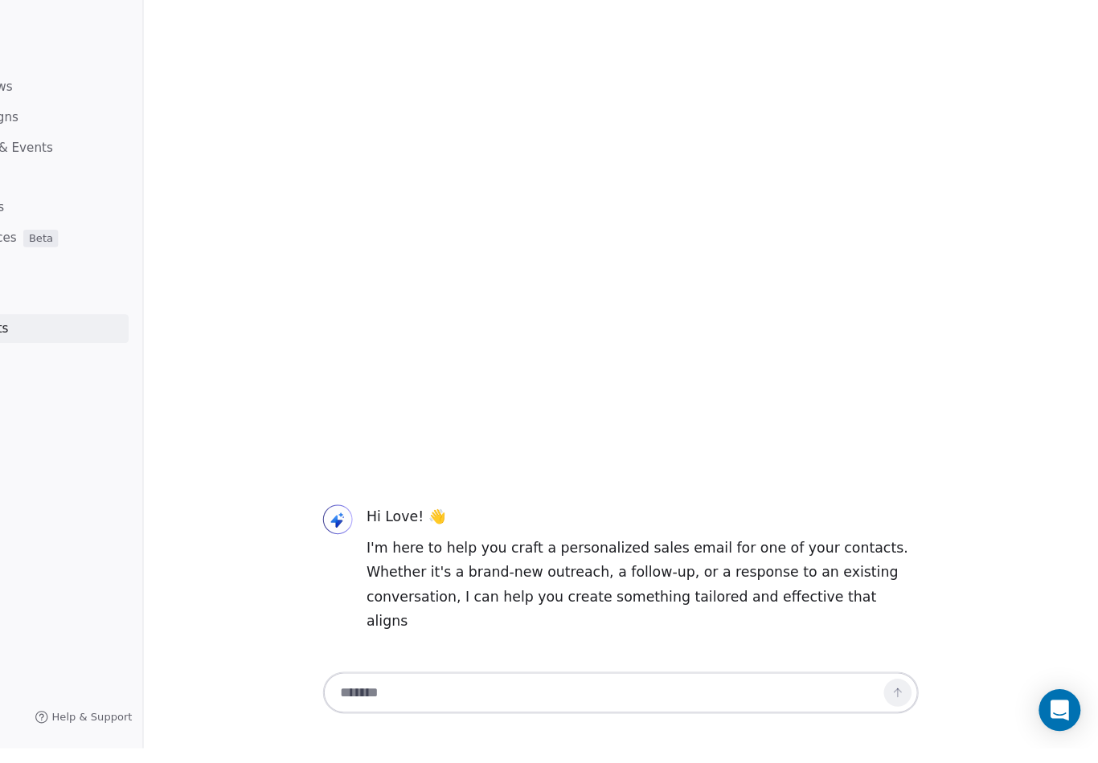
paste textarea "**********"
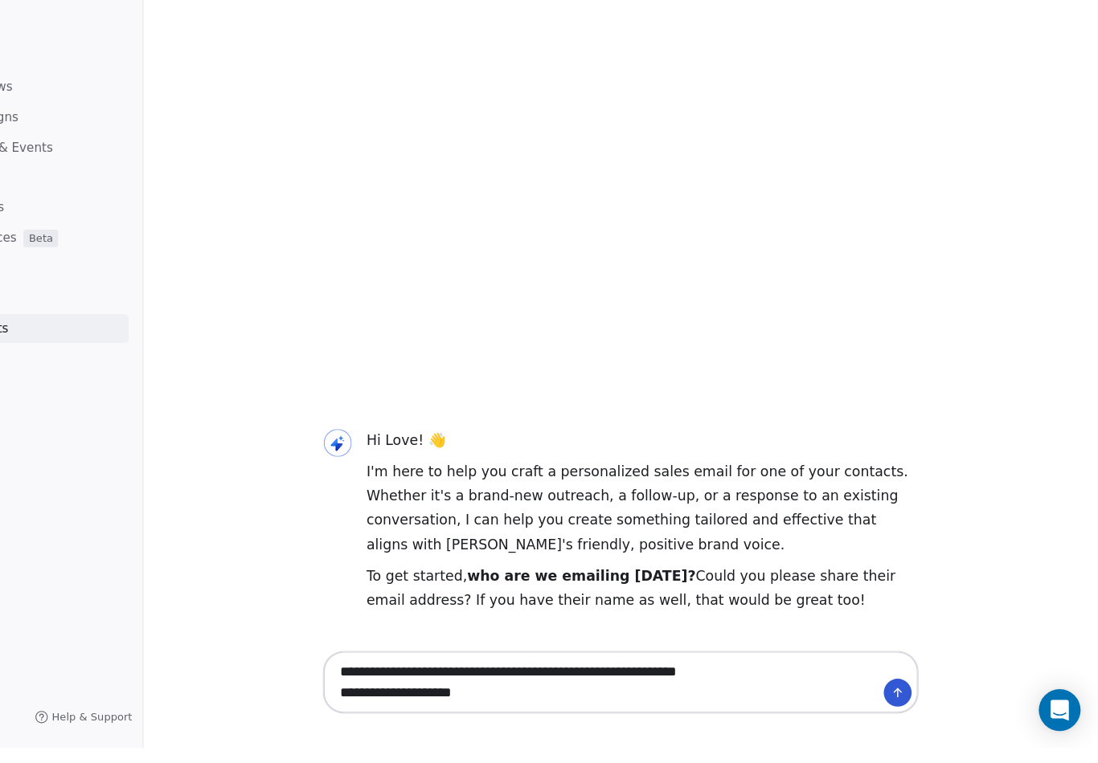
click at [390, 677] on textarea "**********" at bounding box center [641, 702] width 503 height 50
type textarea "**********"
click at [907, 693] on icon at bounding box center [913, 712] width 13 height 13
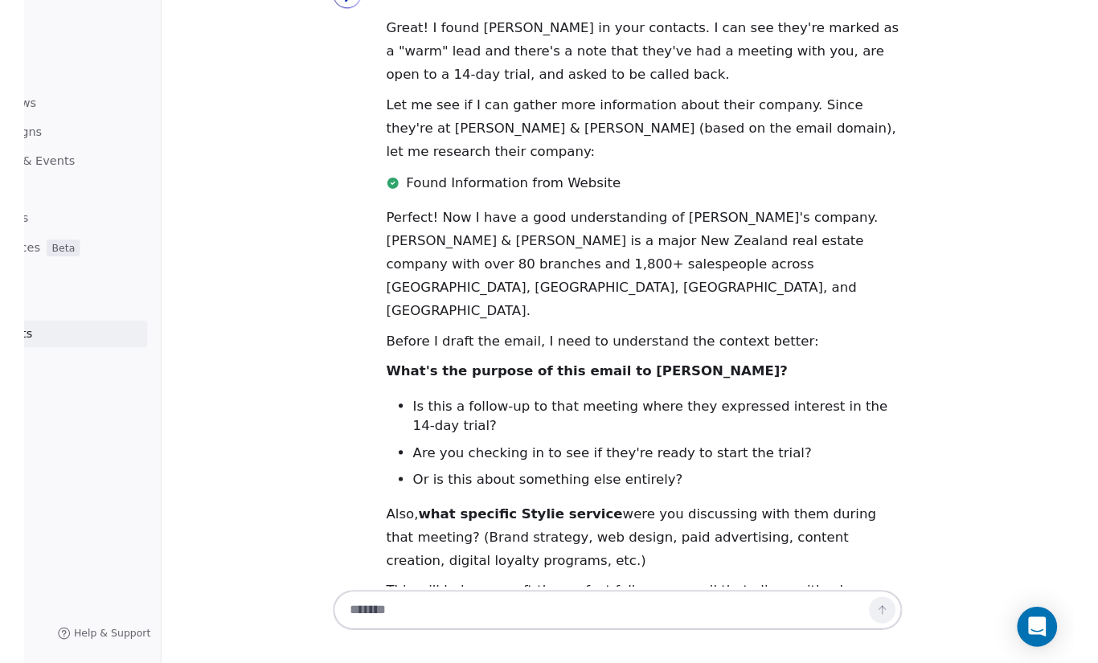
scroll to position [341, 0]
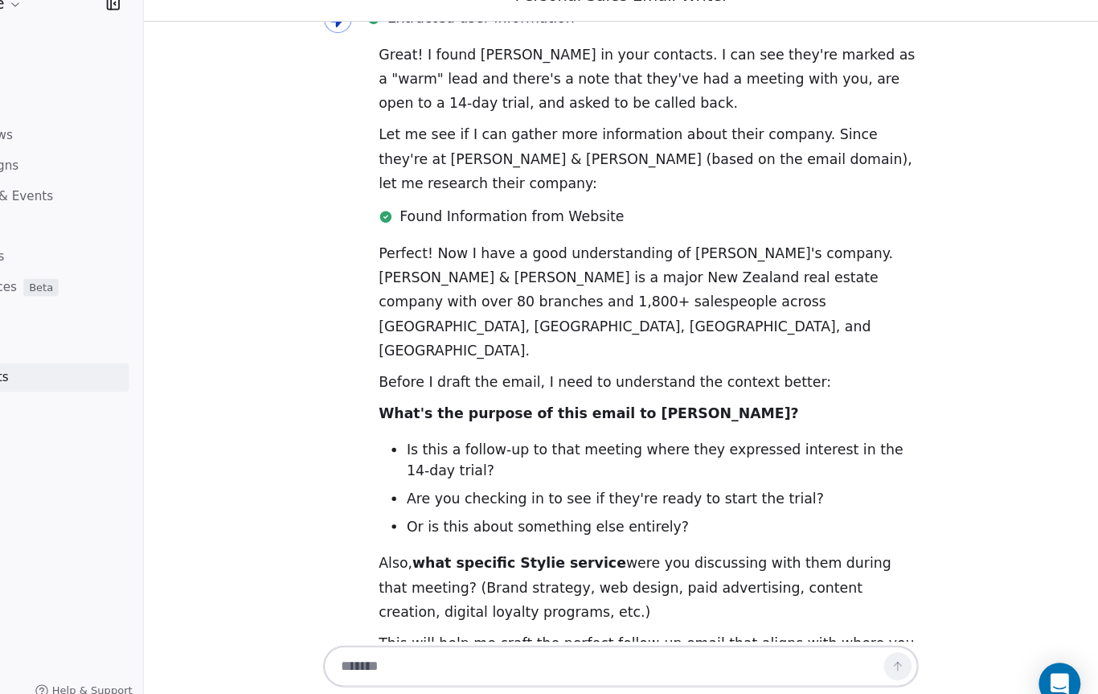
click at [654, 627] on textarea at bounding box center [641, 642] width 503 height 31
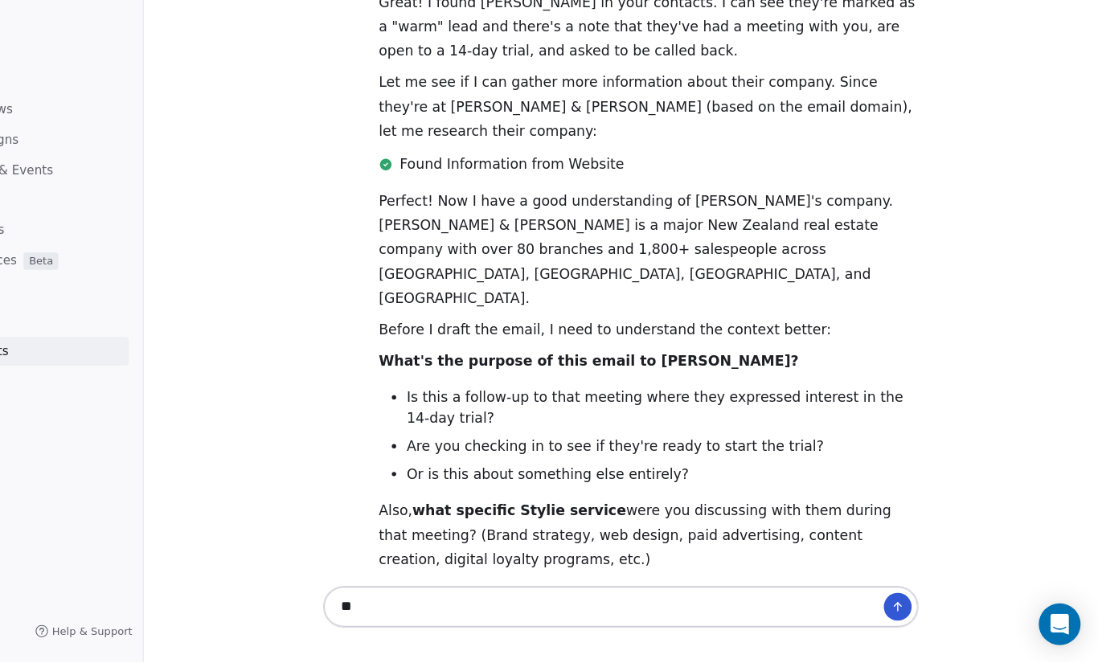
scroll to position [371, 0]
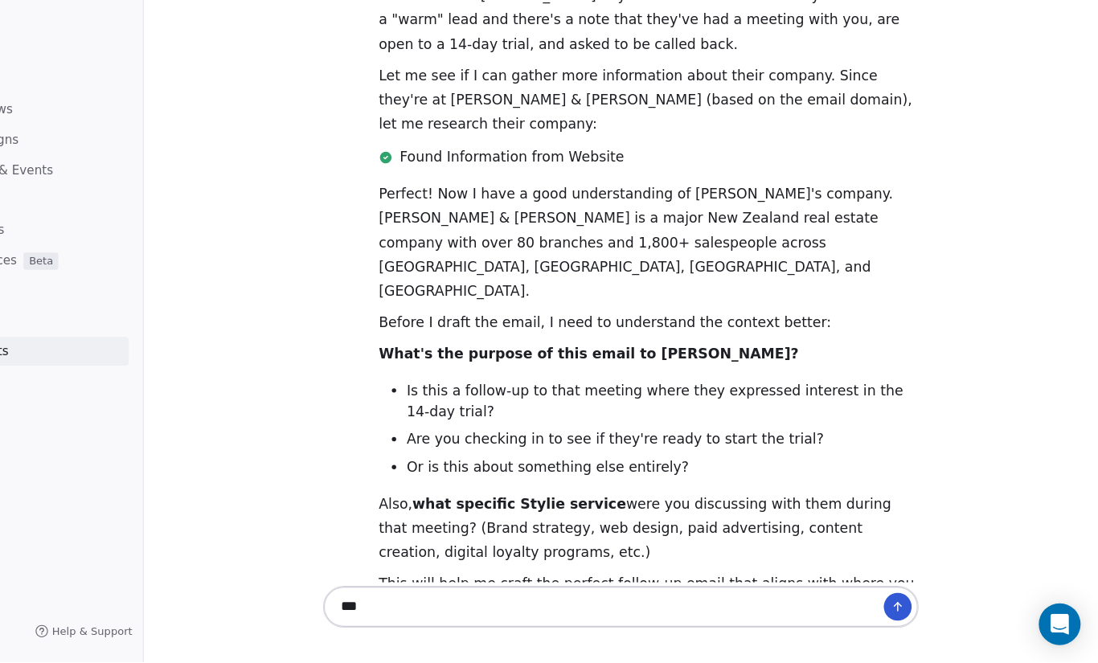
type textarea "***"
click at [900, 599] on button at bounding box center [913, 612] width 26 height 26
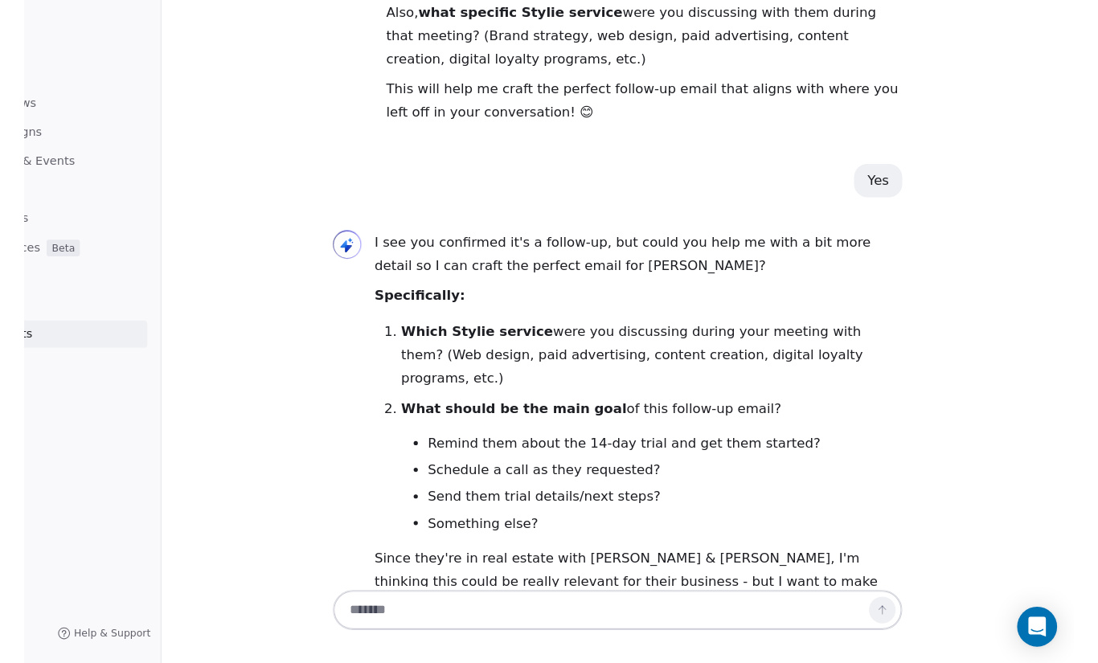
scroll to position [0, 0]
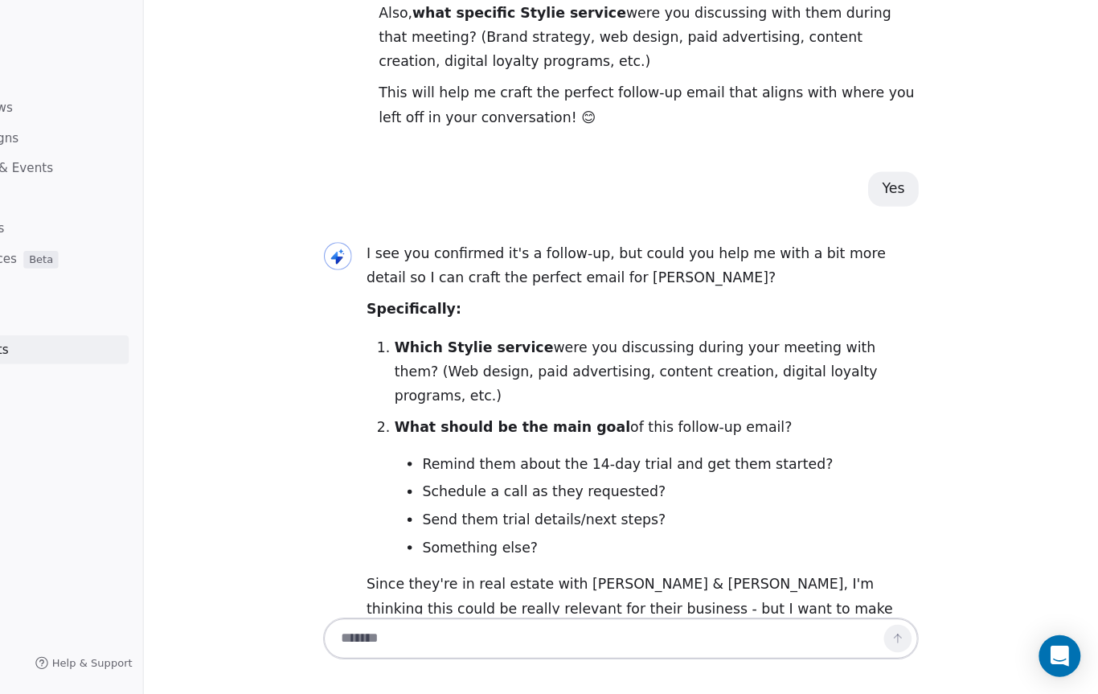
click at [534, 627] on textarea at bounding box center [641, 642] width 503 height 31
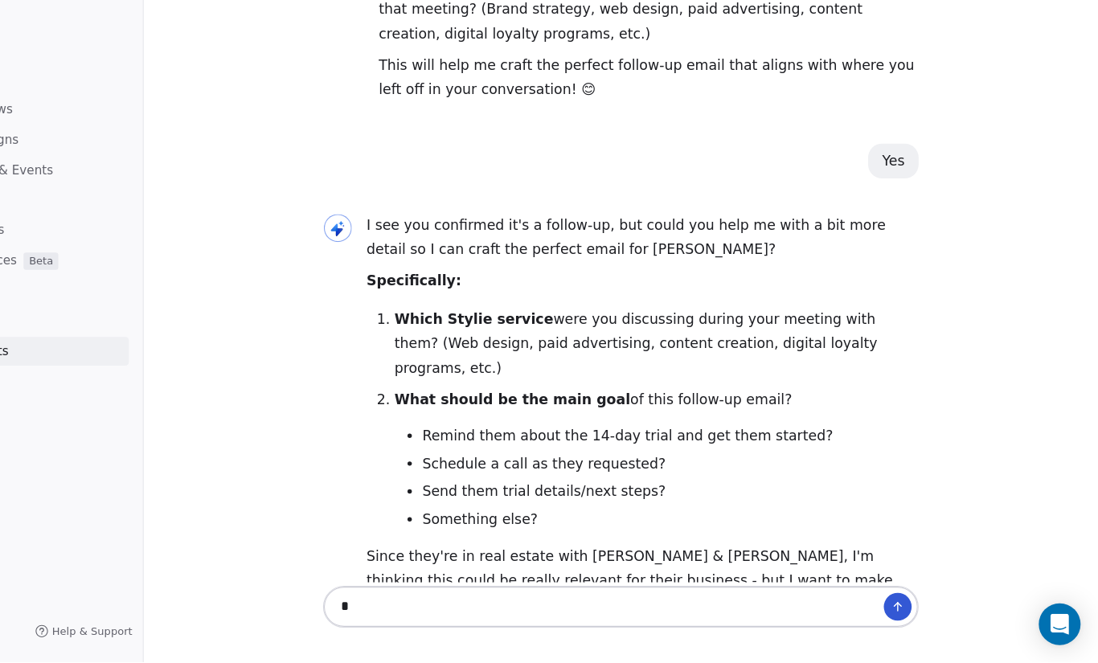
scroll to position [854, 0]
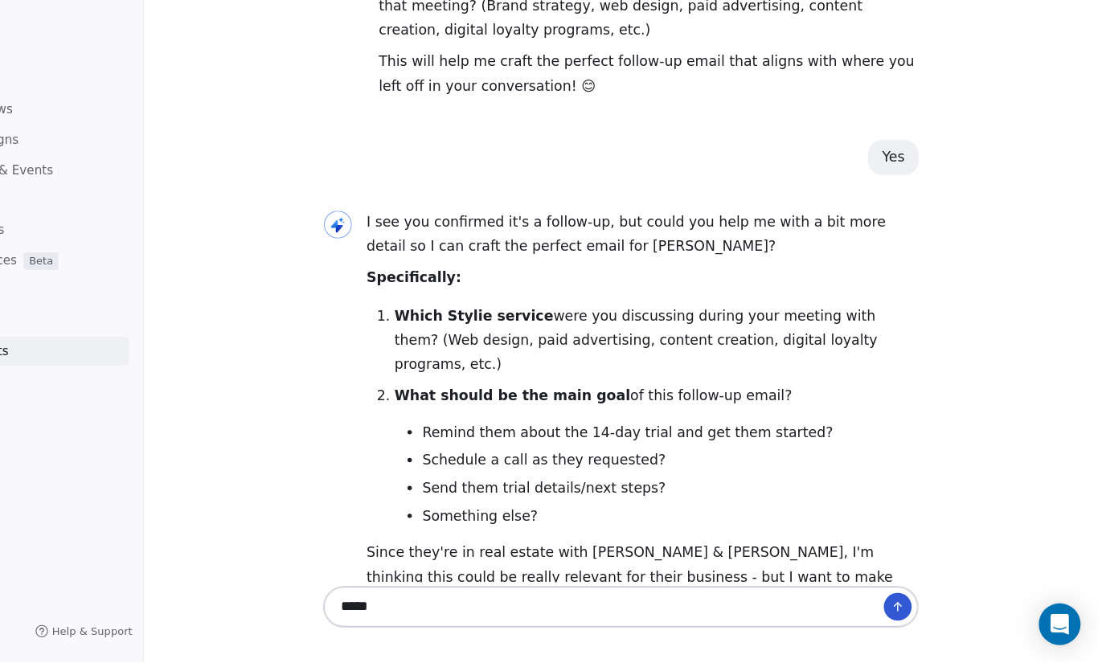
type textarea "*****"
click at [913, 608] on icon at bounding box center [914, 609] width 3 height 3
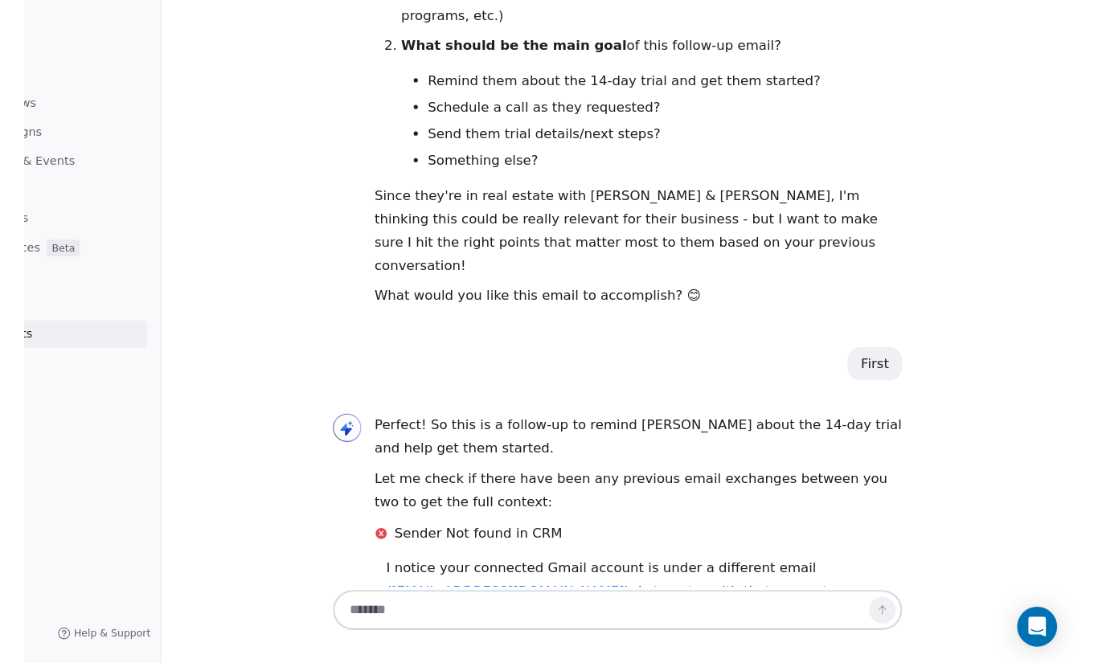
scroll to position [1196, 0]
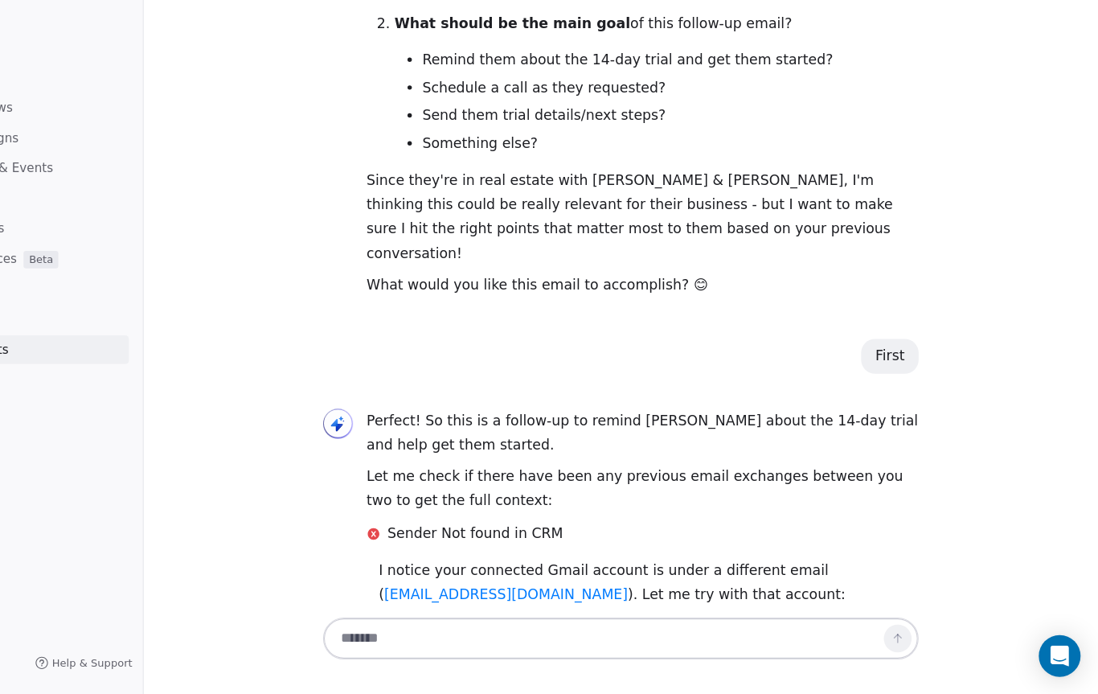
click at [616, 627] on textarea at bounding box center [641, 642] width 503 height 31
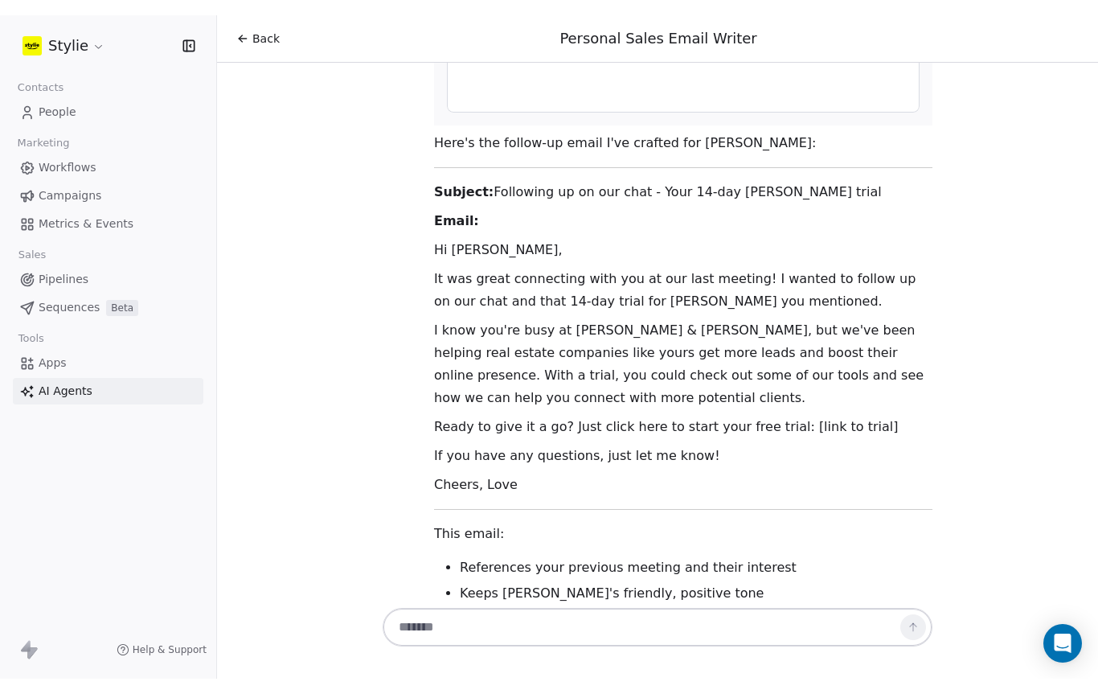
scroll to position [2315, 0]
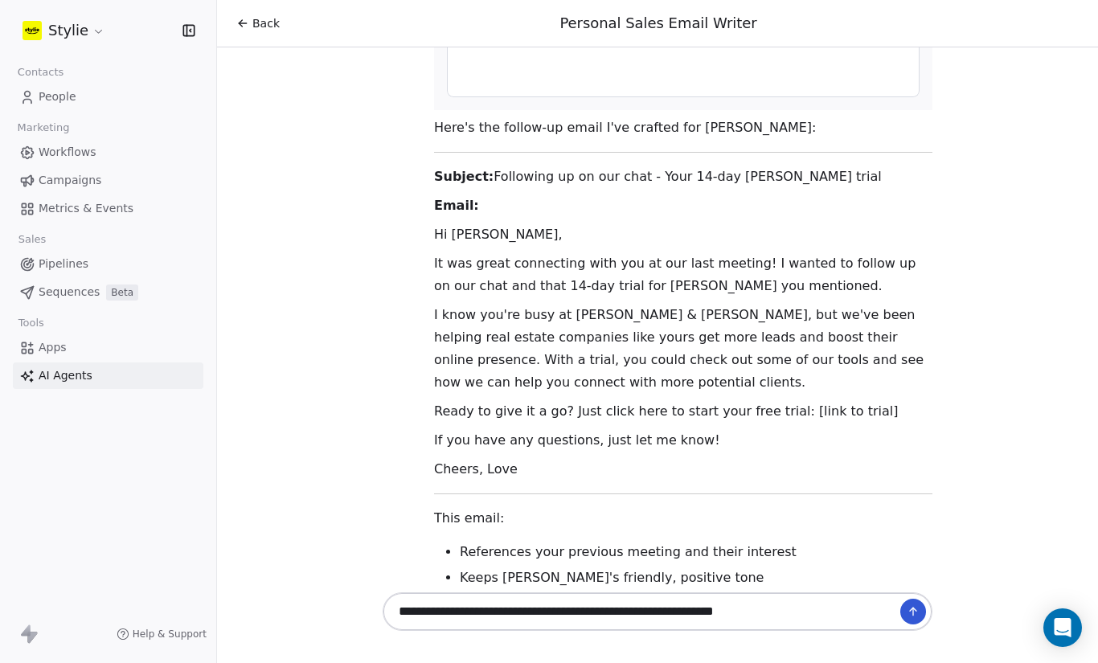
type textarea "**********"
click at [912, 621] on button at bounding box center [913, 612] width 26 height 26
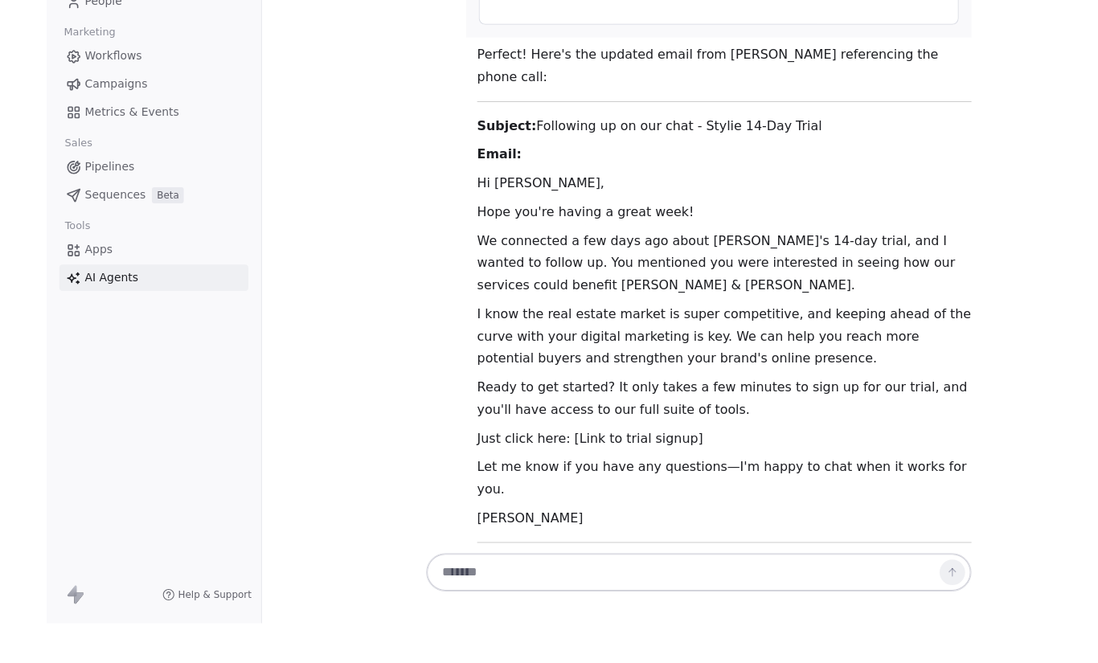
scroll to position [0, 0]
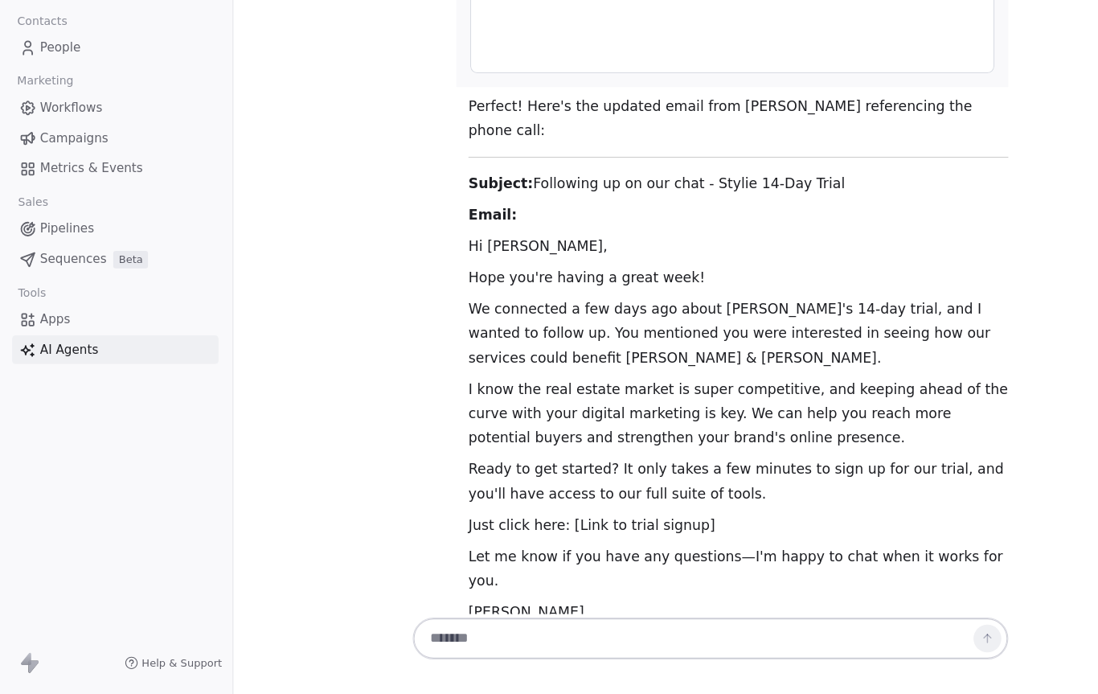
click at [616, 627] on textarea at bounding box center [641, 642] width 503 height 31
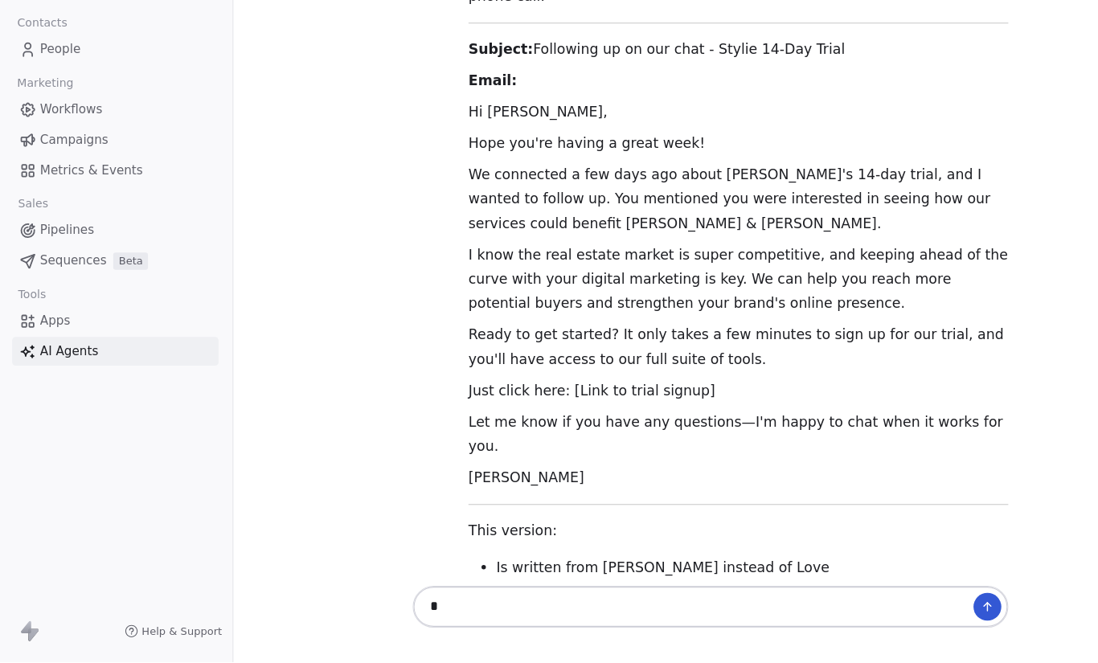
scroll to position [3838, 0]
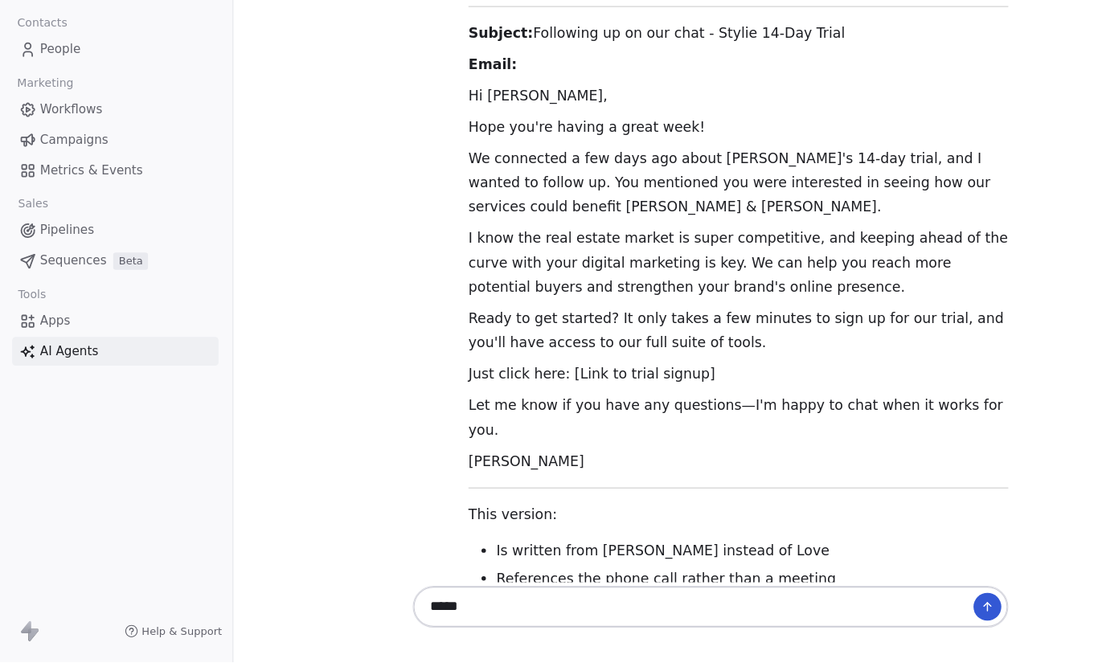
type textarea "****"
click at [915, 608] on icon at bounding box center [914, 609] width 3 height 3
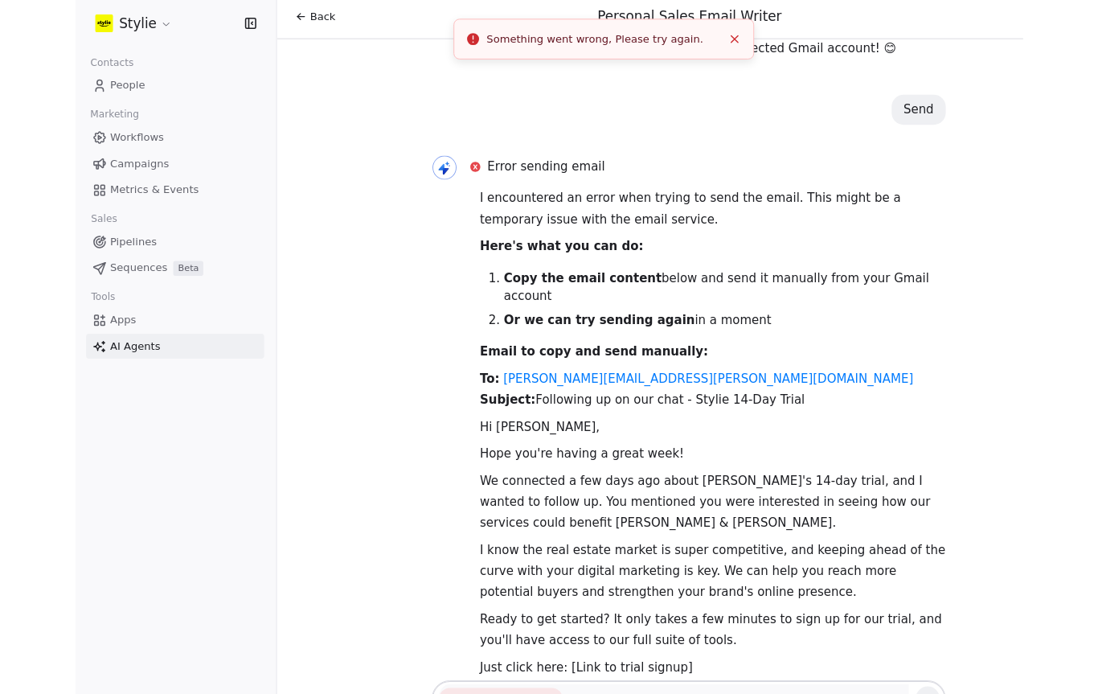
scroll to position [4499, 0]
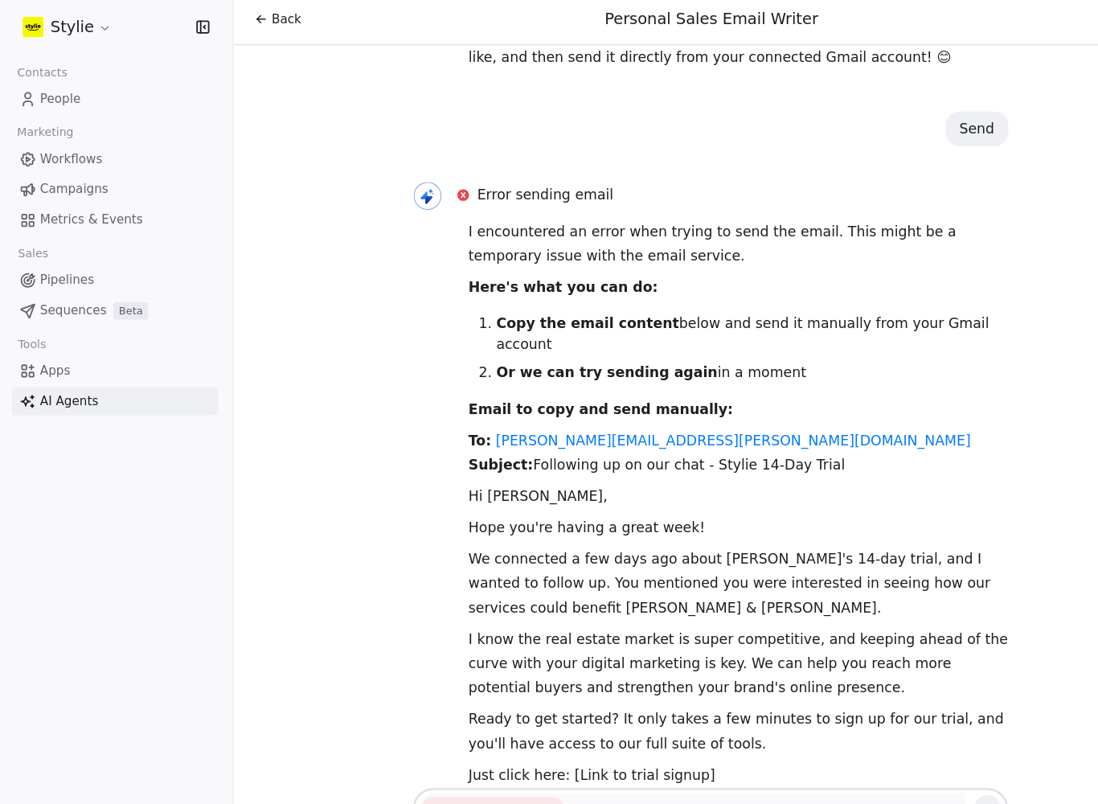
click at [436, 452] on p "Hi [PERSON_NAME]," at bounding box center [683, 463] width 498 height 23
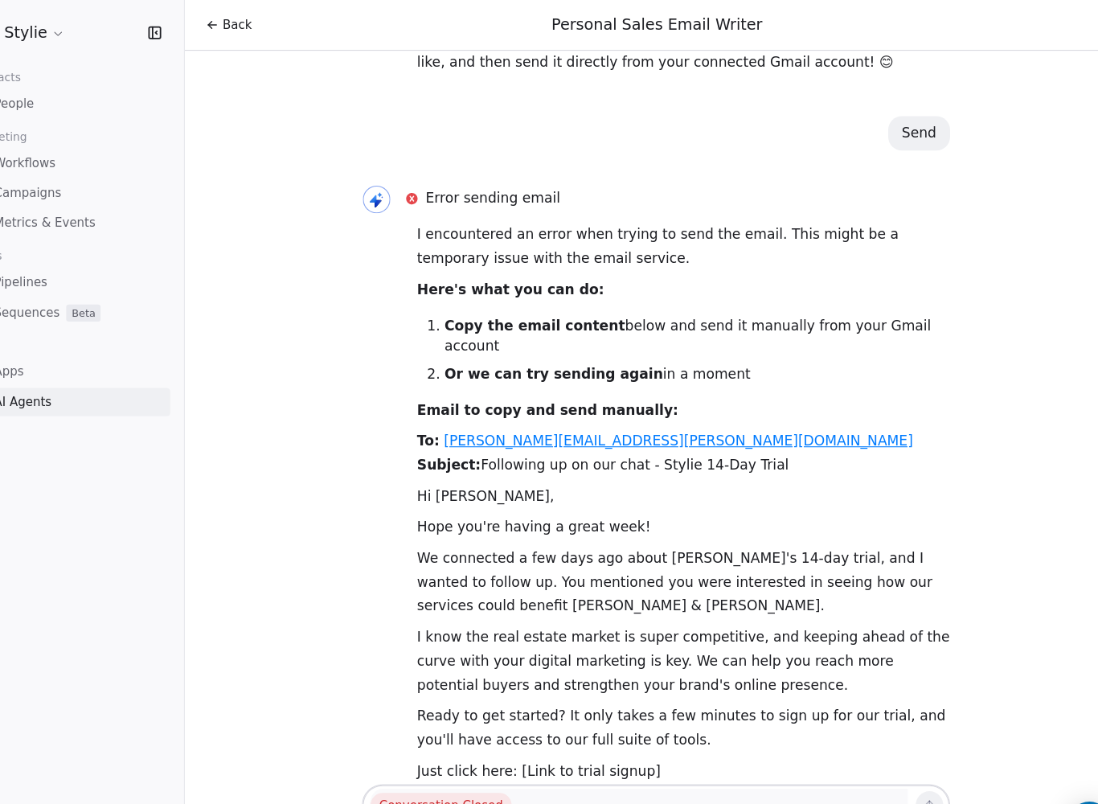
click at [472, 404] on link "[PERSON_NAME][EMAIL_ADDRESS][PERSON_NAME][DOMAIN_NAME]" at bounding box center [678, 411] width 439 height 15
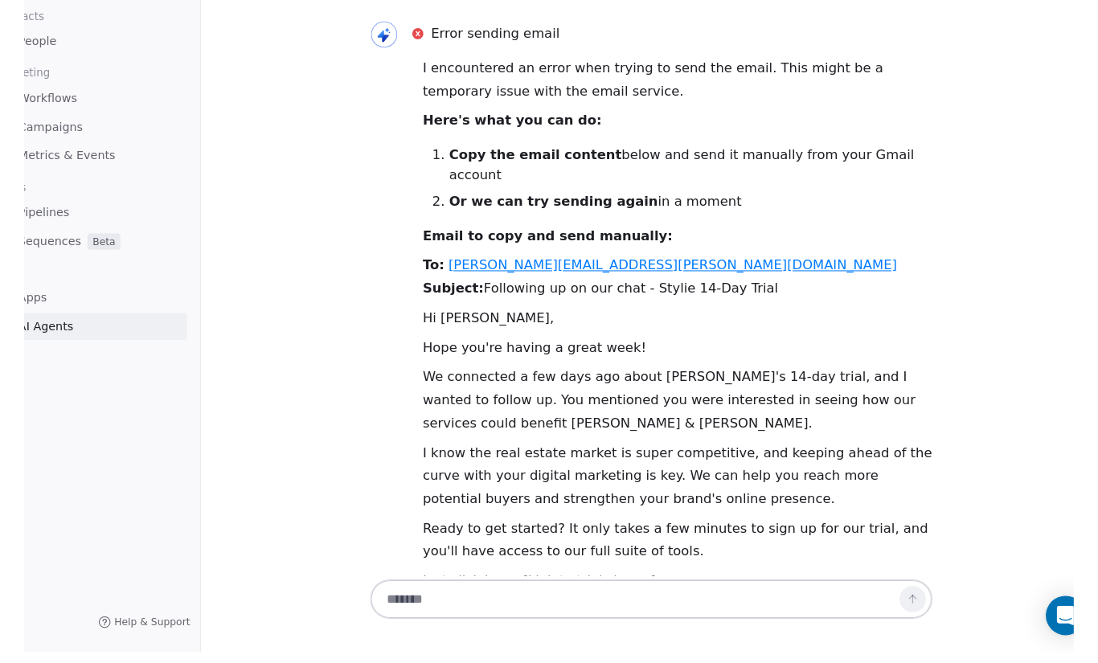
scroll to position [4609, 0]
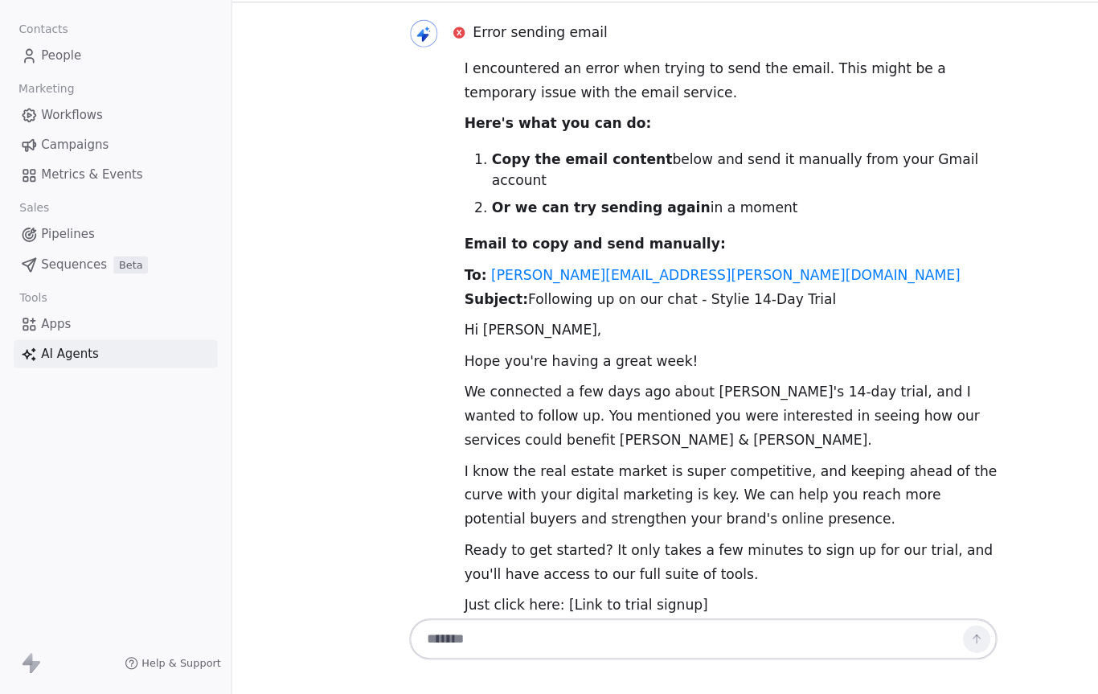
click at [503, 627] on textarea at bounding box center [641, 642] width 503 height 31
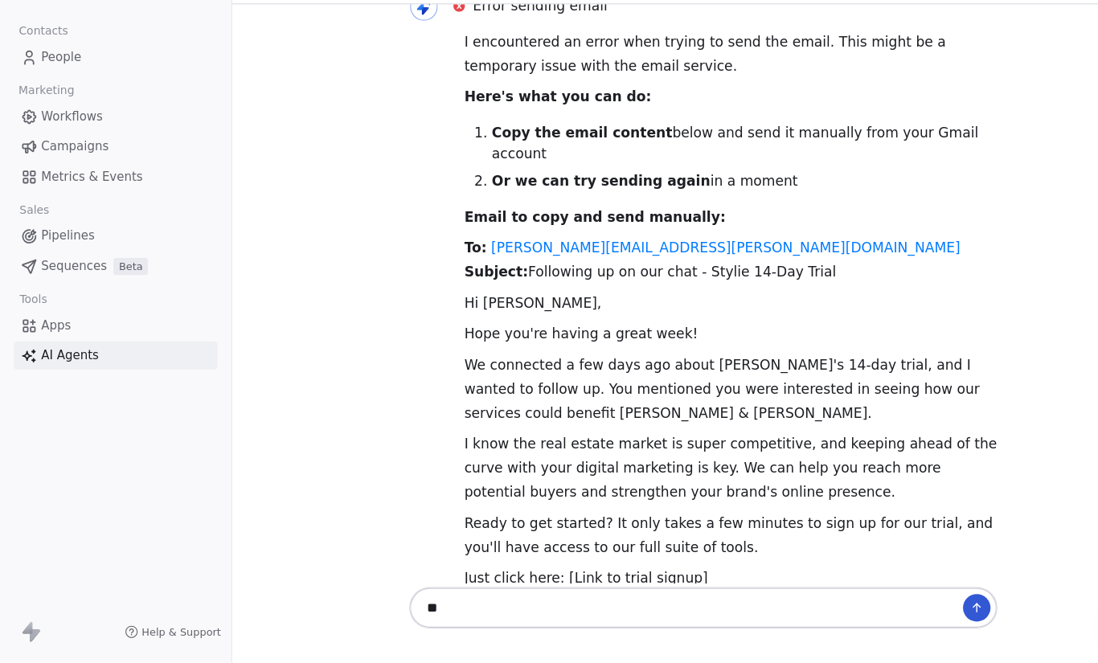
scroll to position [4640, 0]
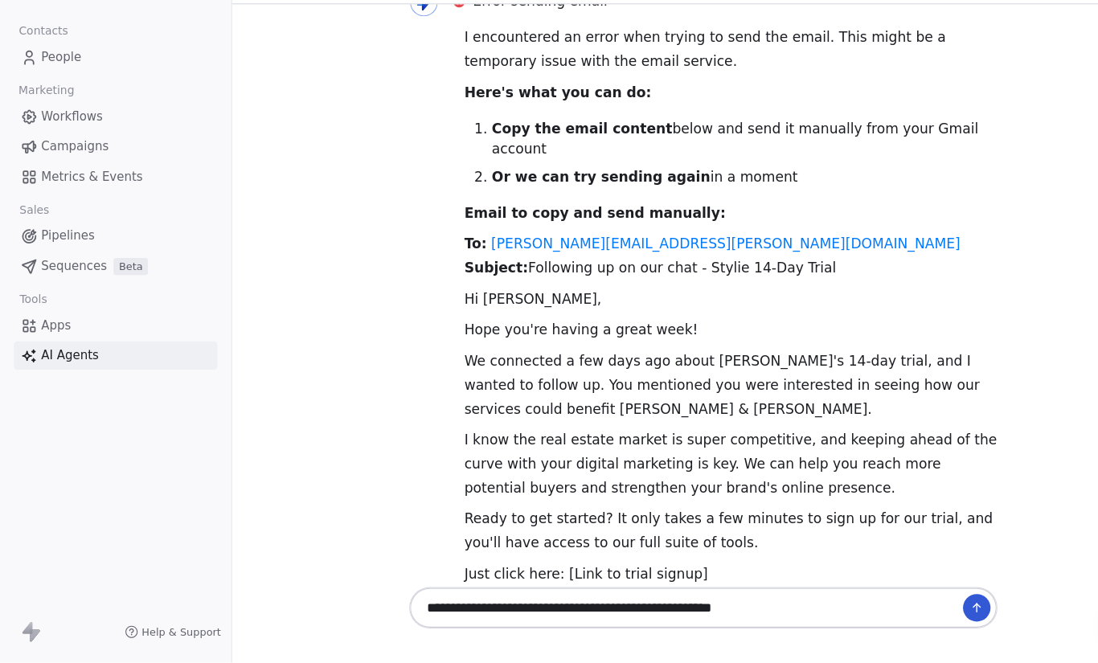
type textarea "**********"
click at [915, 605] on icon at bounding box center [913, 611] width 13 height 13
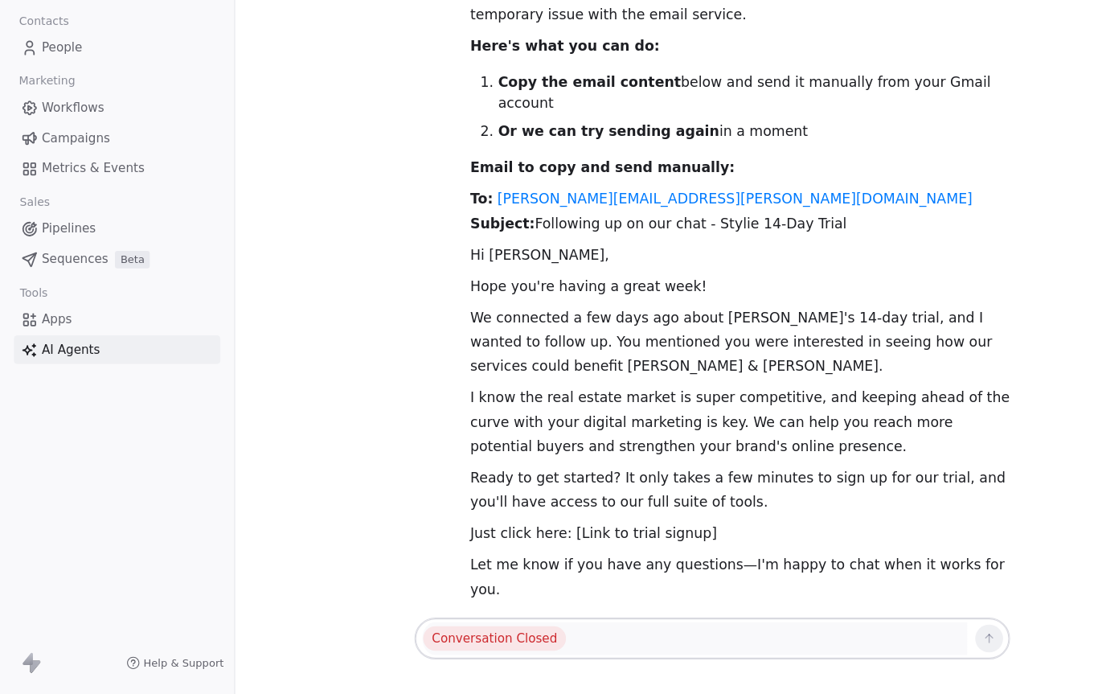
scroll to position [4673, 0]
click at [90, 84] on link "People" at bounding box center [108, 97] width 190 height 27
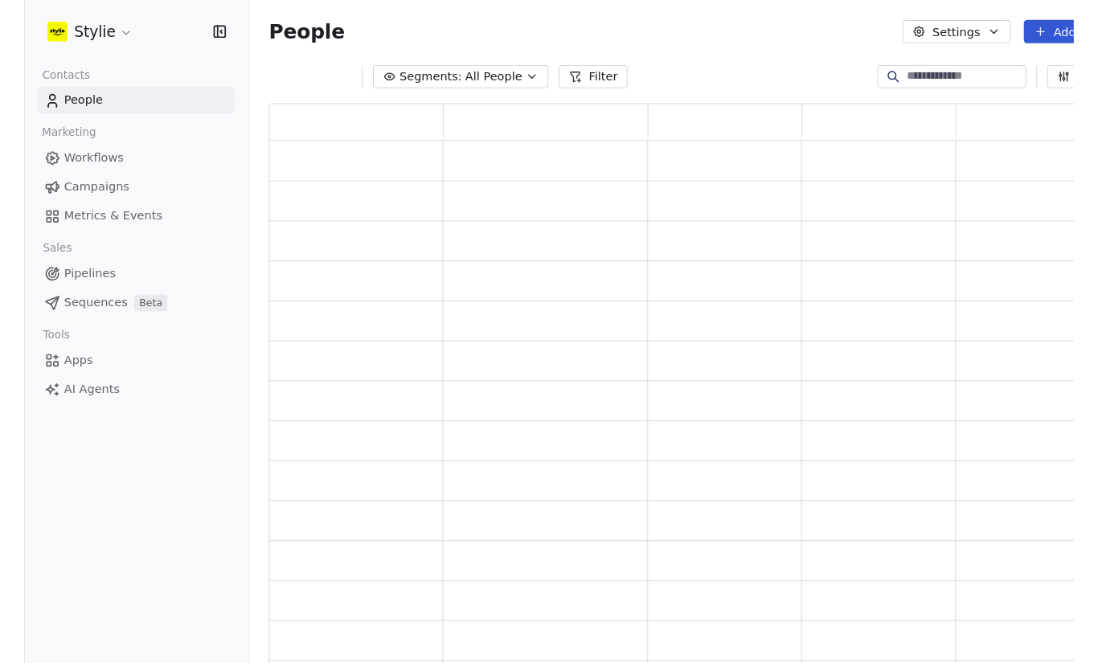
scroll to position [572, 842]
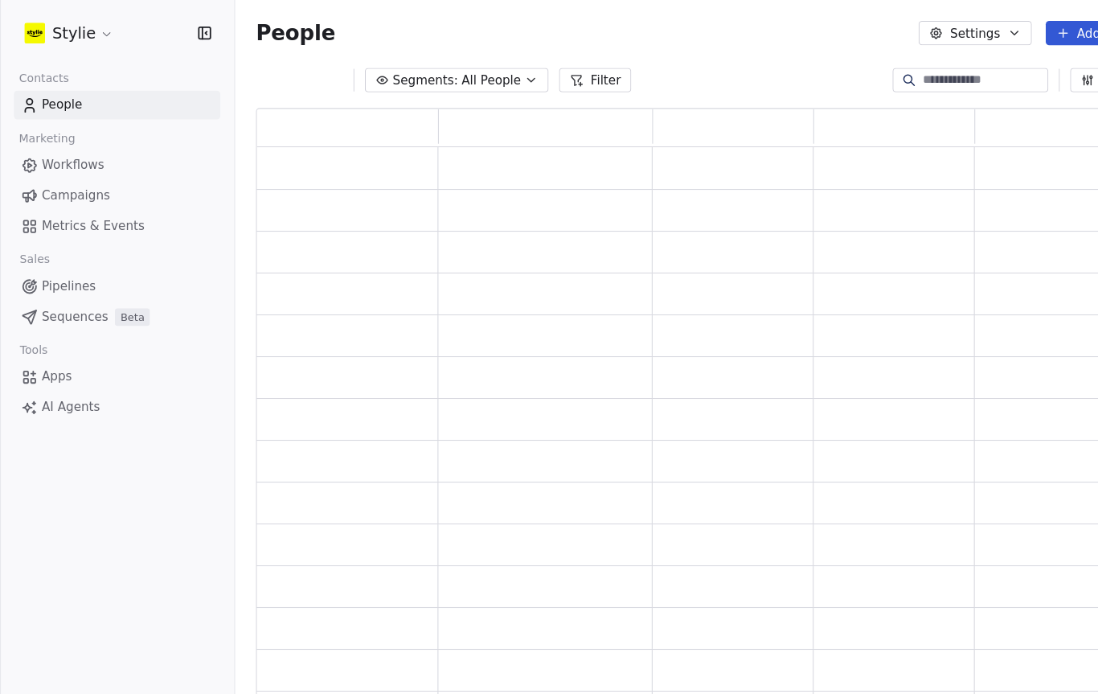
click at [877, 80] on input at bounding box center [908, 74] width 113 height 16
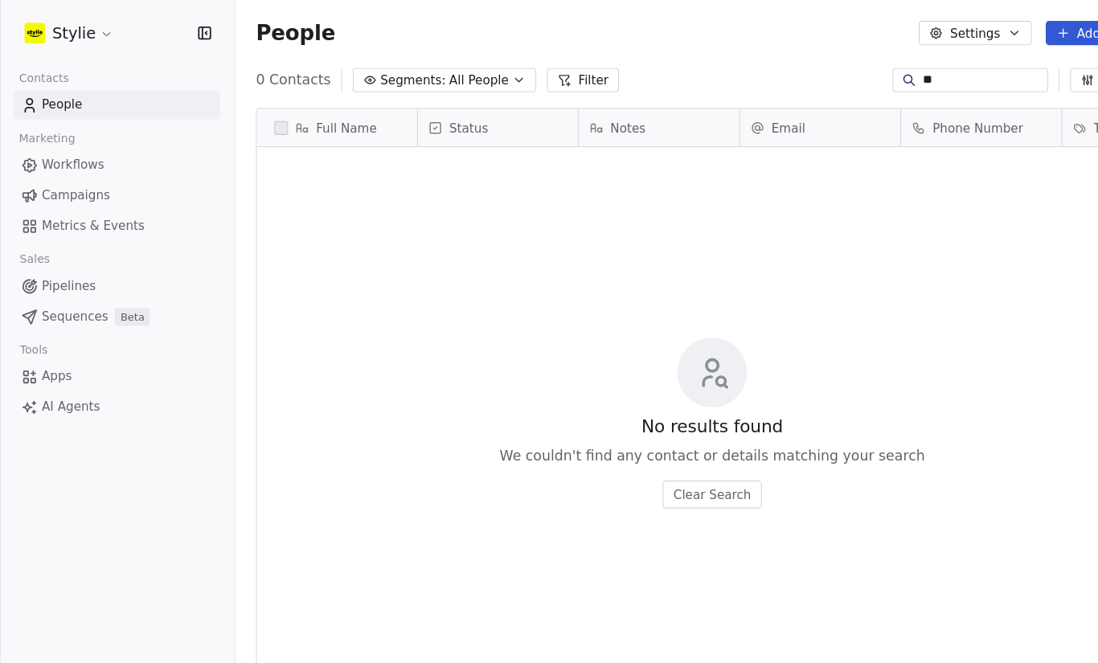
scroll to position [583, 881]
type input "*"
click at [368, 120] on div "Full Name" at bounding box center [309, 118] width 125 height 16
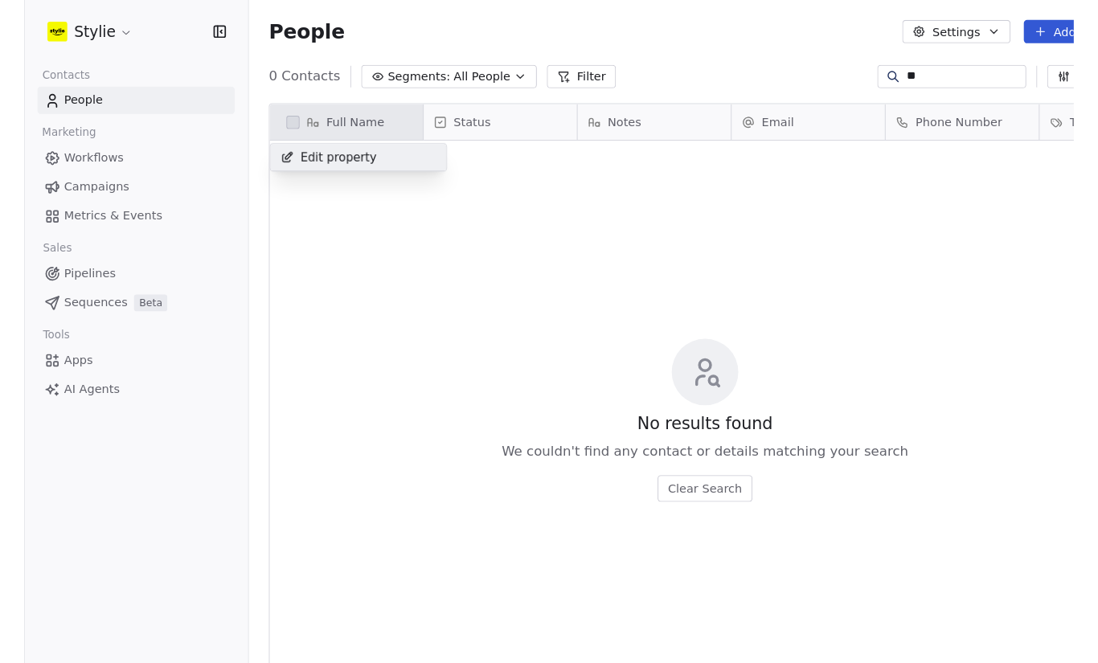
scroll to position [611, 881]
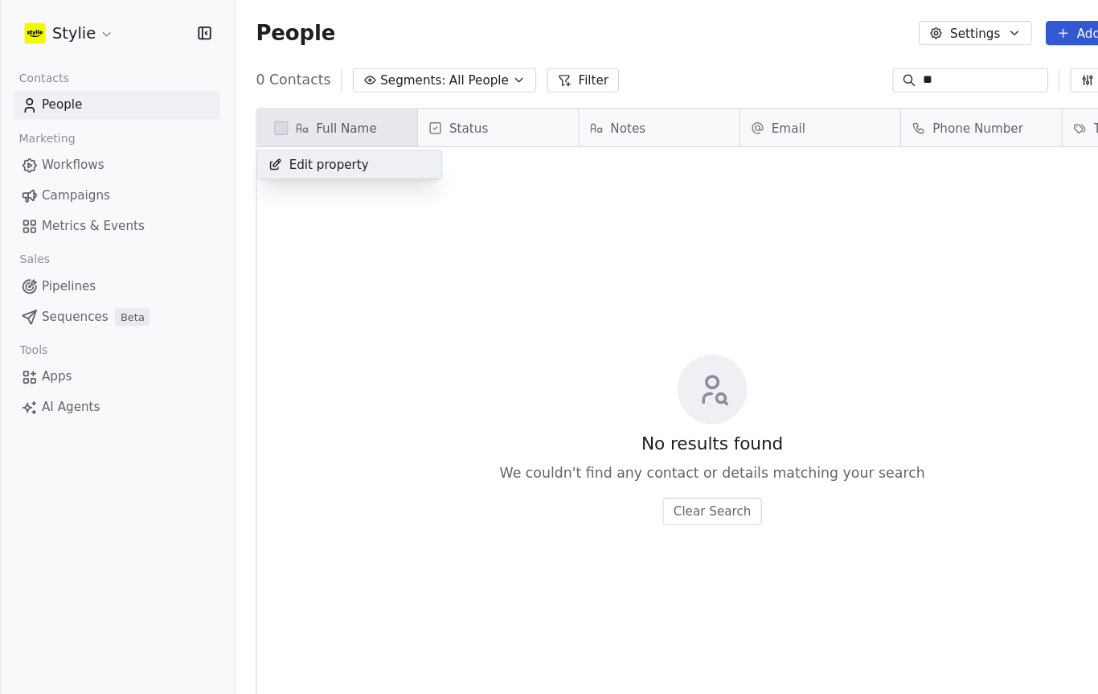
click at [406, 269] on html "Stylie Contacts People Marketing Workflows Campaigns Metrics & Events Sales Pip…" at bounding box center [549, 347] width 1098 height 694
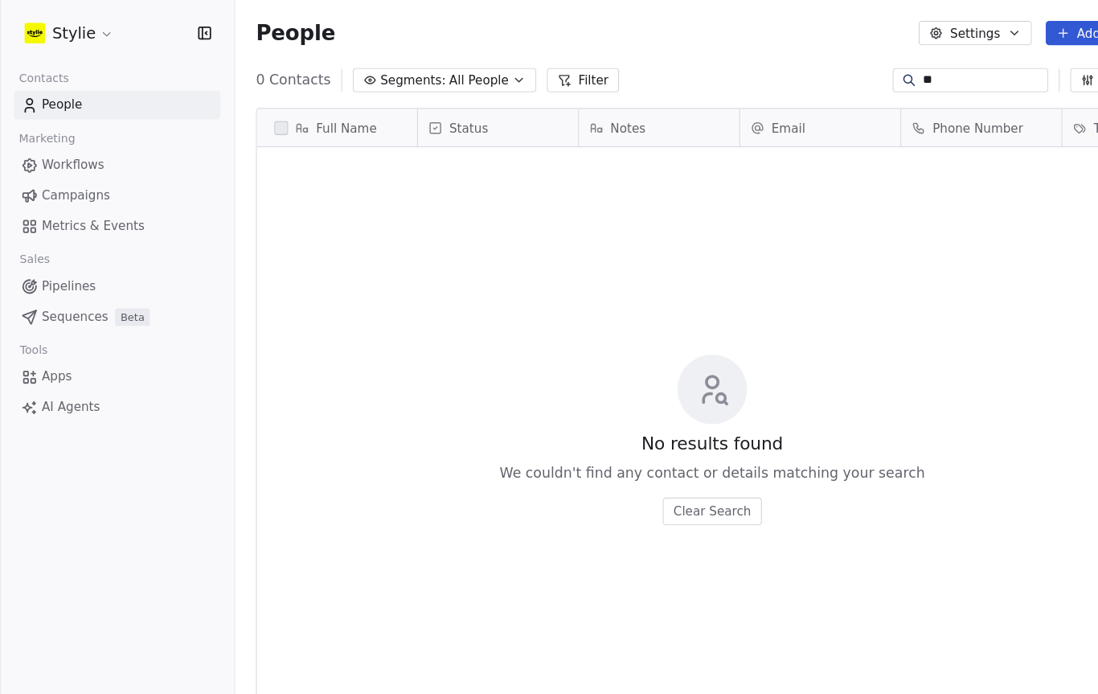
click at [872, 58] on div "People Settings Add Contacts" at bounding box center [657, 30] width 881 height 61
click at [880, 80] on input "**" at bounding box center [908, 74] width 113 height 16
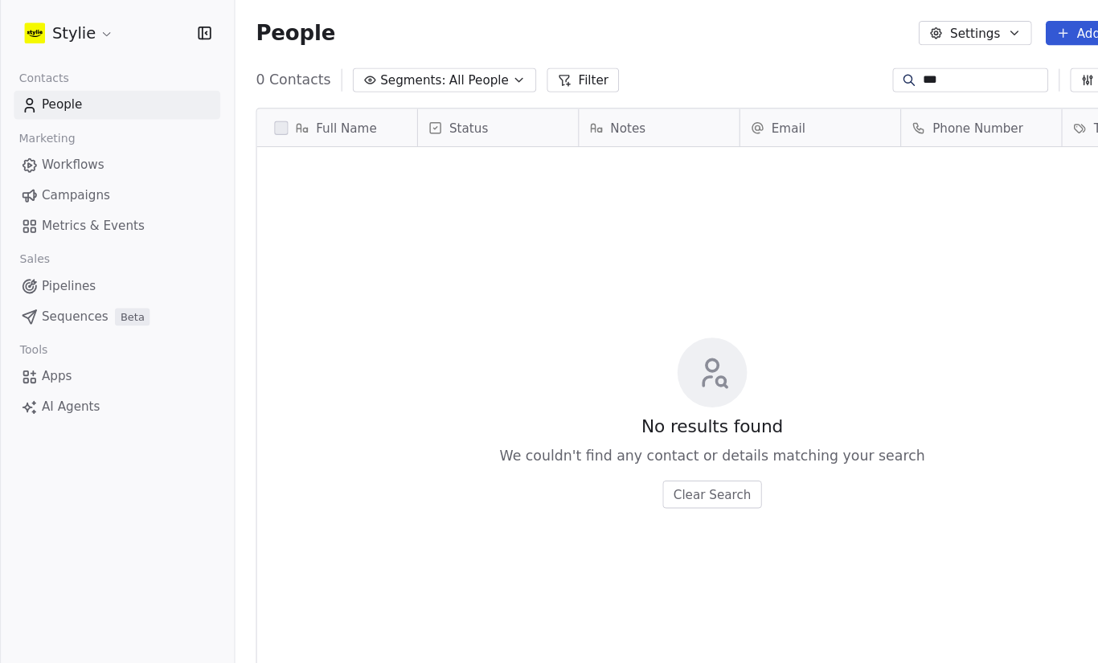
scroll to position [583, 881]
type input "*"
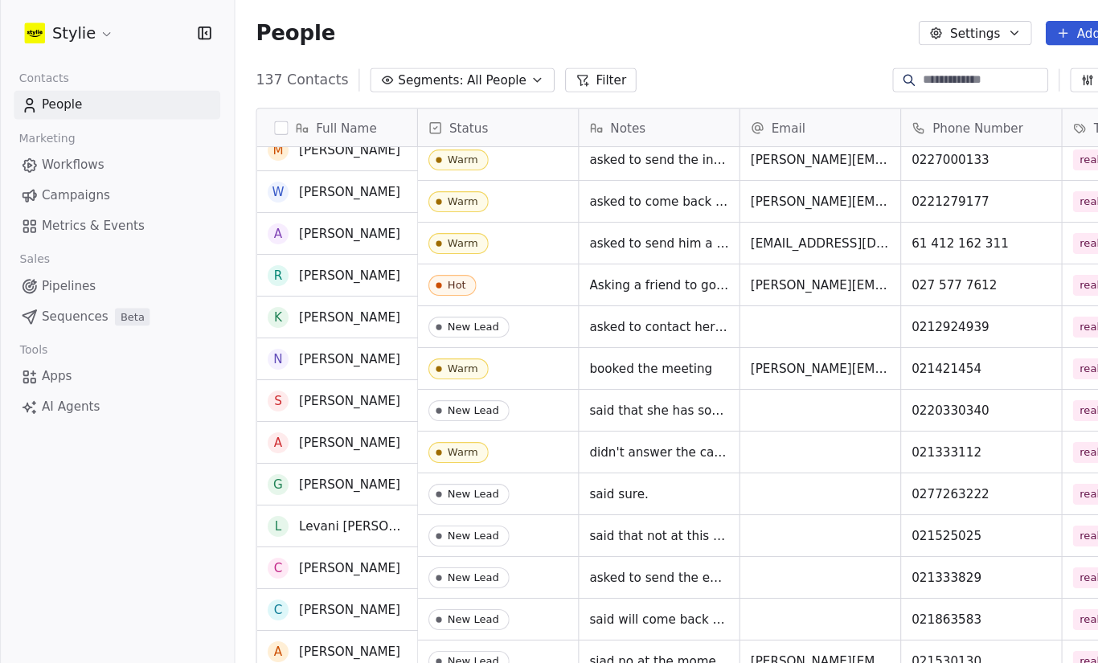
scroll to position [192, 0]
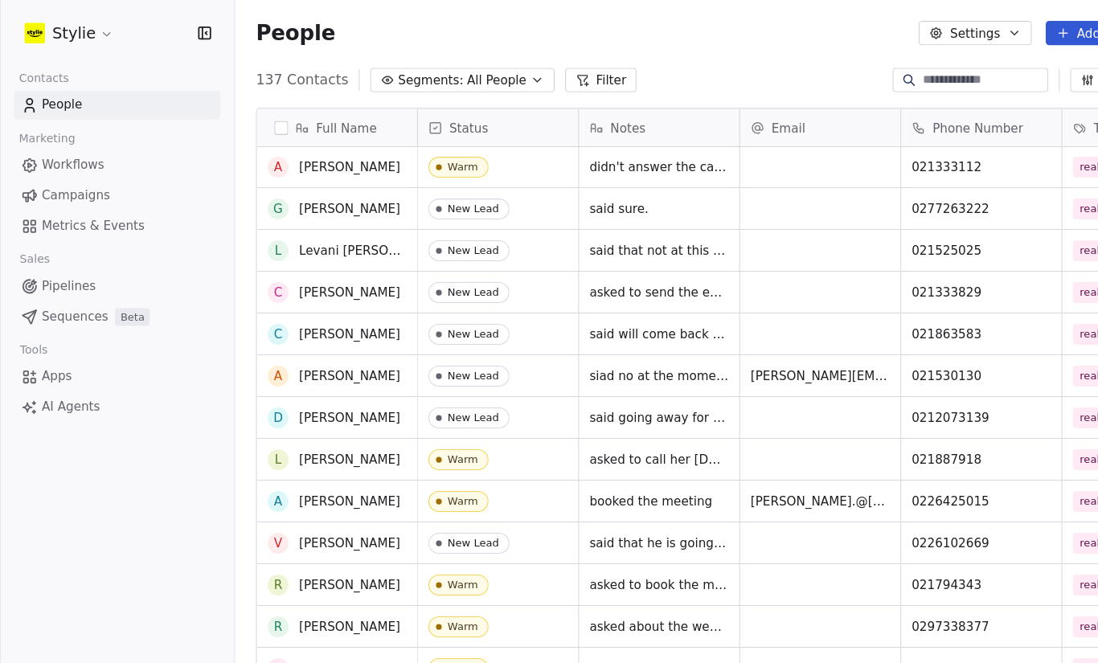
click at [852, 78] on input at bounding box center [908, 74] width 113 height 16
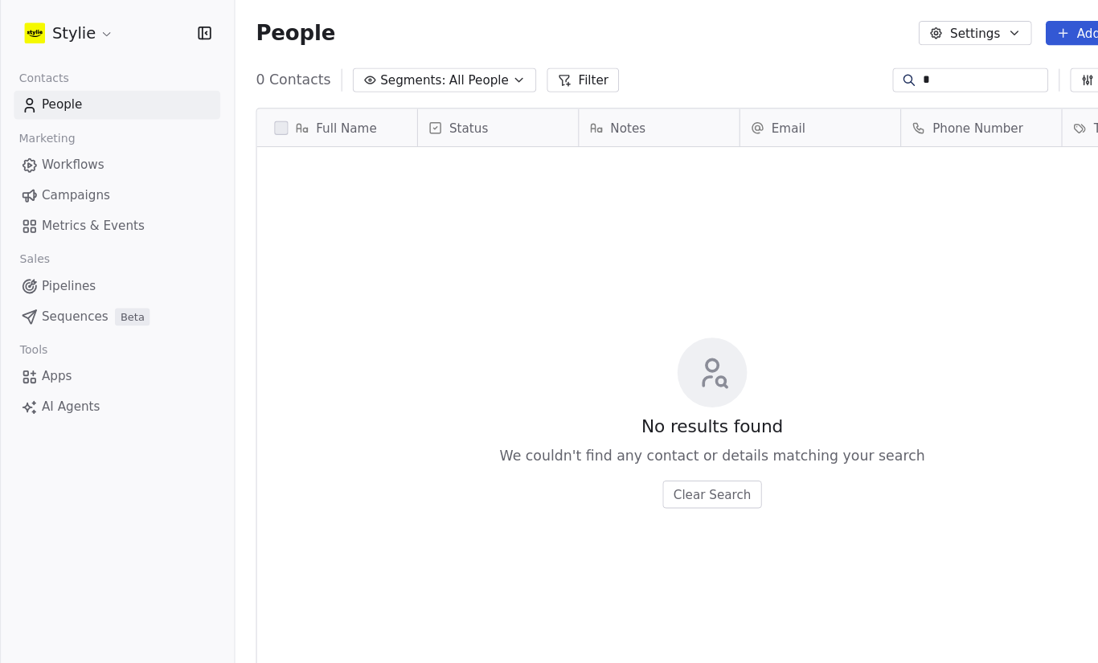
type input "*"
click at [46, 88] on span "People" at bounding box center [58, 96] width 38 height 17
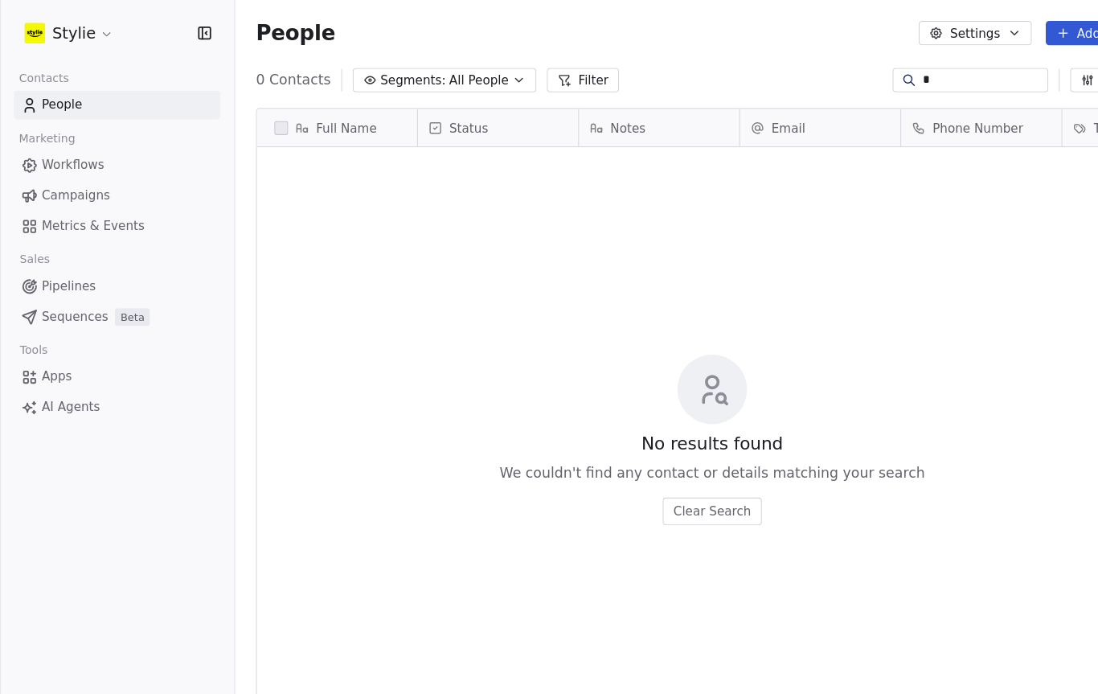
click at [29, 98] on icon at bounding box center [27, 97] width 16 height 16
click at [35, 93] on link "People" at bounding box center [108, 97] width 190 height 27
click at [48, 100] on span "People" at bounding box center [58, 96] width 38 height 17
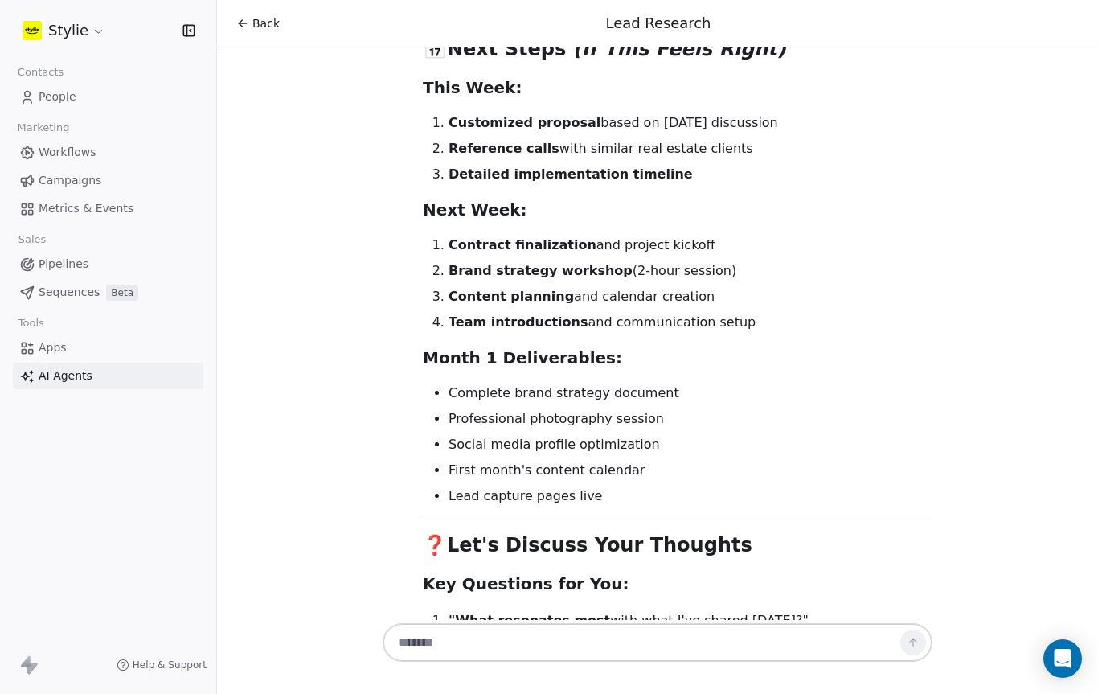
click at [42, 104] on span "People" at bounding box center [58, 96] width 38 height 17
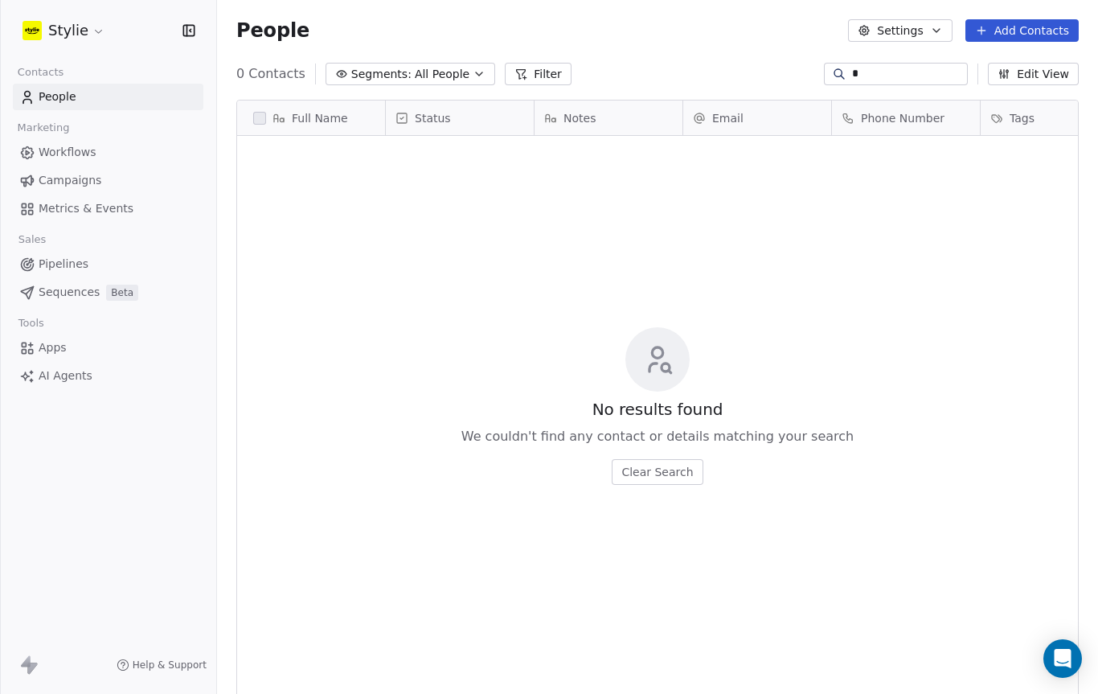
click at [281, 122] on icon at bounding box center [278, 118] width 13 height 13
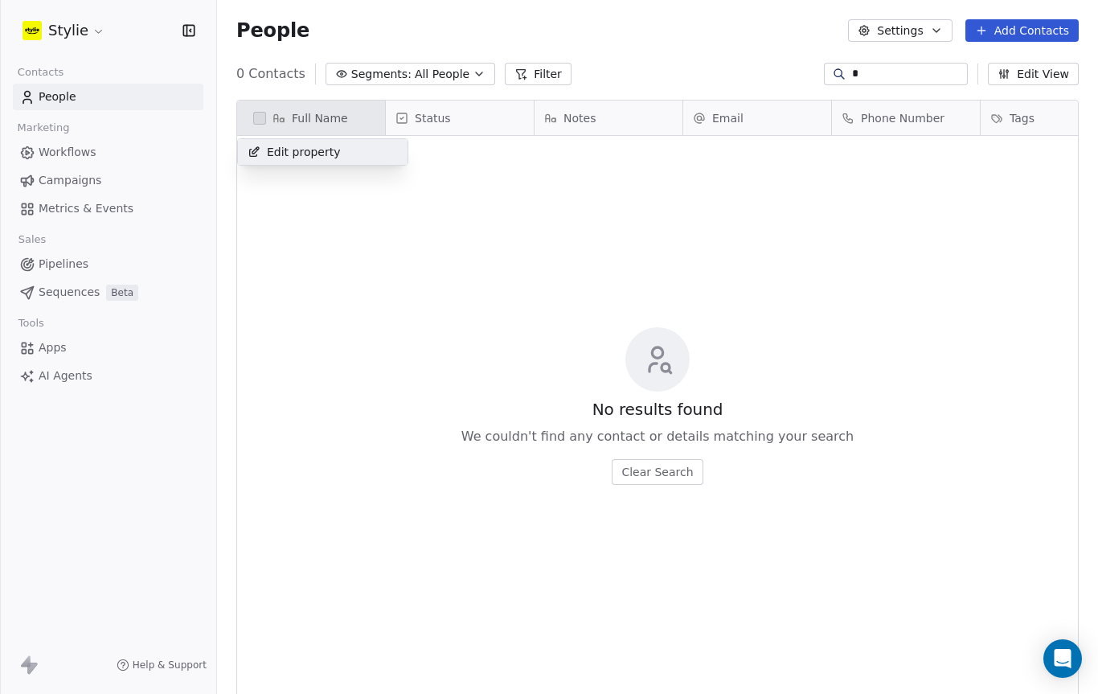
click at [313, 194] on html "Stylie Contacts People Marketing Workflows Campaigns Metrics & Events Sales Pip…" at bounding box center [549, 347] width 1098 height 694
